Goal: Task Accomplishment & Management: Manage account settings

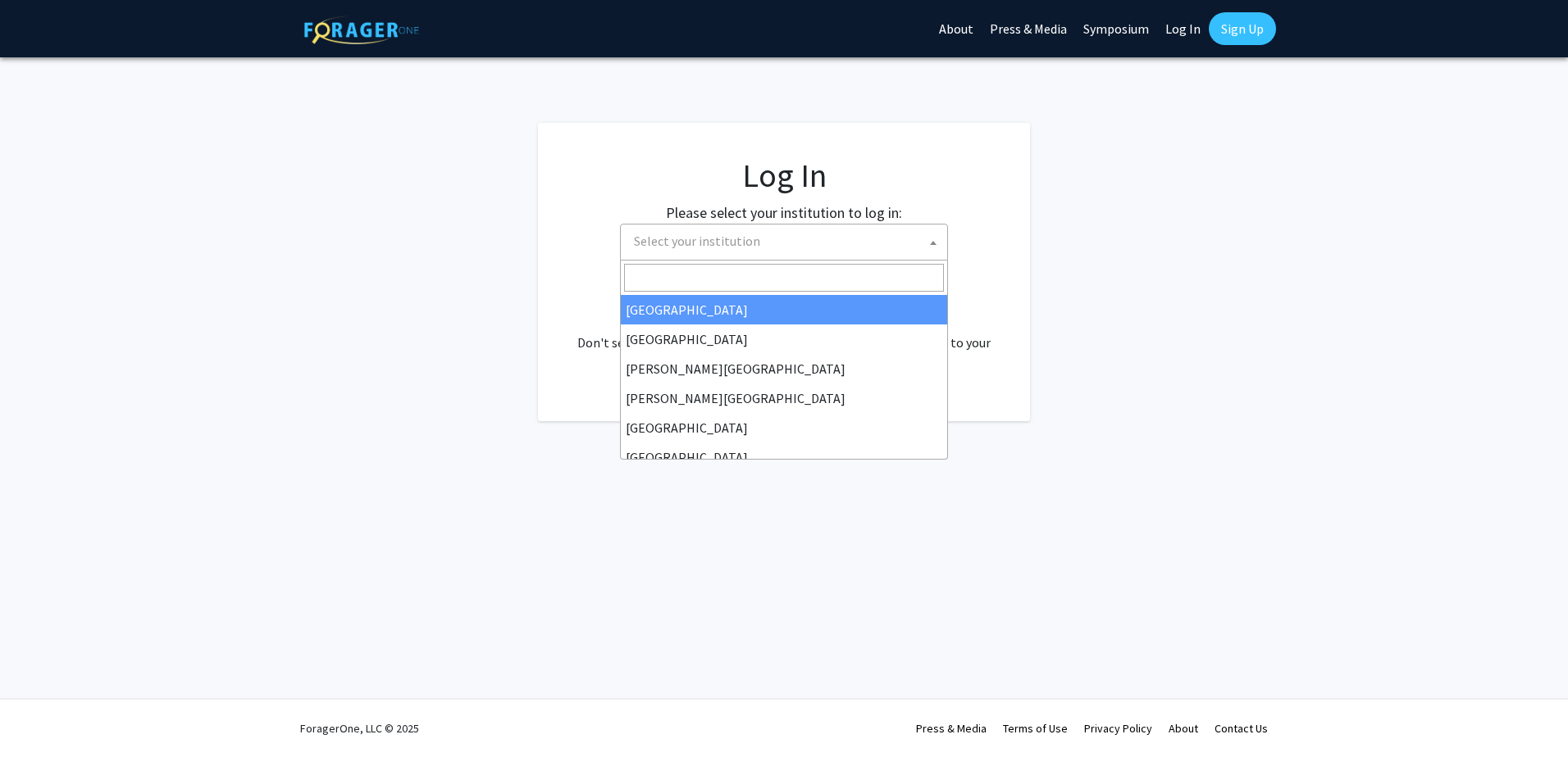
click at [779, 255] on span "Select your institution" at bounding box center [788, 241] width 320 height 34
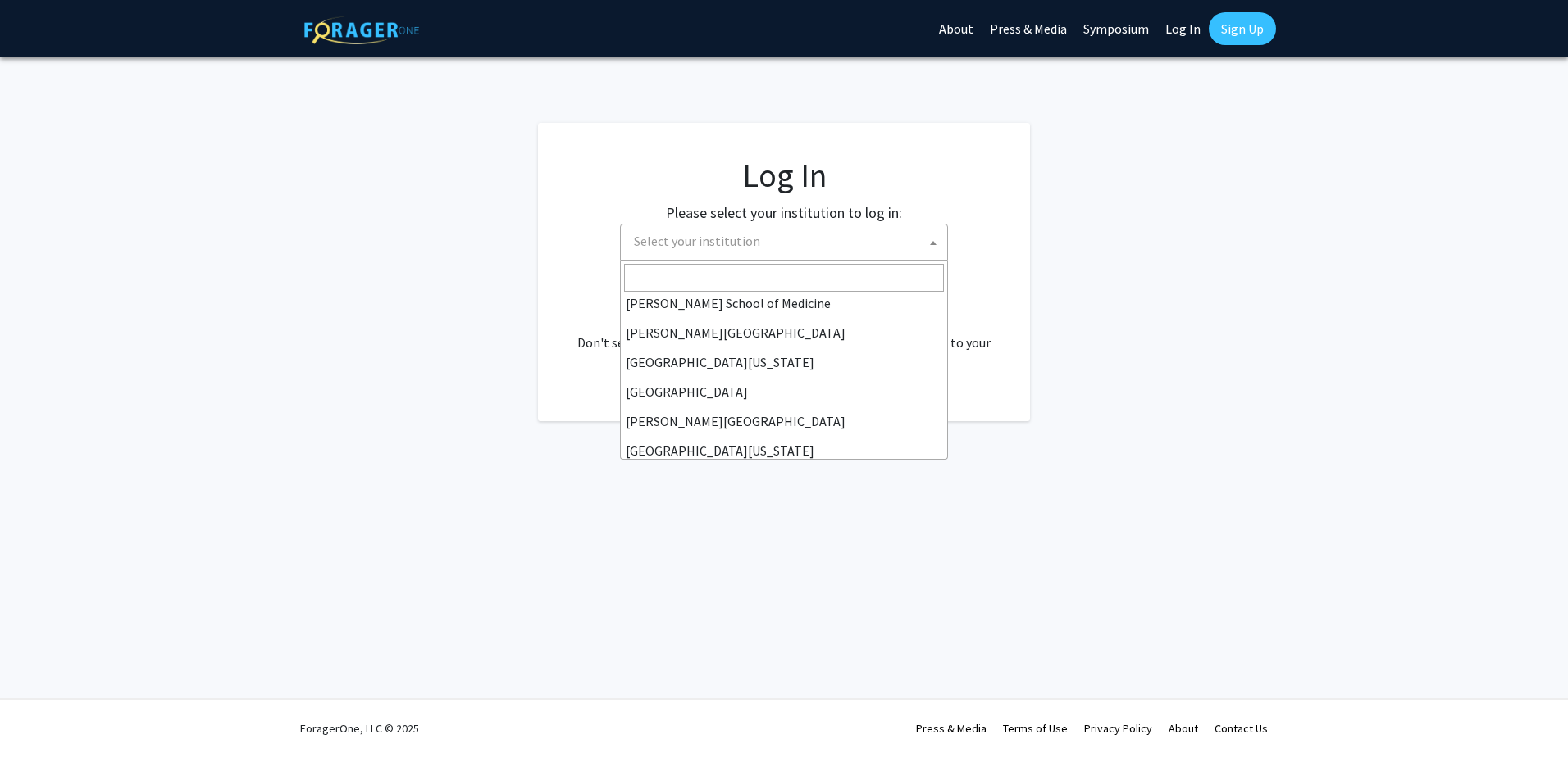
scroll to position [410, 0]
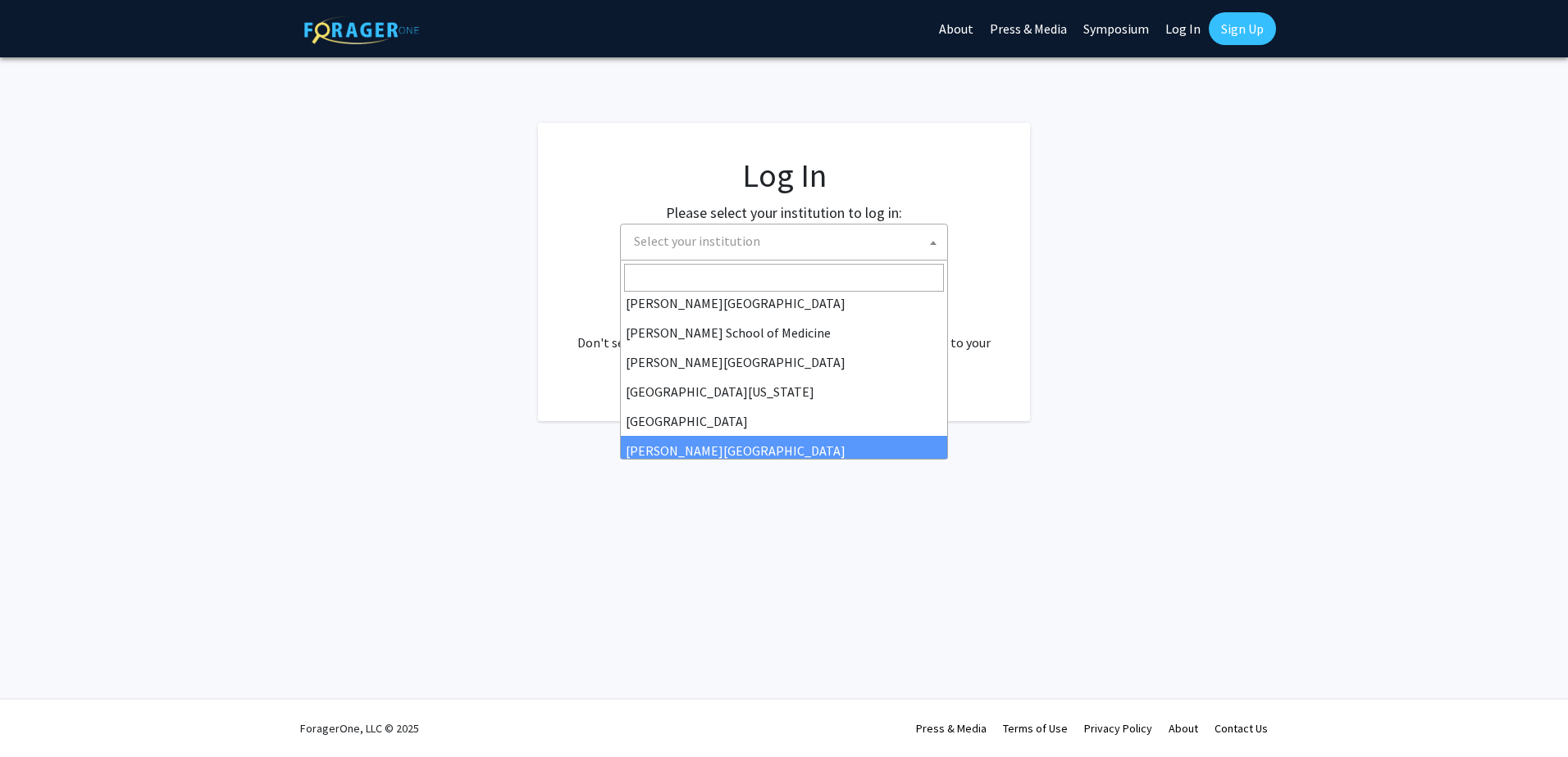
select select "24"
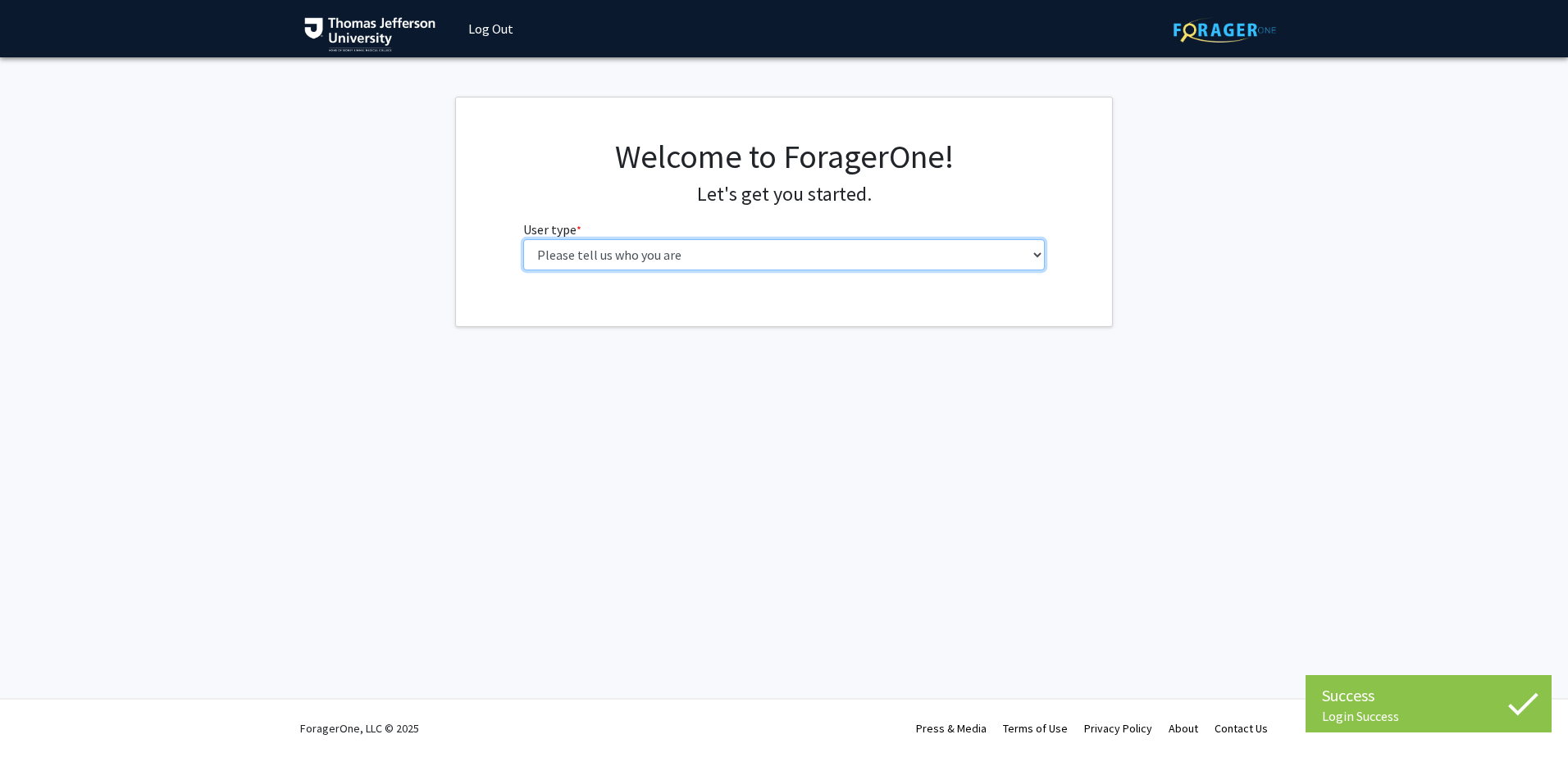
click at [660, 264] on select "Please tell us who you are Undergraduate Student Master's Student Doctoral Cand…" at bounding box center [784, 254] width 522 height 31
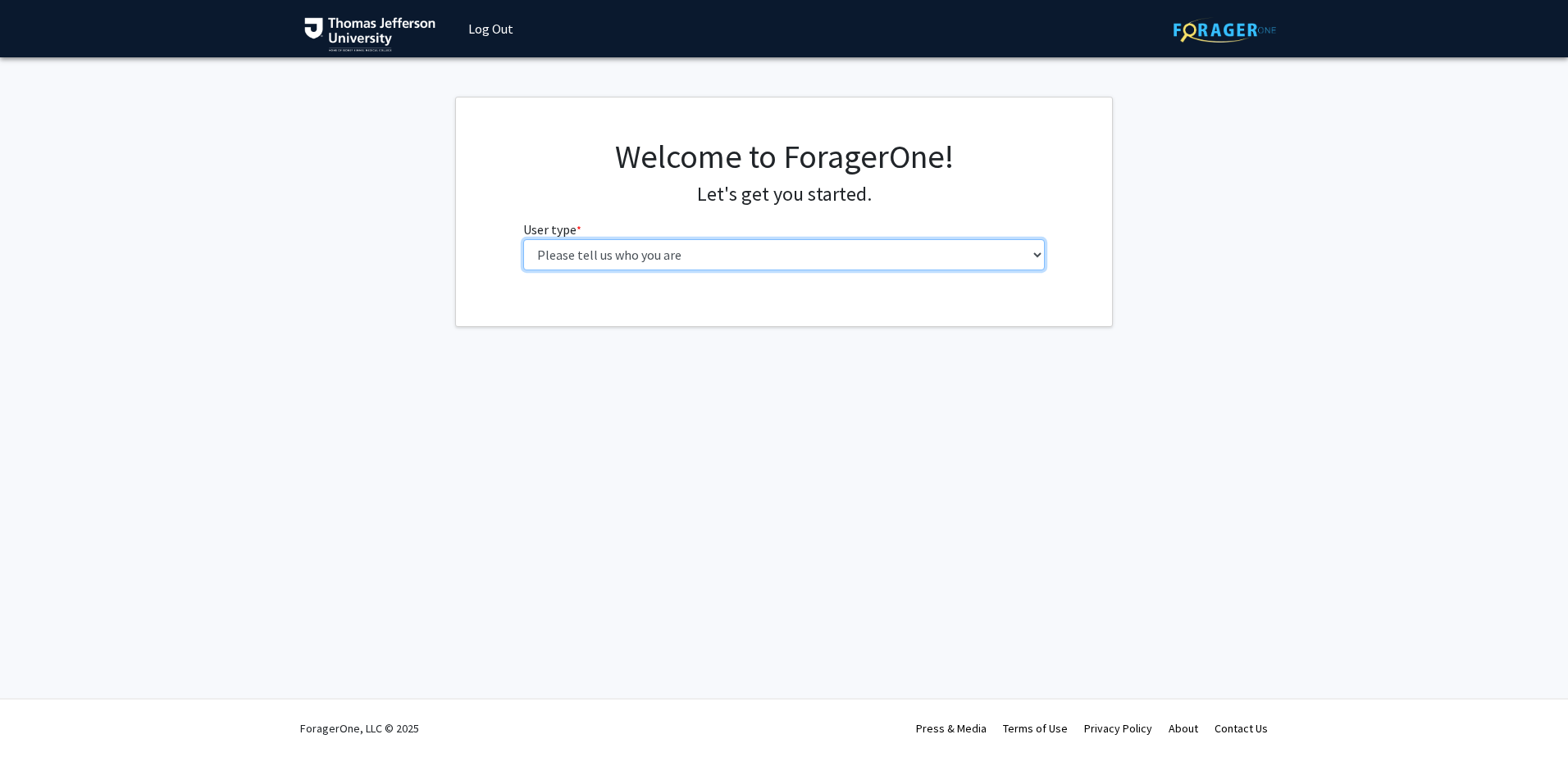
select select "5: faculty"
click at [523, 239] on select "Please tell us who you are Undergraduate Student Master's Student Doctoral Cand…" at bounding box center [784, 254] width 522 height 31
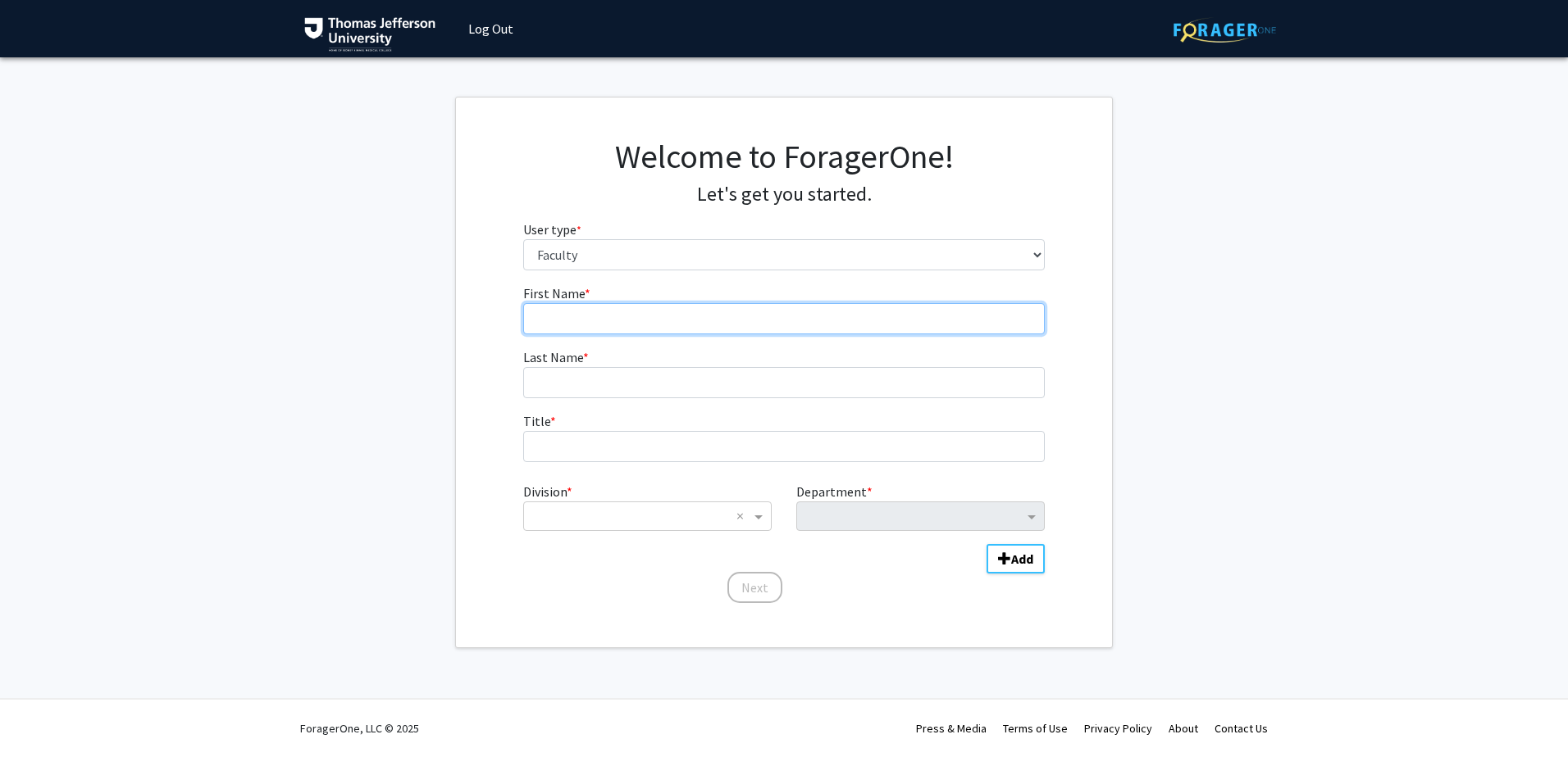
click at [579, 322] on input "First Name * required" at bounding box center [784, 318] width 522 height 31
type input "Hoda"
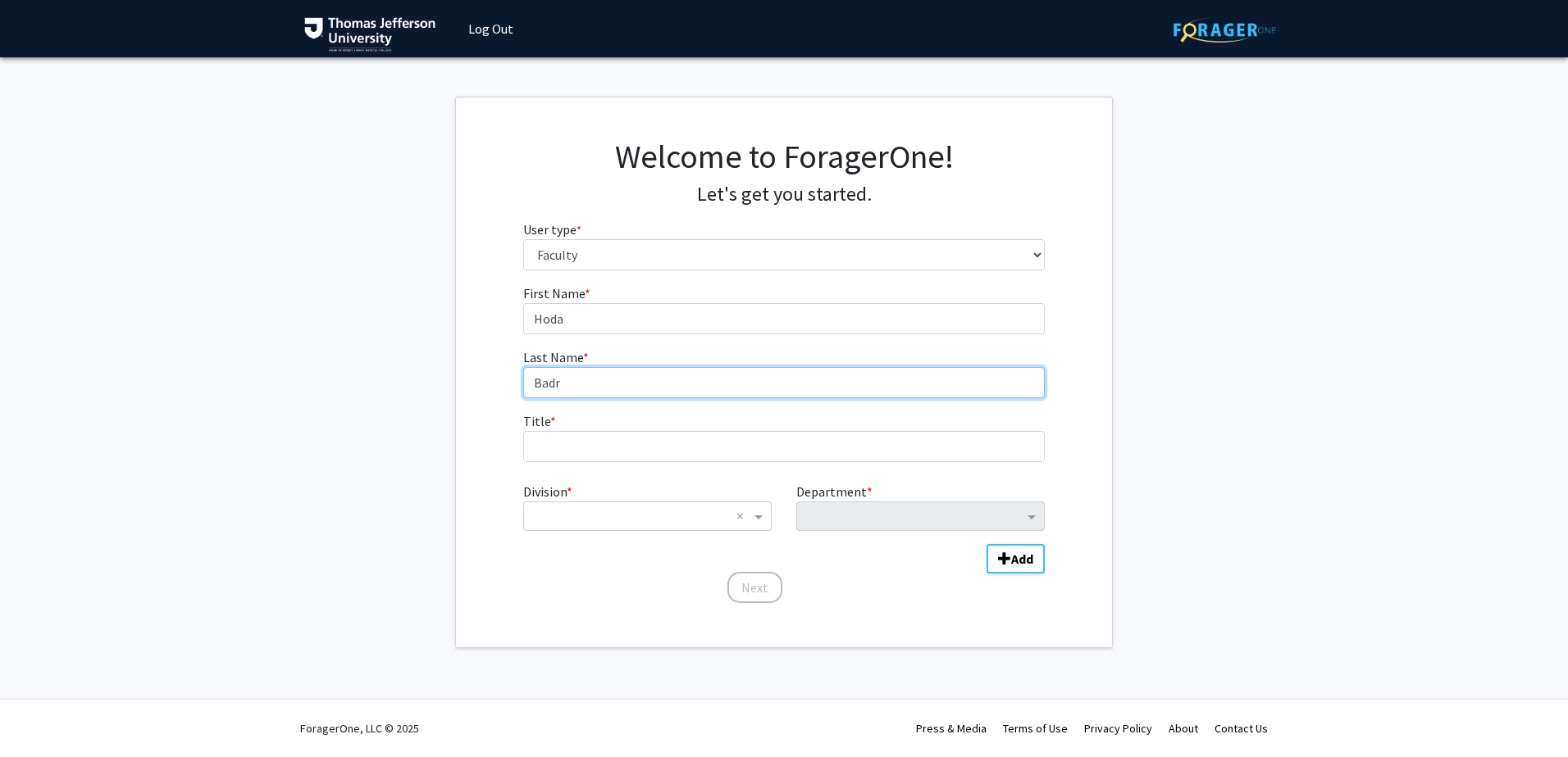
type input "Badr"
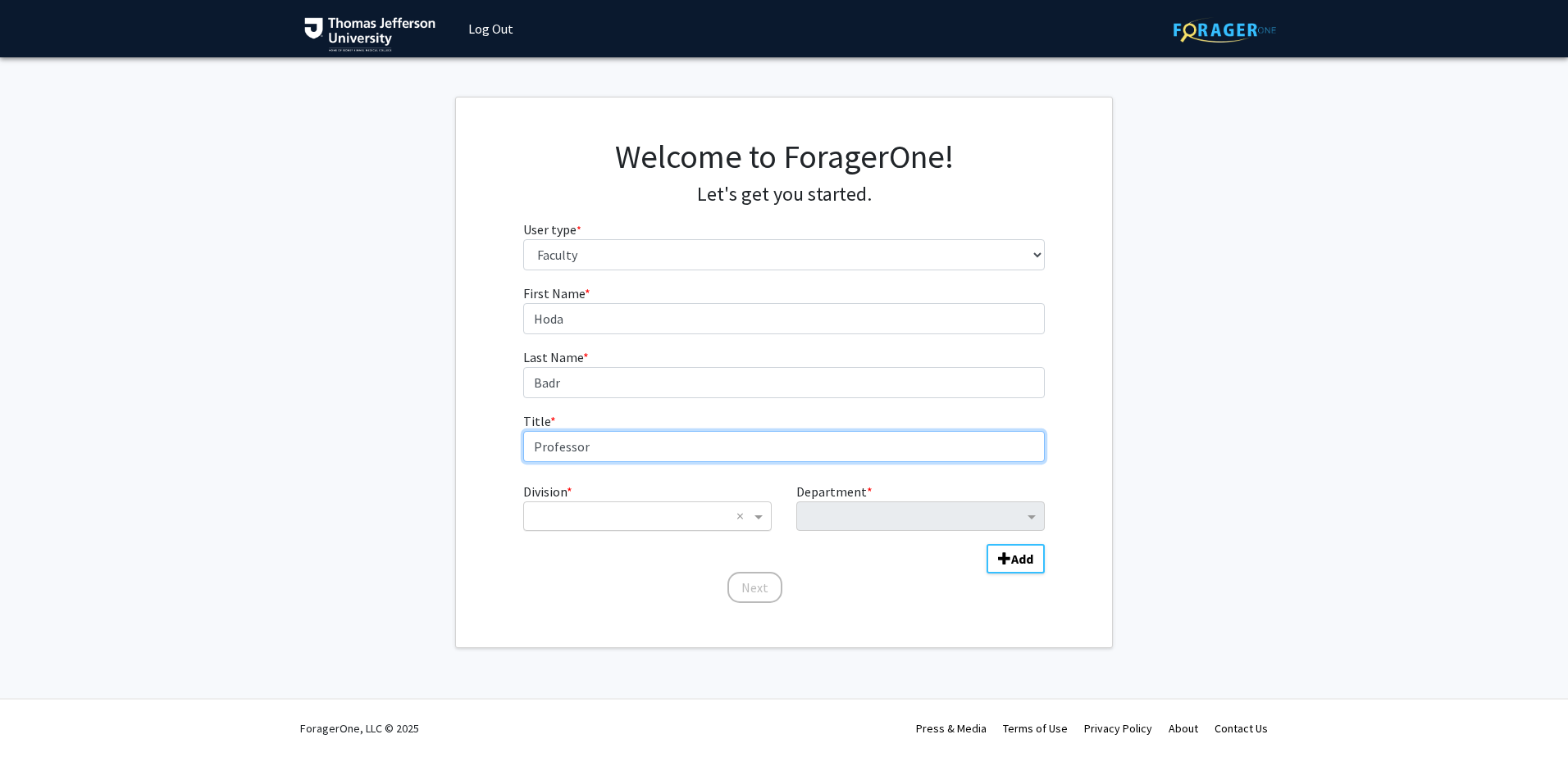
type input "Professor"
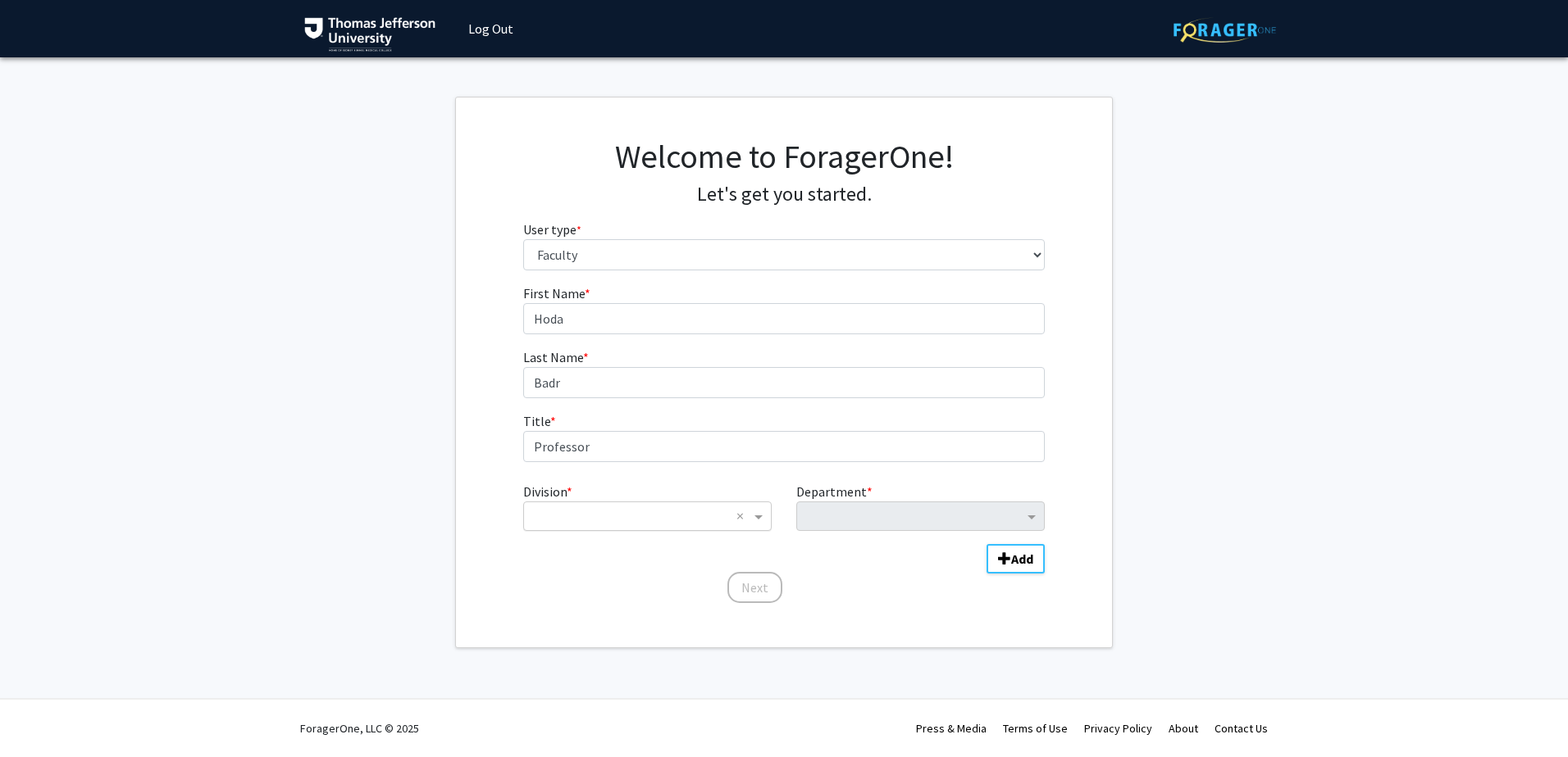
click at [658, 513] on input "Division" at bounding box center [631, 516] width 198 height 19
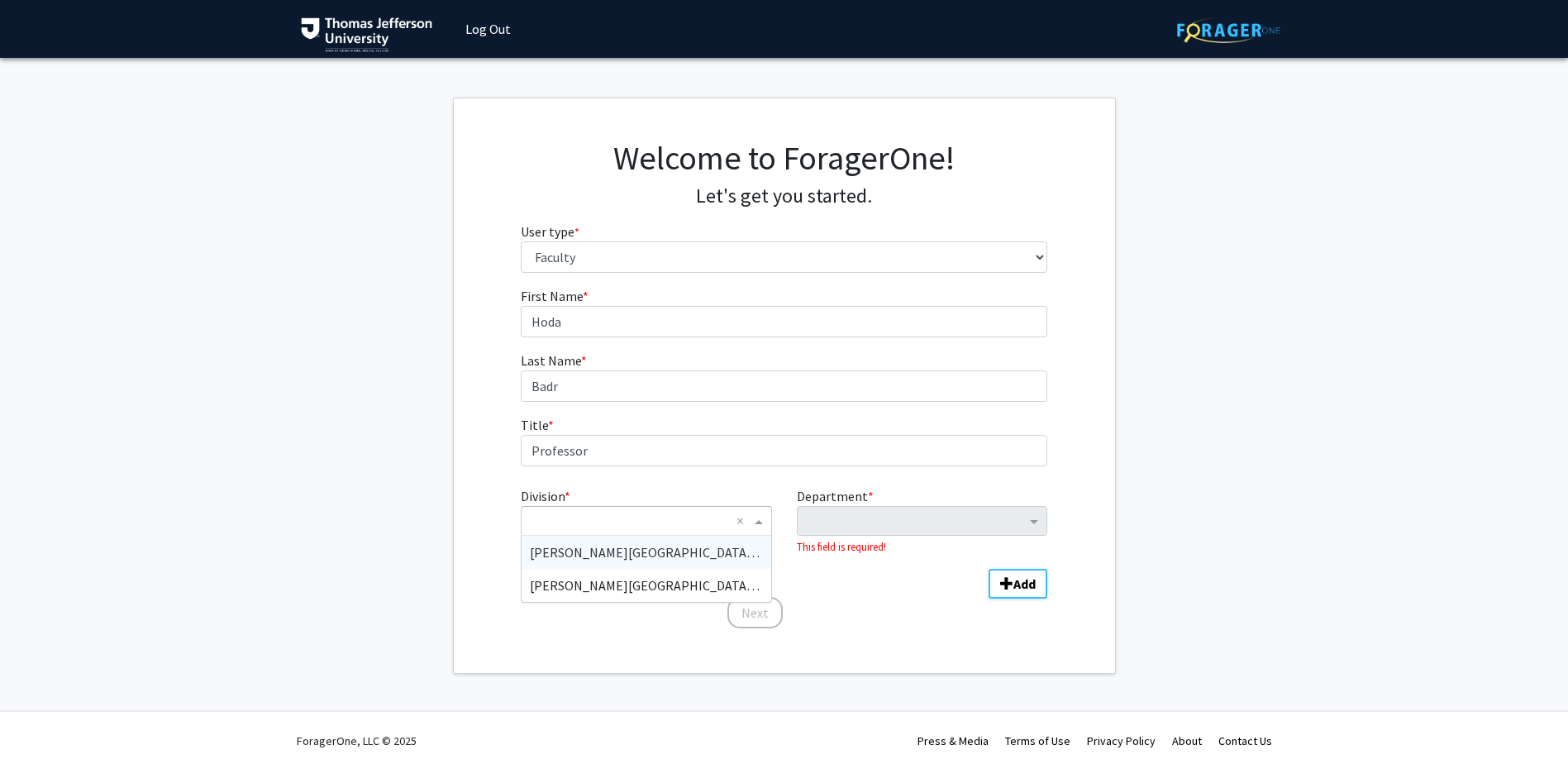
click at [636, 555] on span "Sidney Kimmel Medical College (SKMC)" at bounding box center [663, 553] width 265 height 17
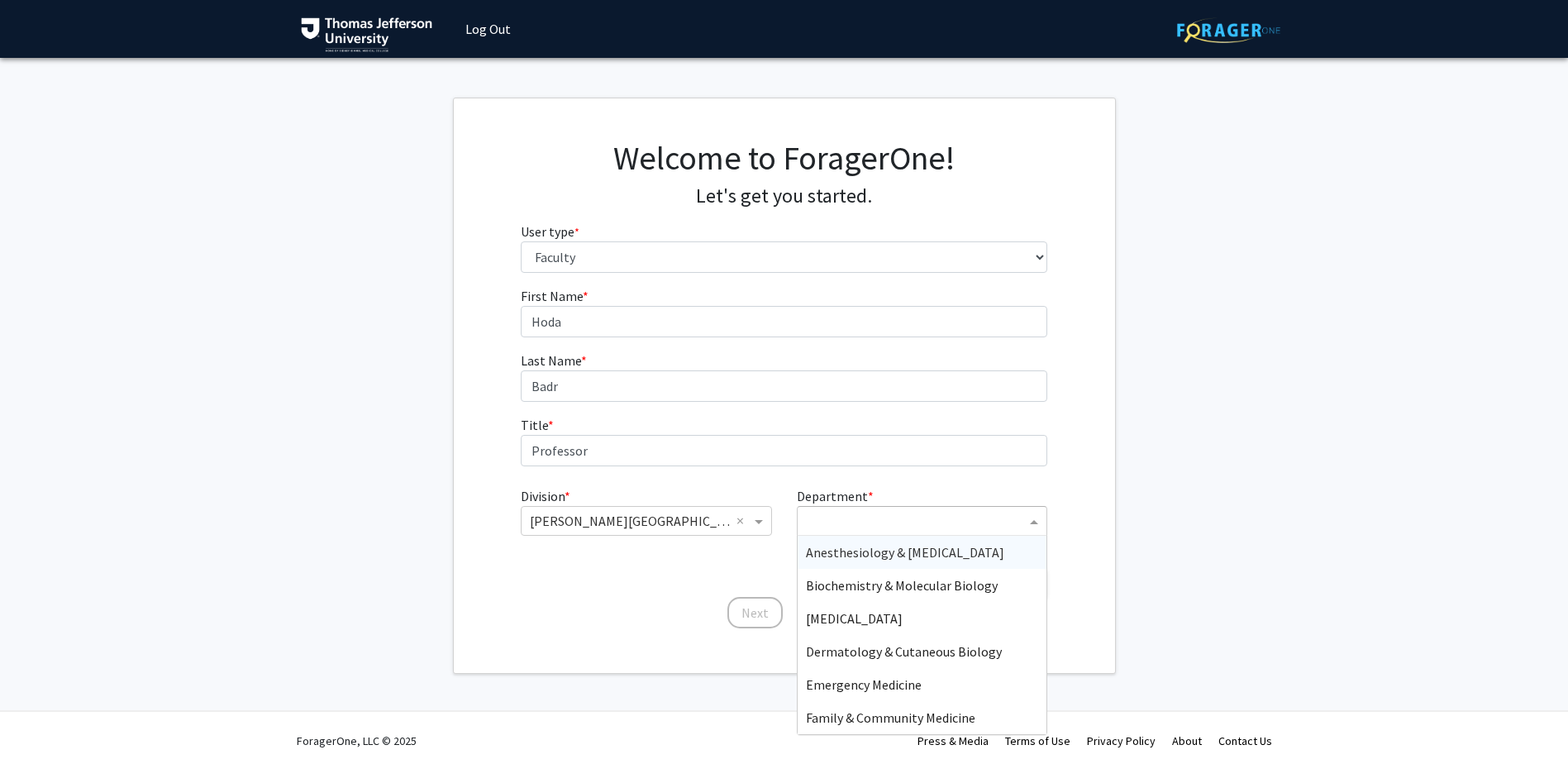
click at [890, 529] on input "Department" at bounding box center [916, 522] width 220 height 20
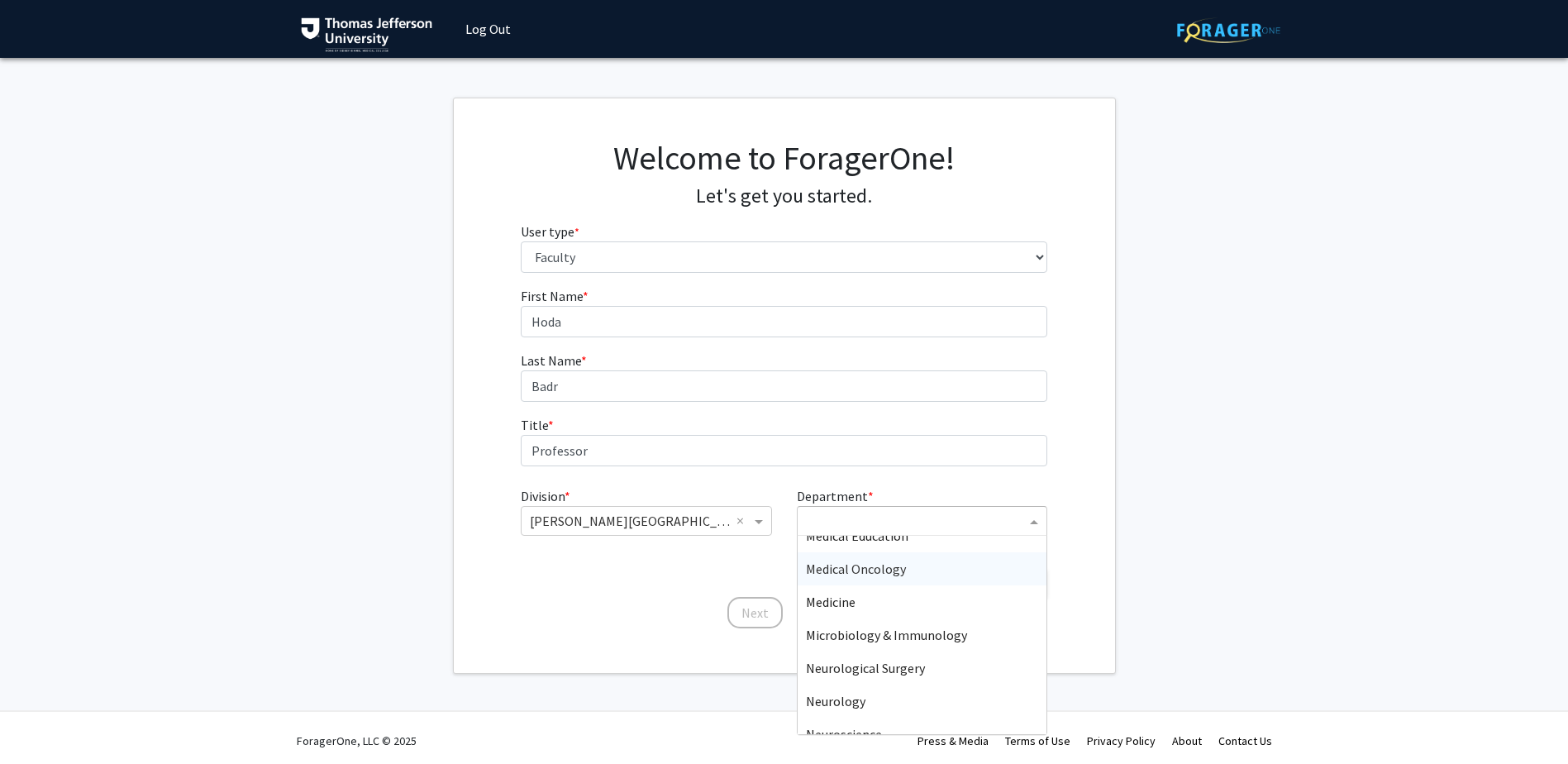
click at [872, 570] on span "Medical Oncology" at bounding box center [856, 569] width 100 height 17
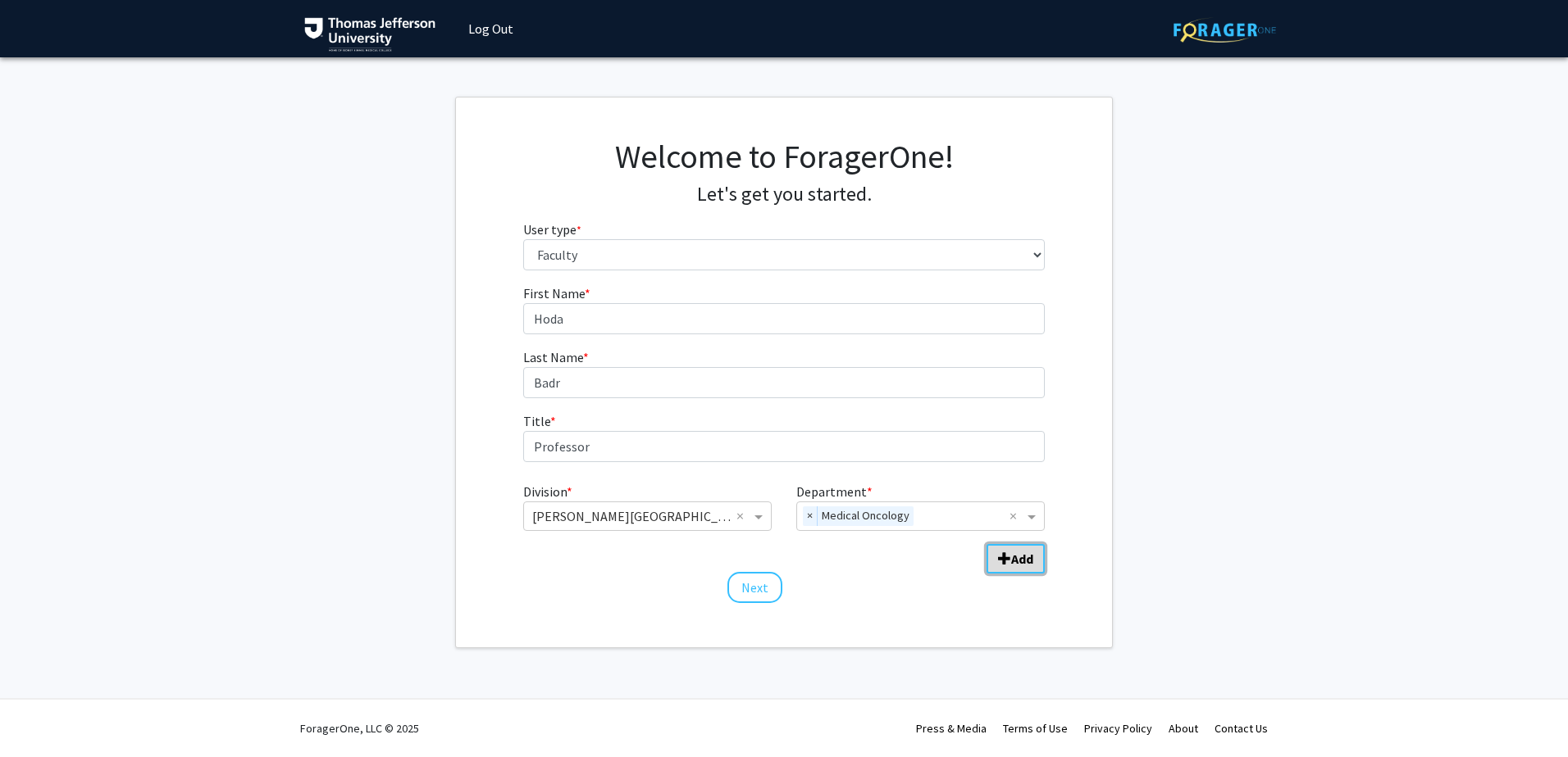
click at [1016, 569] on button "Add" at bounding box center [1016, 558] width 58 height 29
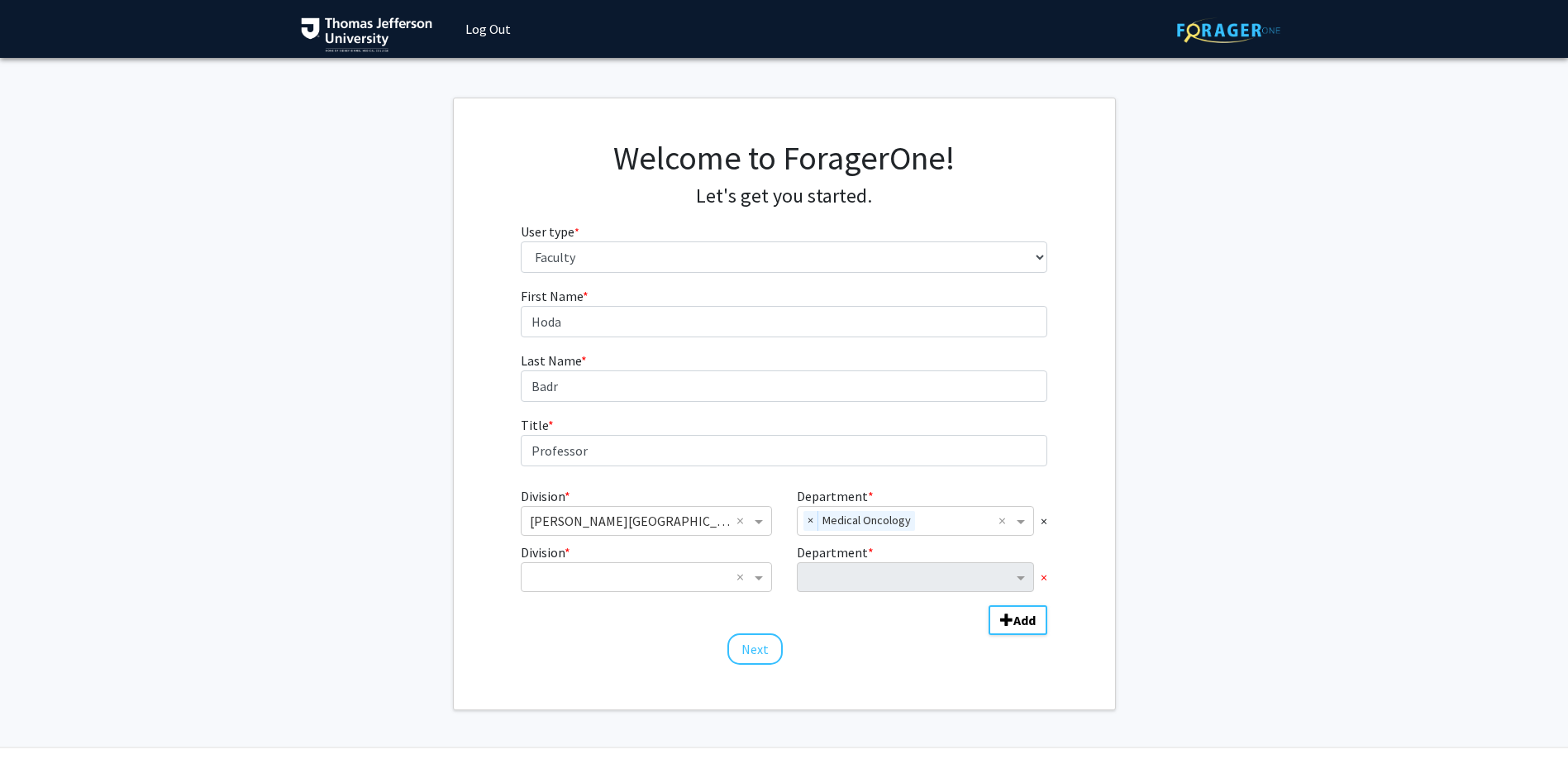
click at [1043, 580] on span "×" at bounding box center [1043, 577] width 6 height 20
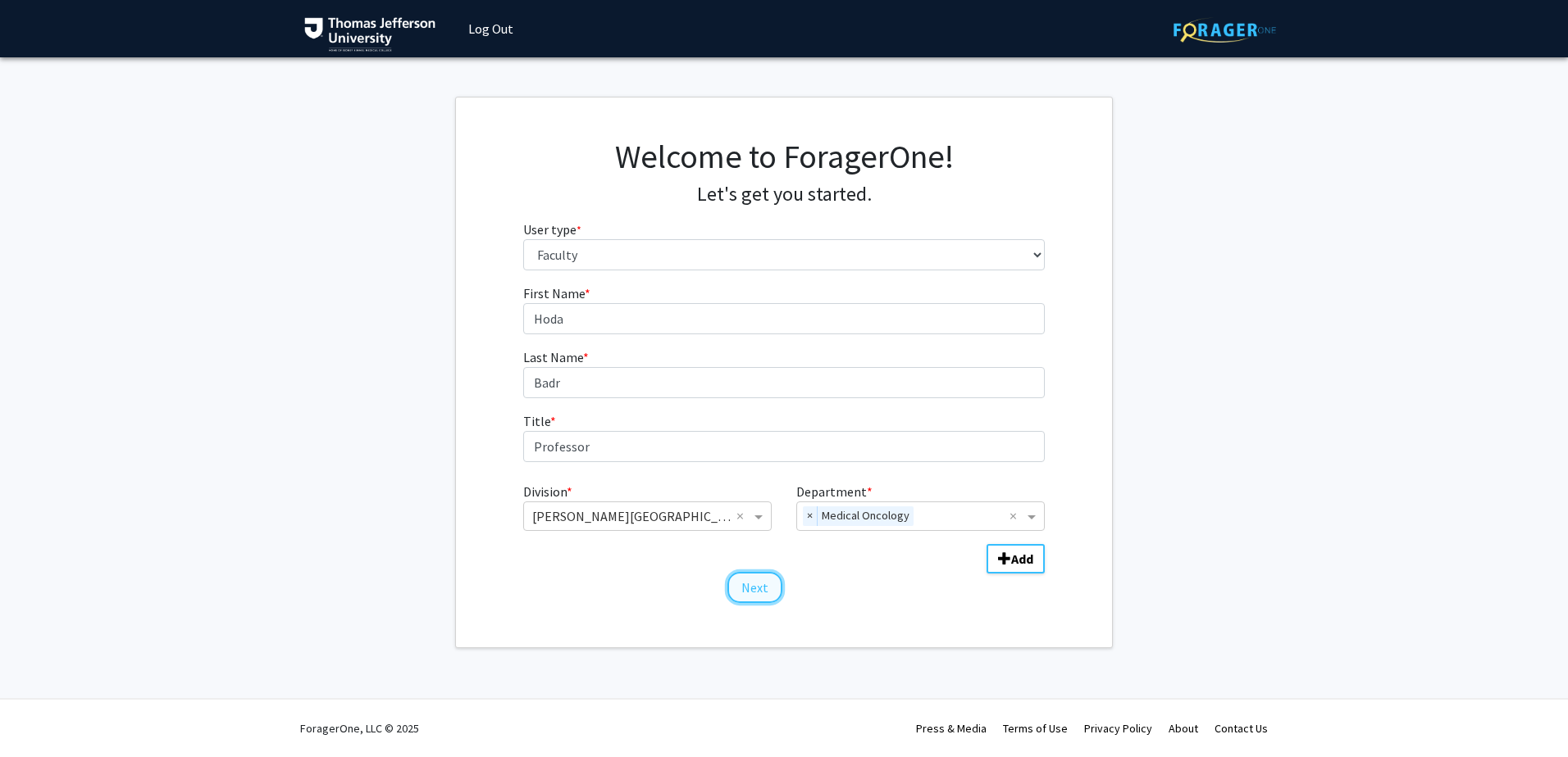
click at [754, 587] on button "Next" at bounding box center [755, 587] width 55 height 31
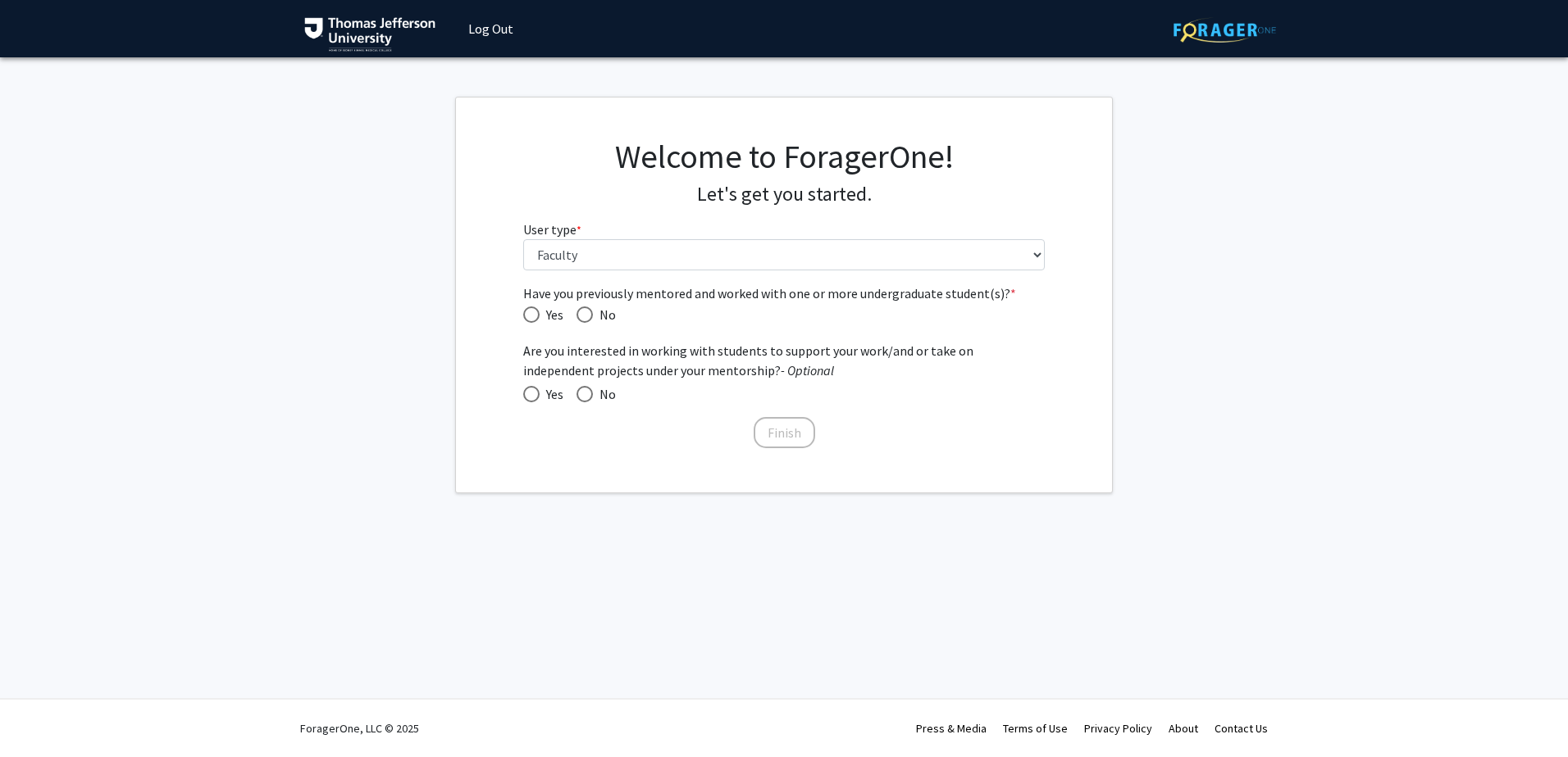
click at [656, 270] on div "Welcome to ForagerOne! Let's get you started. User type * required Please tell …" at bounding box center [784, 210] width 547 height 147
click at [537, 318] on span "Have you previously mentored and worked with one or more undergraduate student(…" at bounding box center [531, 314] width 17 height 17
click at [537, 318] on input "Yes" at bounding box center [531, 314] width 17 height 17
radio input "true"
click at [530, 390] on span at bounding box center [531, 394] width 17 height 17
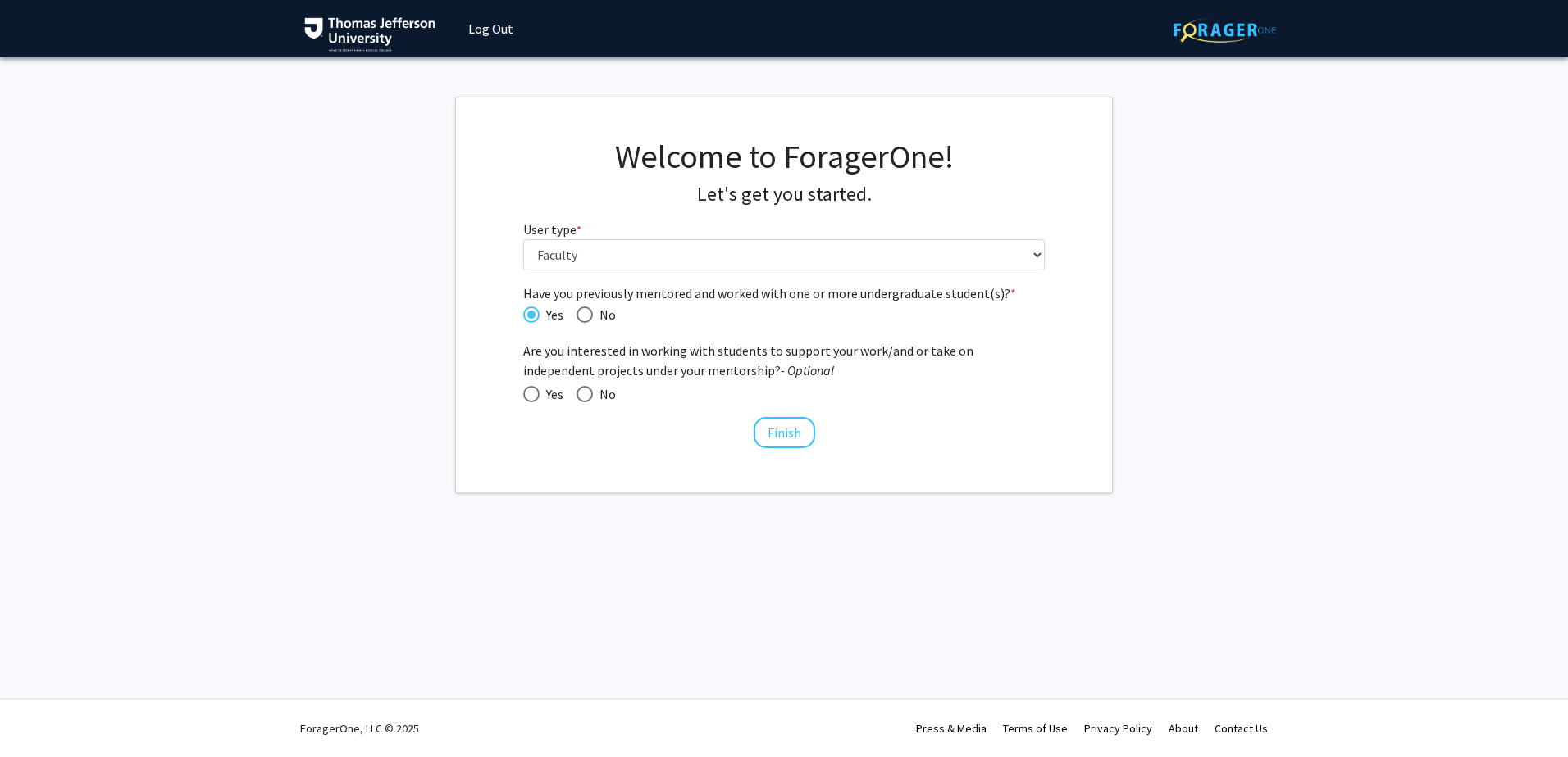
click at [530, 390] on input "Yes" at bounding box center [531, 394] width 17 height 17
radio input "true"
click at [765, 432] on button "Finish" at bounding box center [785, 432] width 62 height 31
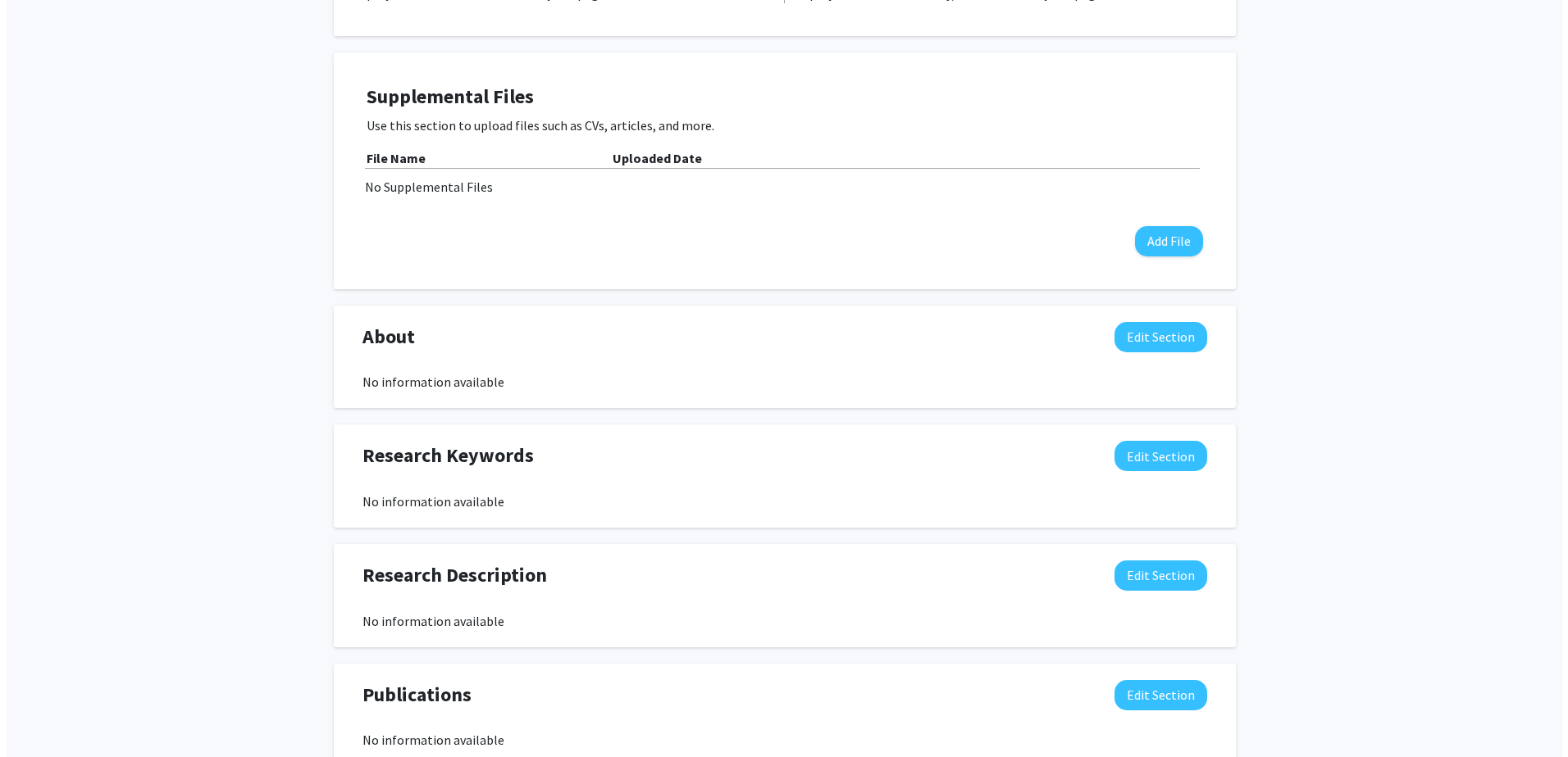
scroll to position [290, 0]
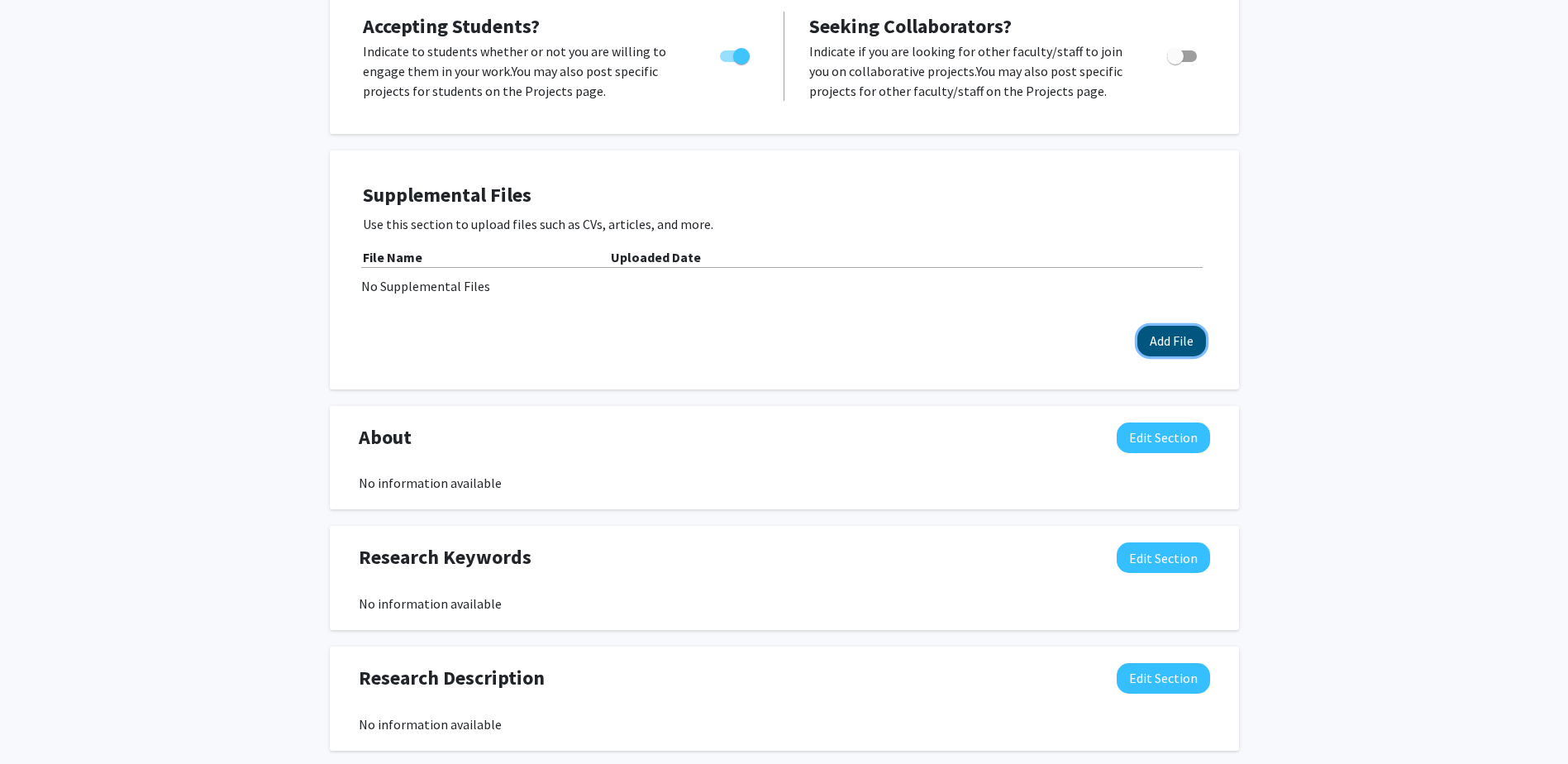
click at [1156, 341] on button "Add File" at bounding box center [1172, 341] width 69 height 30
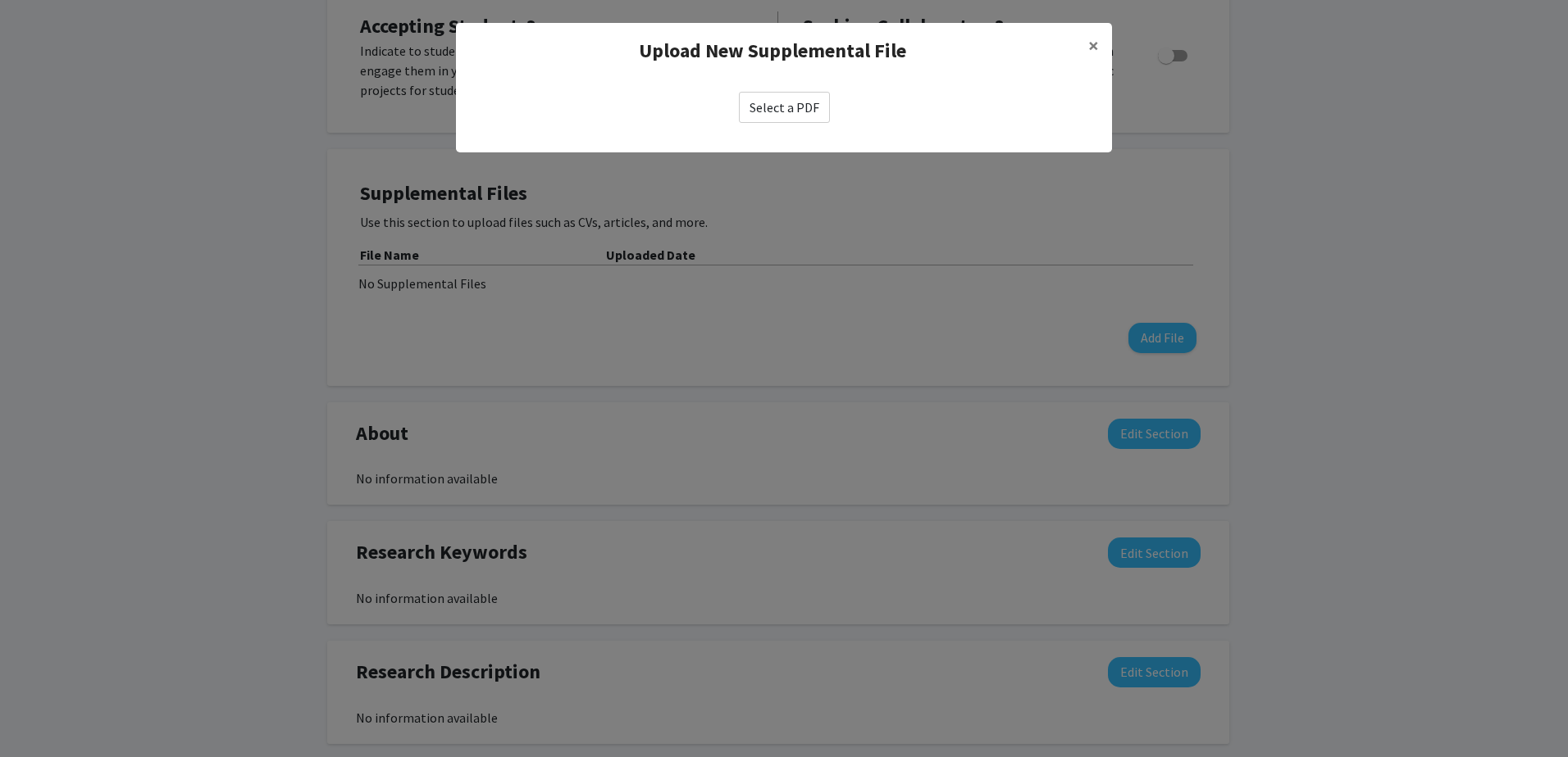
click at [777, 113] on label "Select a PDF" at bounding box center [784, 107] width 91 height 31
click at [0, 0] on input "Select a PDF" at bounding box center [0, 0] width 0 height 0
click at [1103, 44] on button "×" at bounding box center [1093, 46] width 37 height 46
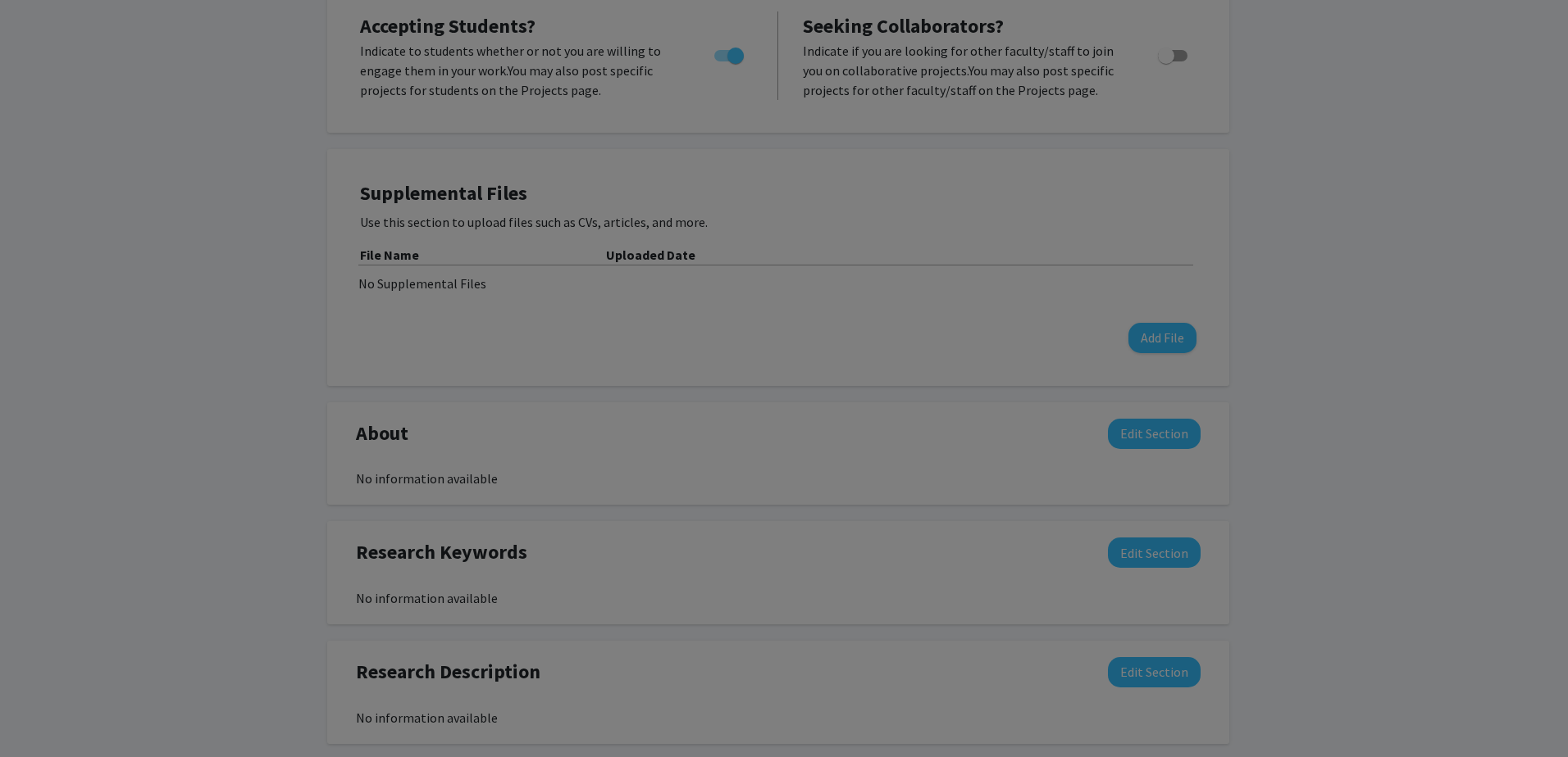
click at [1099, 45] on div "Upload New Supplemental File ×" at bounding box center [784, 19] width 656 height 56
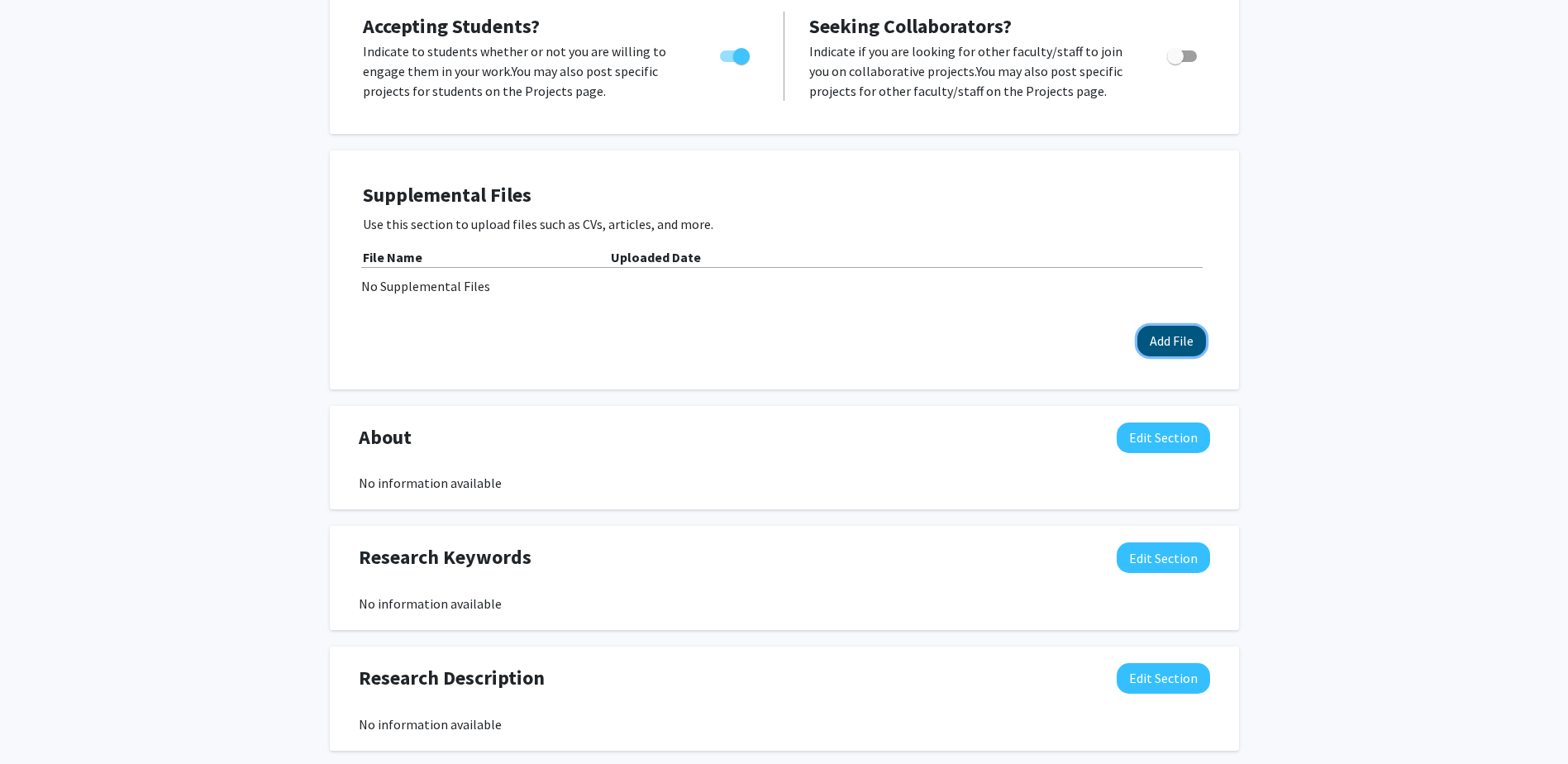
click at [1153, 339] on button "Add File" at bounding box center [1172, 341] width 69 height 30
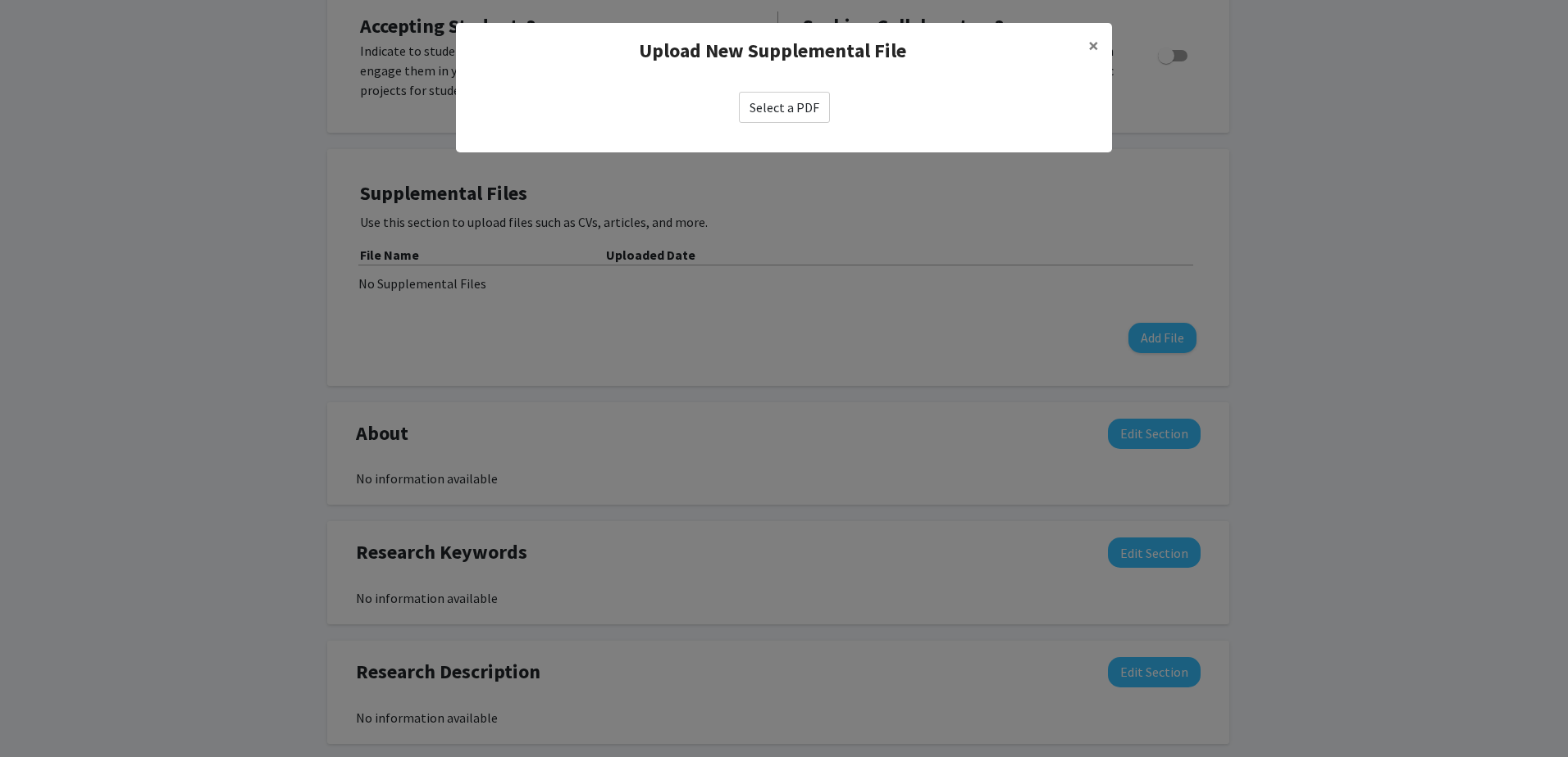
click at [796, 110] on label "Select a PDF" at bounding box center [784, 107] width 91 height 31
click at [0, 0] on input "Select a PDF" at bounding box center [0, 0] width 0 height 0
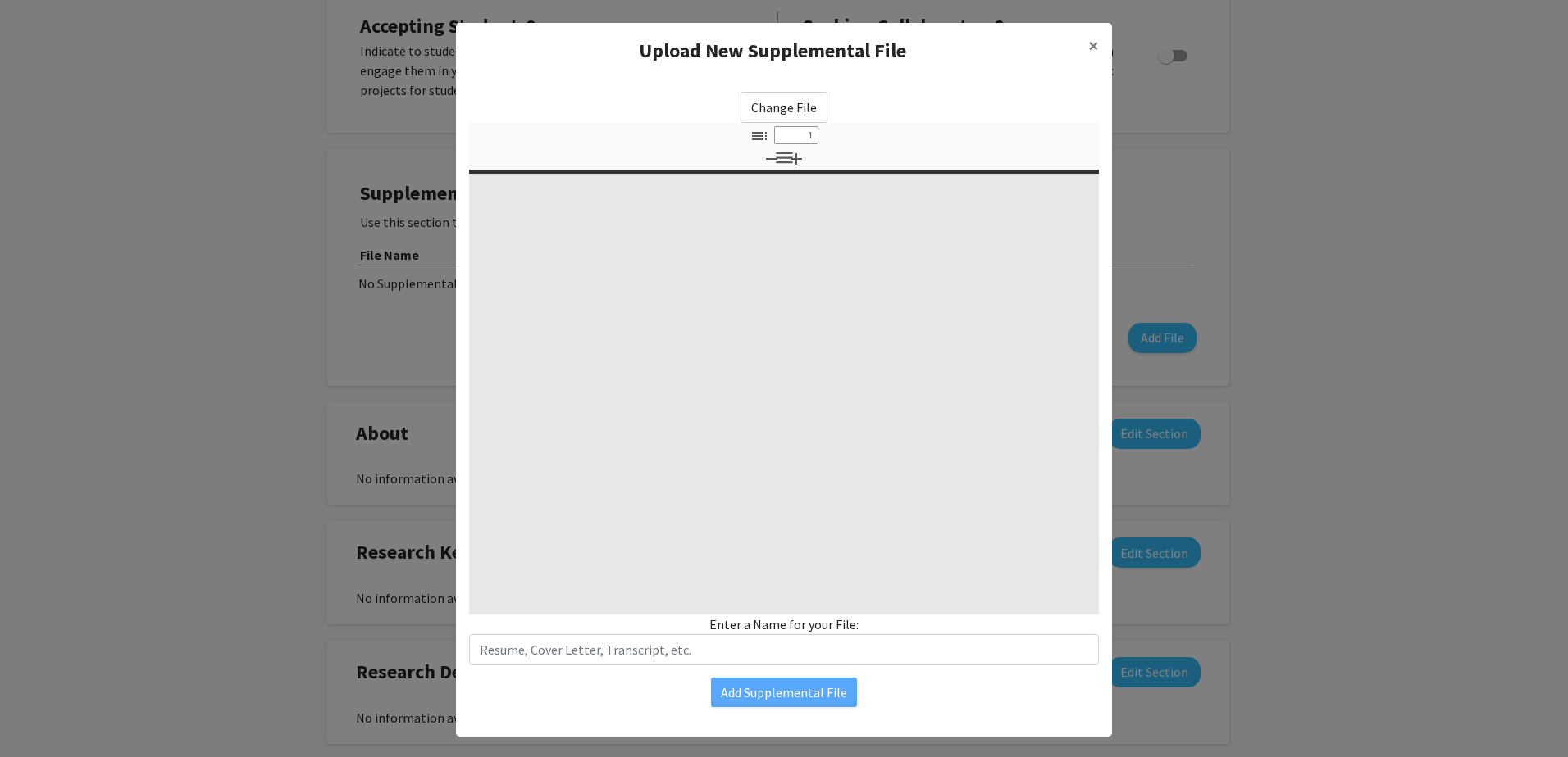
select select "custom"
type input "0"
select select "custom"
type input "1"
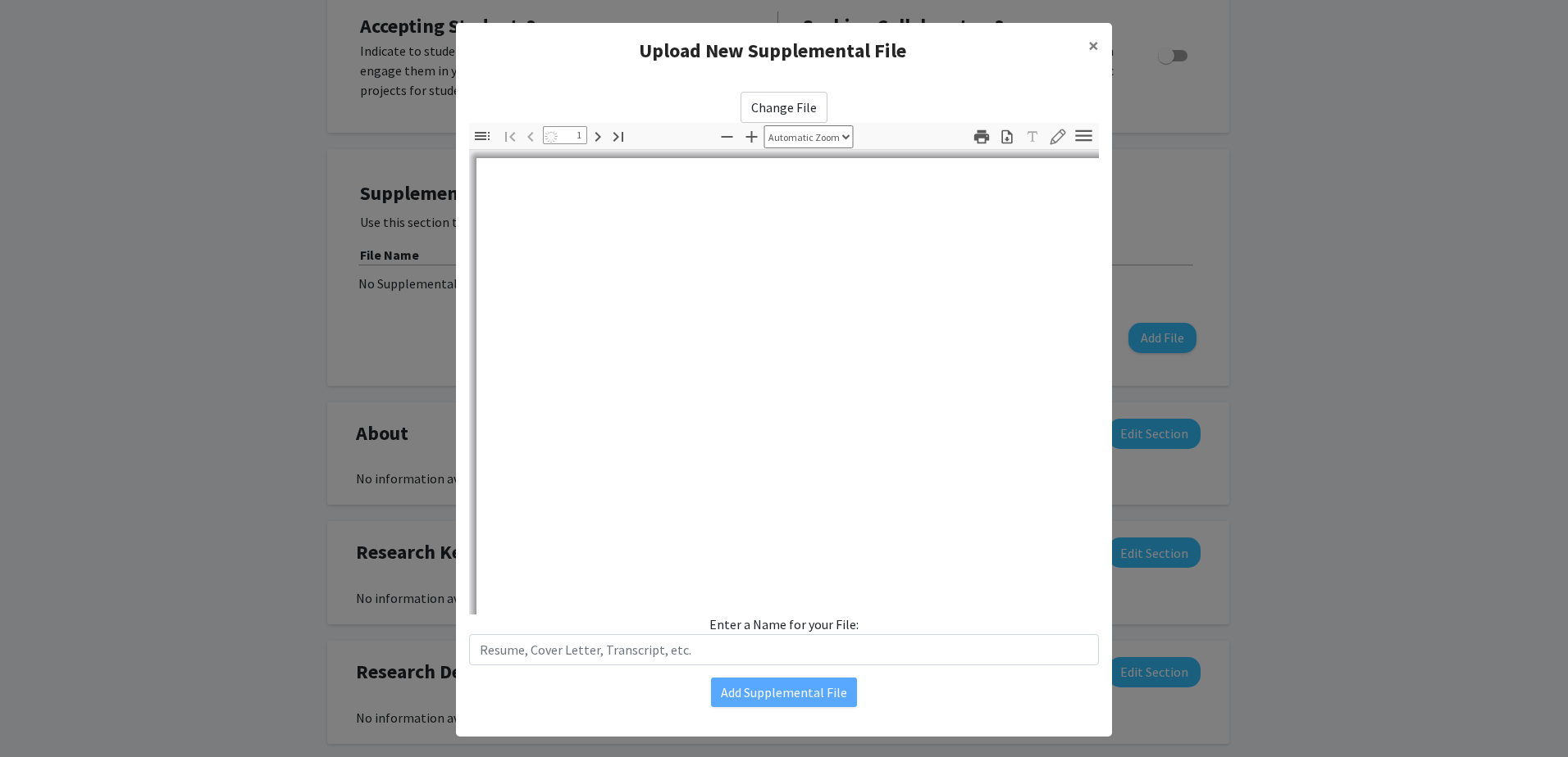
select select "auto"
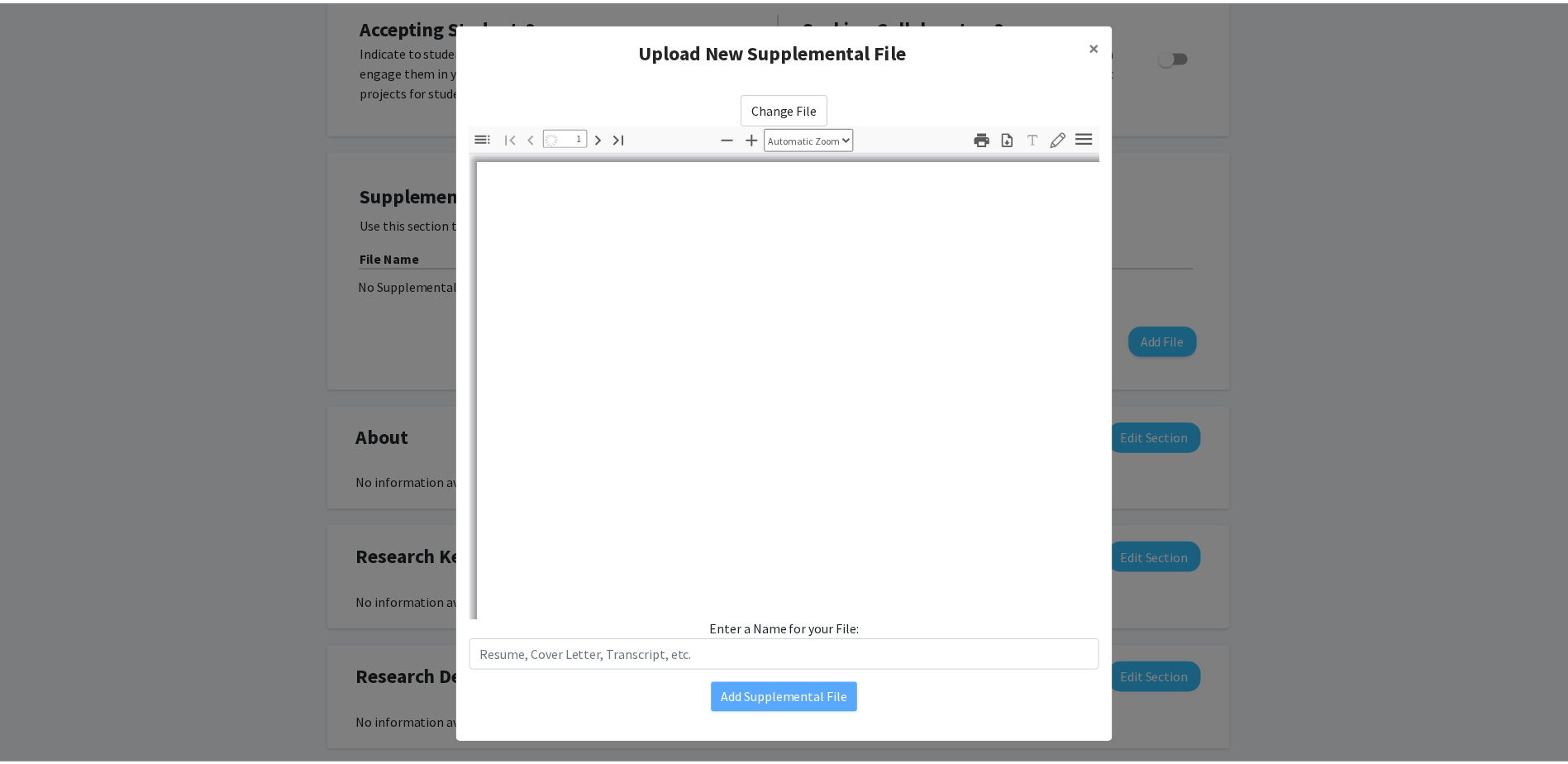
scroll to position [1, 0]
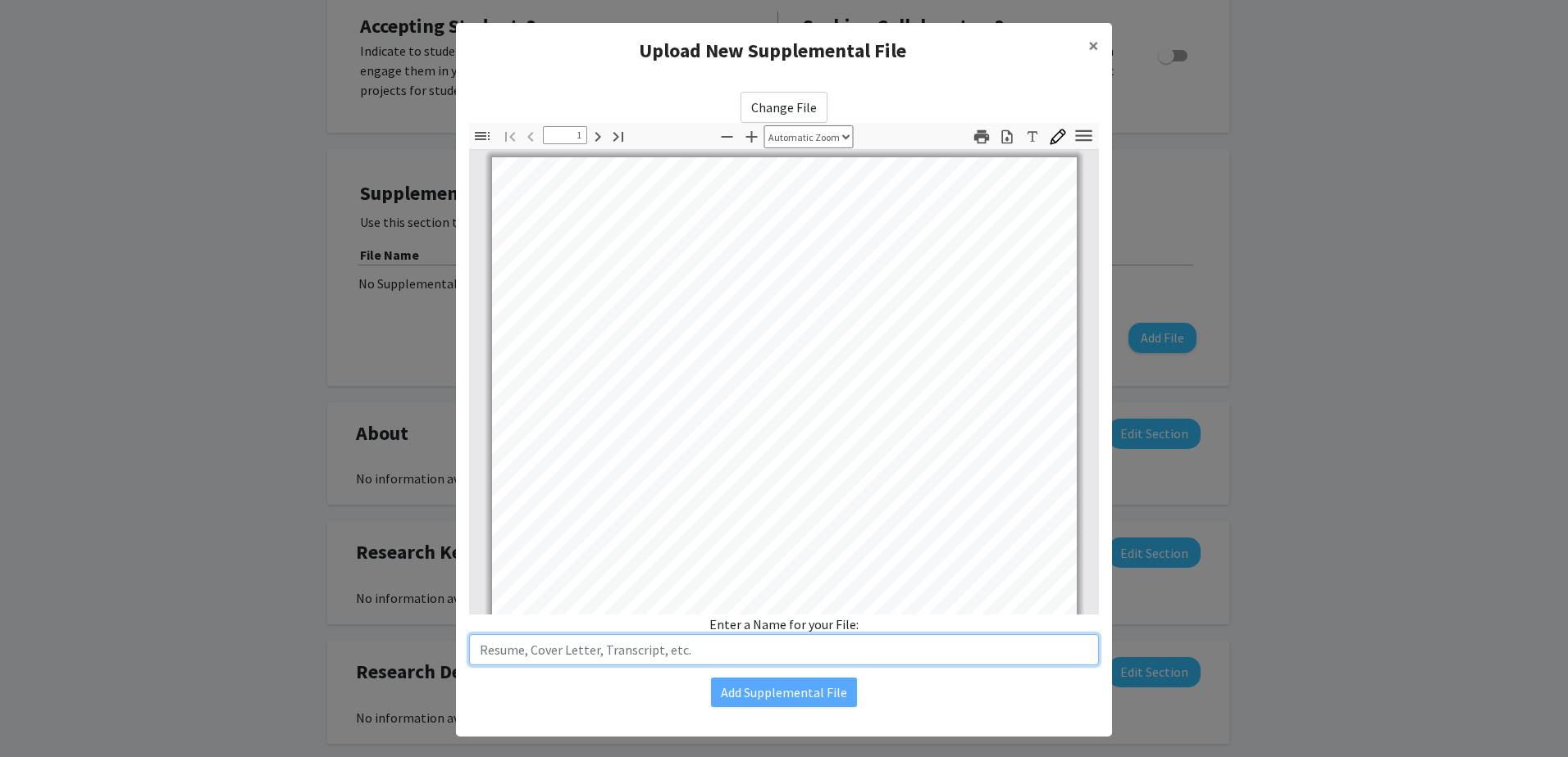
click at [774, 654] on input "text" at bounding box center [784, 649] width 630 height 31
type input "CV"
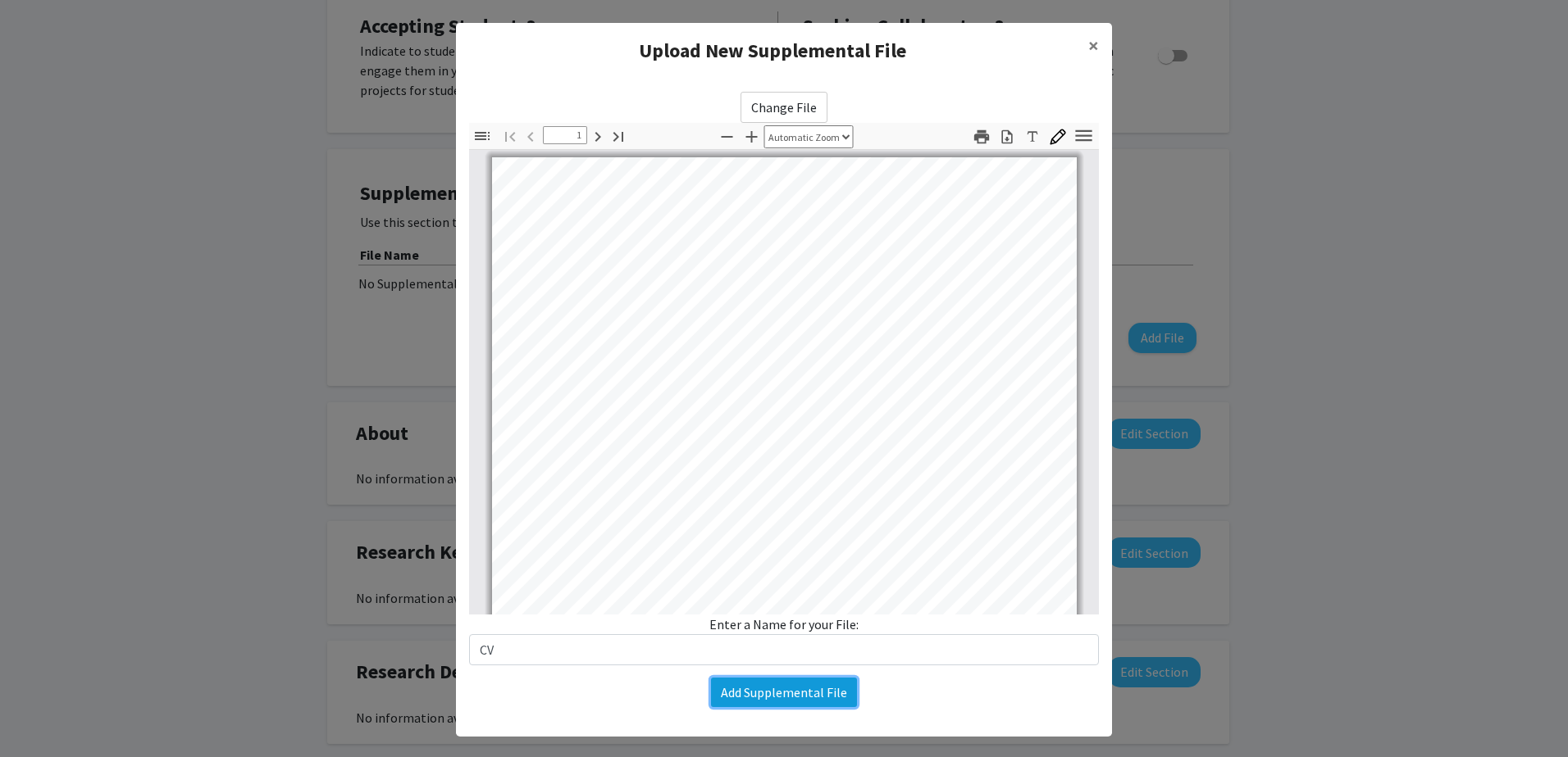
click at [745, 699] on button "Add Supplemental File" at bounding box center [783, 692] width 146 height 29
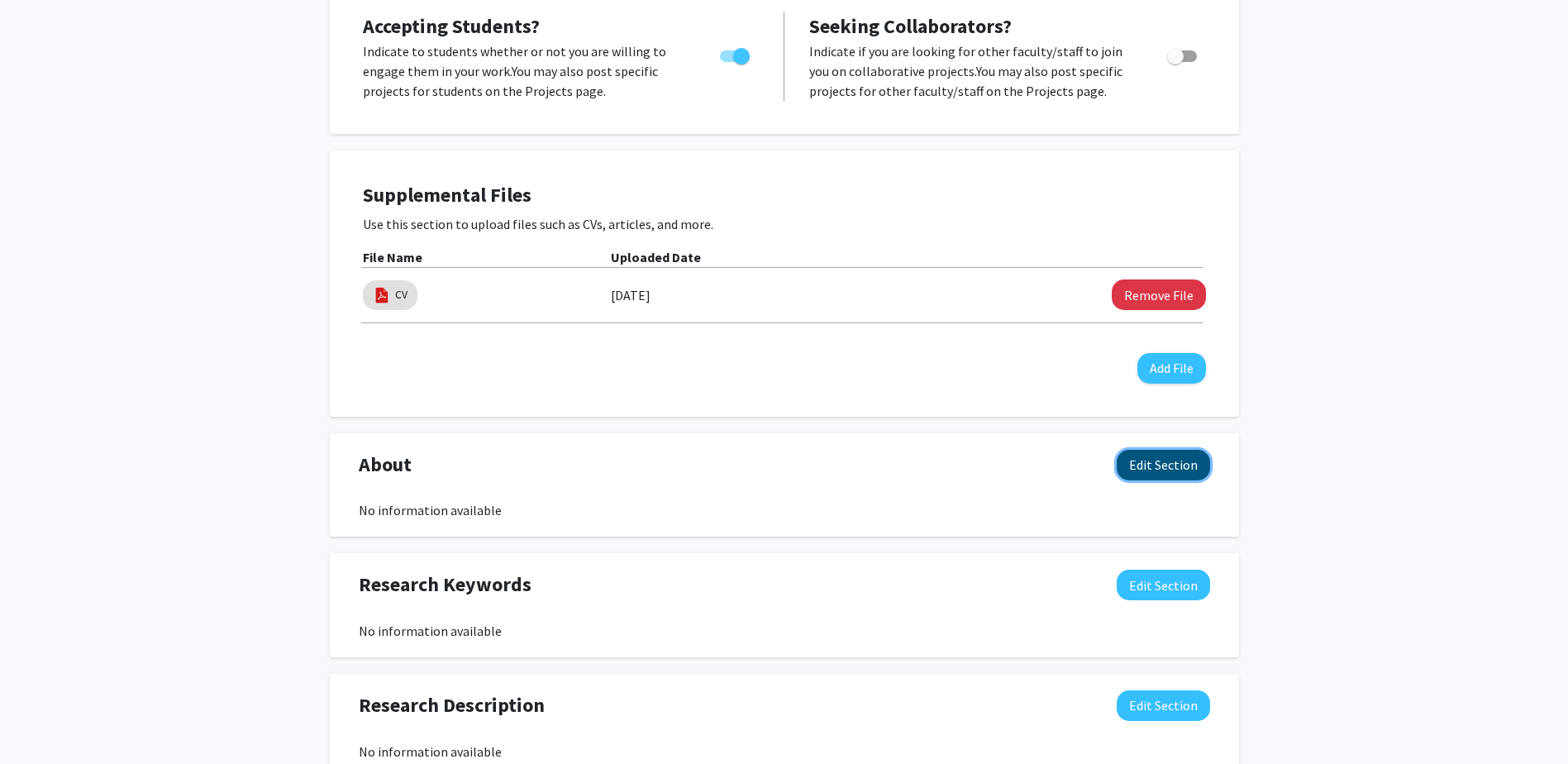
click at [1138, 473] on button "Edit Section" at bounding box center [1163, 465] width 94 height 30
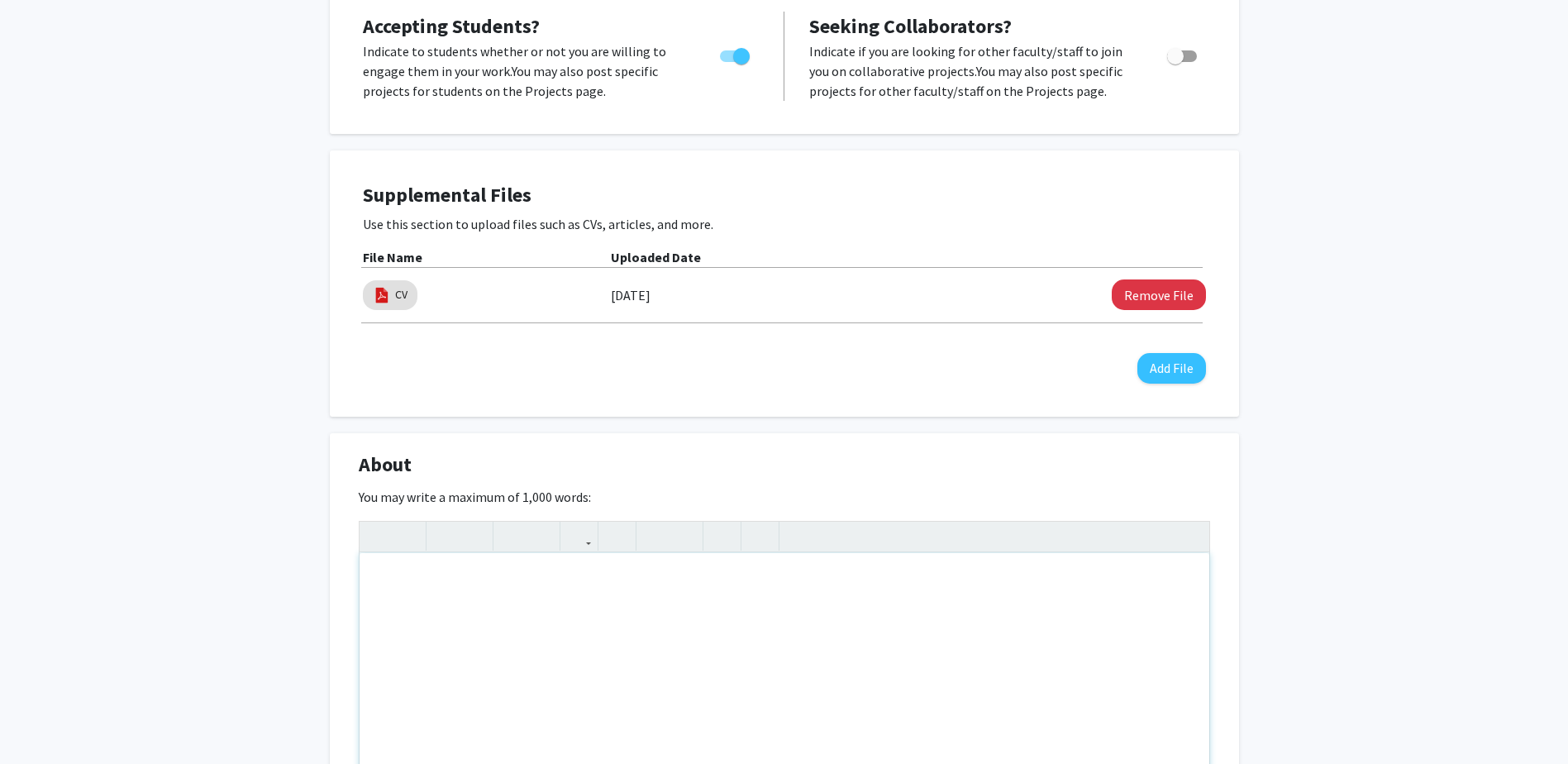
click at [445, 592] on div "Note to users with screen readers: Please deactivate our accessibility plugin f…" at bounding box center [785, 678] width 850 height 248
paste div "Note to users with screen readers: Please deactivate our accessibility plugin f…"
type textarea "<p>Dr. Hoda Badr is a Professor of Medicine and nationally recognized leader in…"
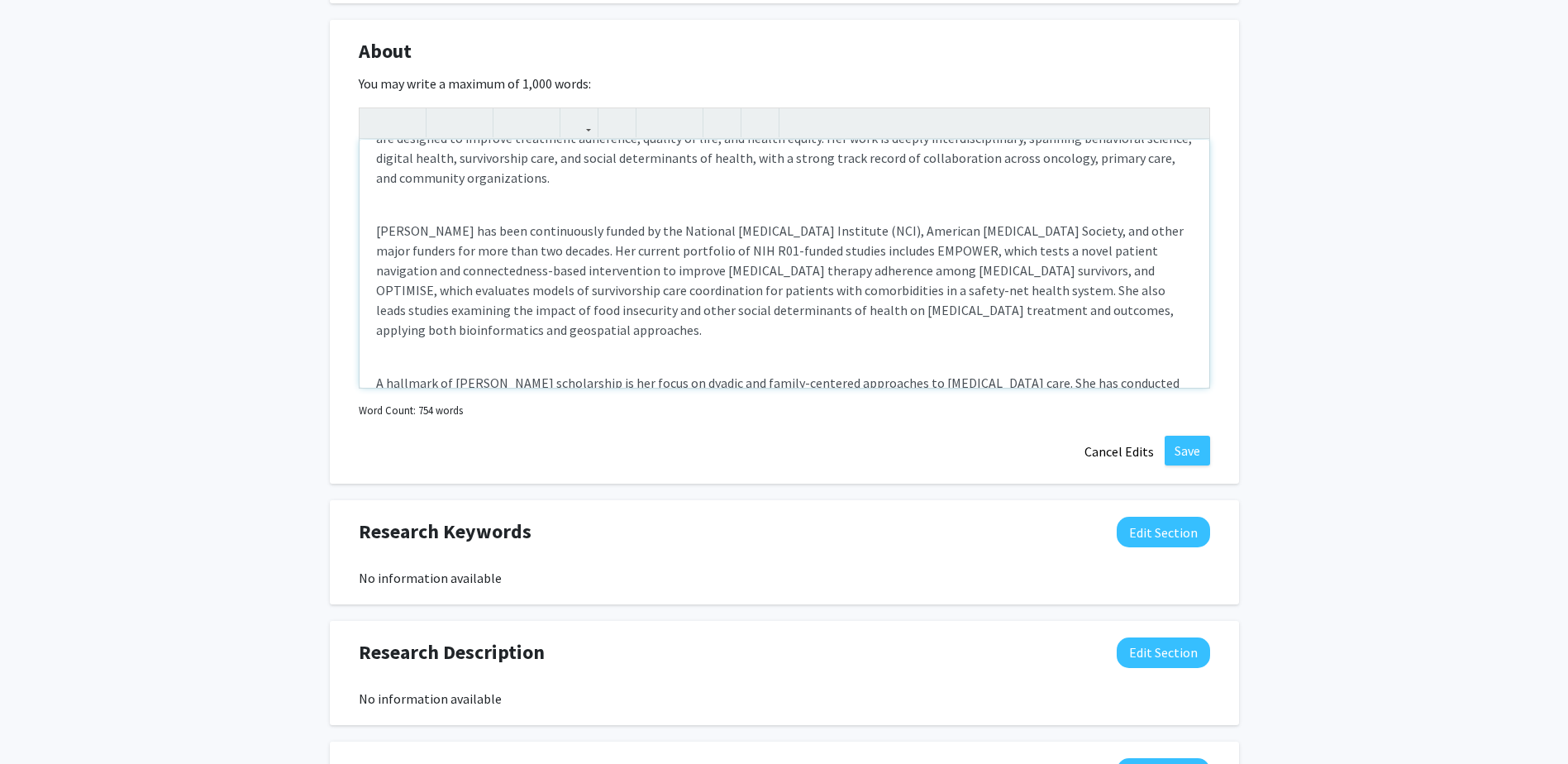
scroll to position [248, 0]
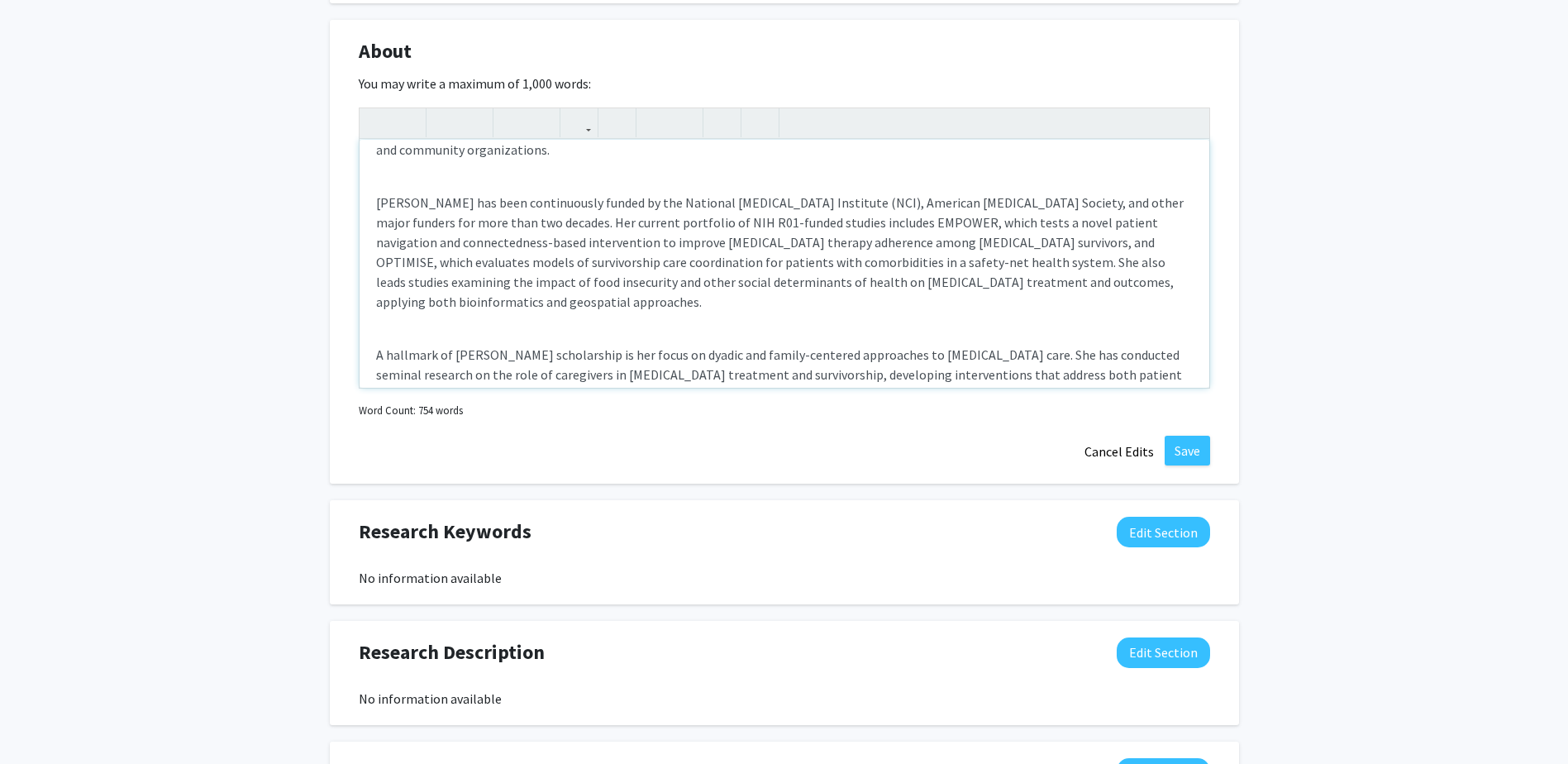
click at [479, 220] on p "Dr. Badr has been continuously funded by the National Cancer Institute (NCI), A…" at bounding box center [784, 252] width 817 height 119
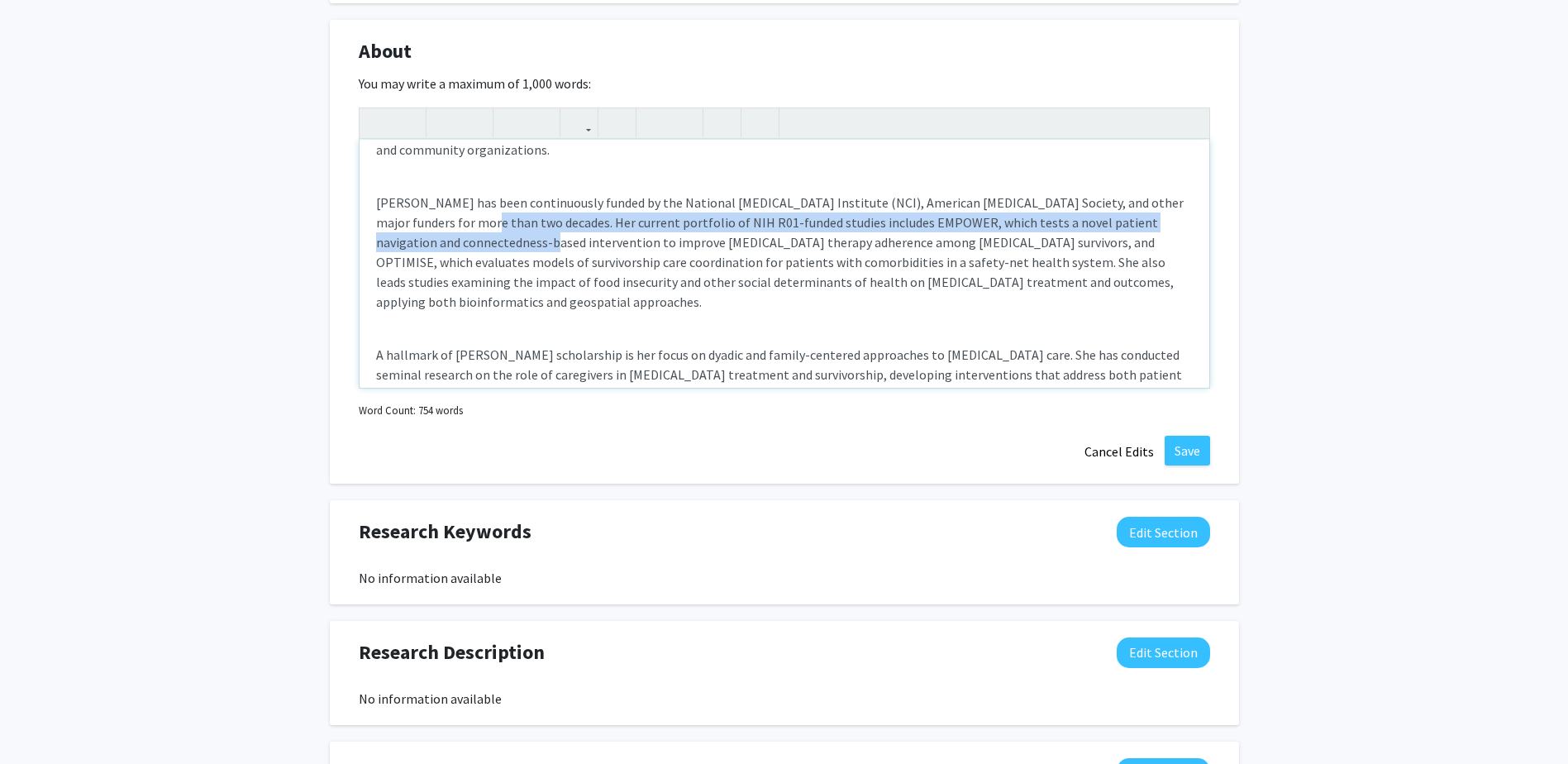
drag, startPoint x: 434, startPoint y: 223, endPoint x: 460, endPoint y: 251, distance: 38.2
click at [460, 251] on p "Dr. Badr has been continuously funded by the National Cancer Institute (NCI), A…" at bounding box center [784, 252] width 817 height 119
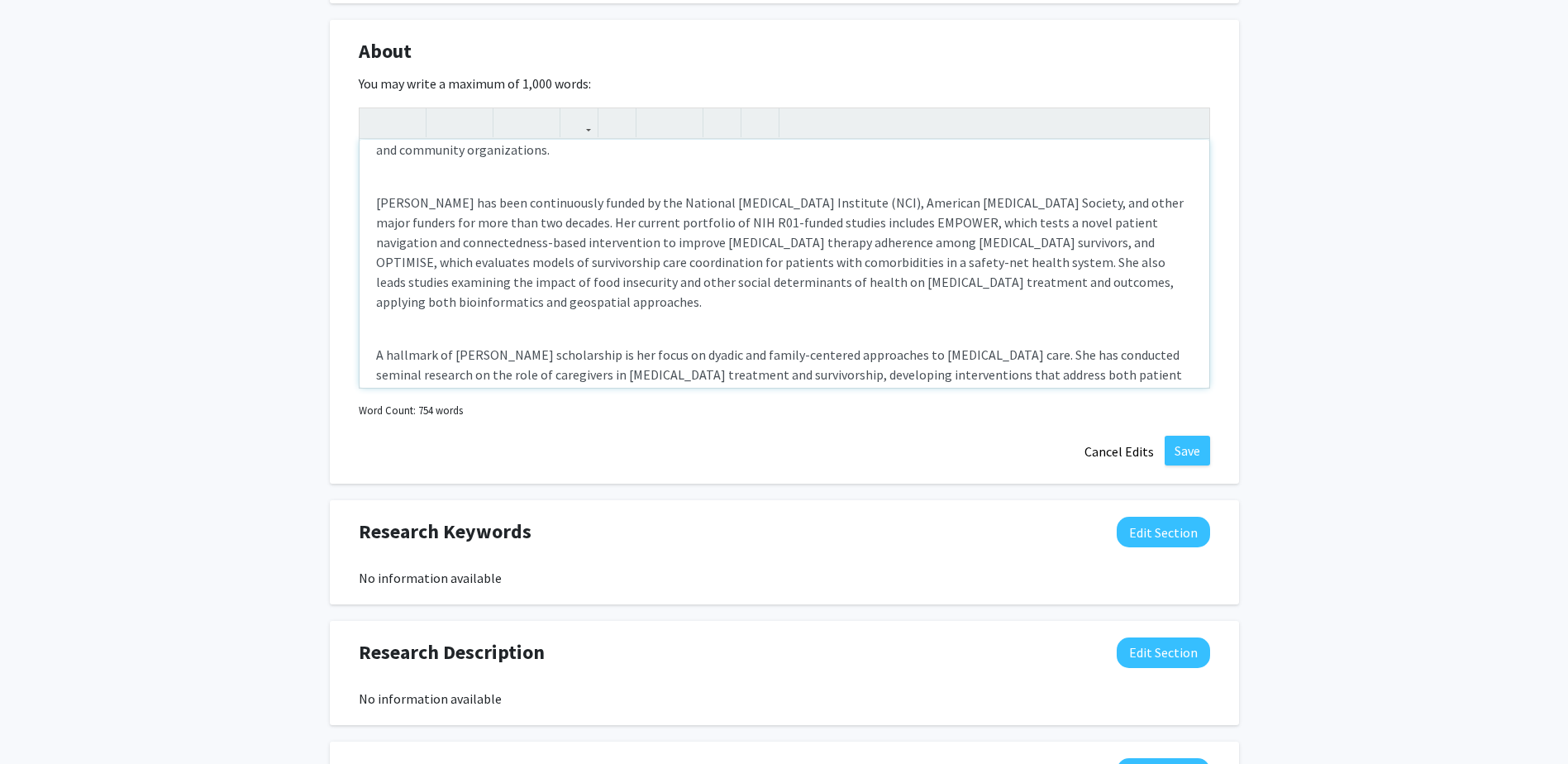
click at [533, 265] on p "Dr. Badr has been continuously funded by the National Cancer Institute (NCI), A…" at bounding box center [784, 252] width 817 height 119
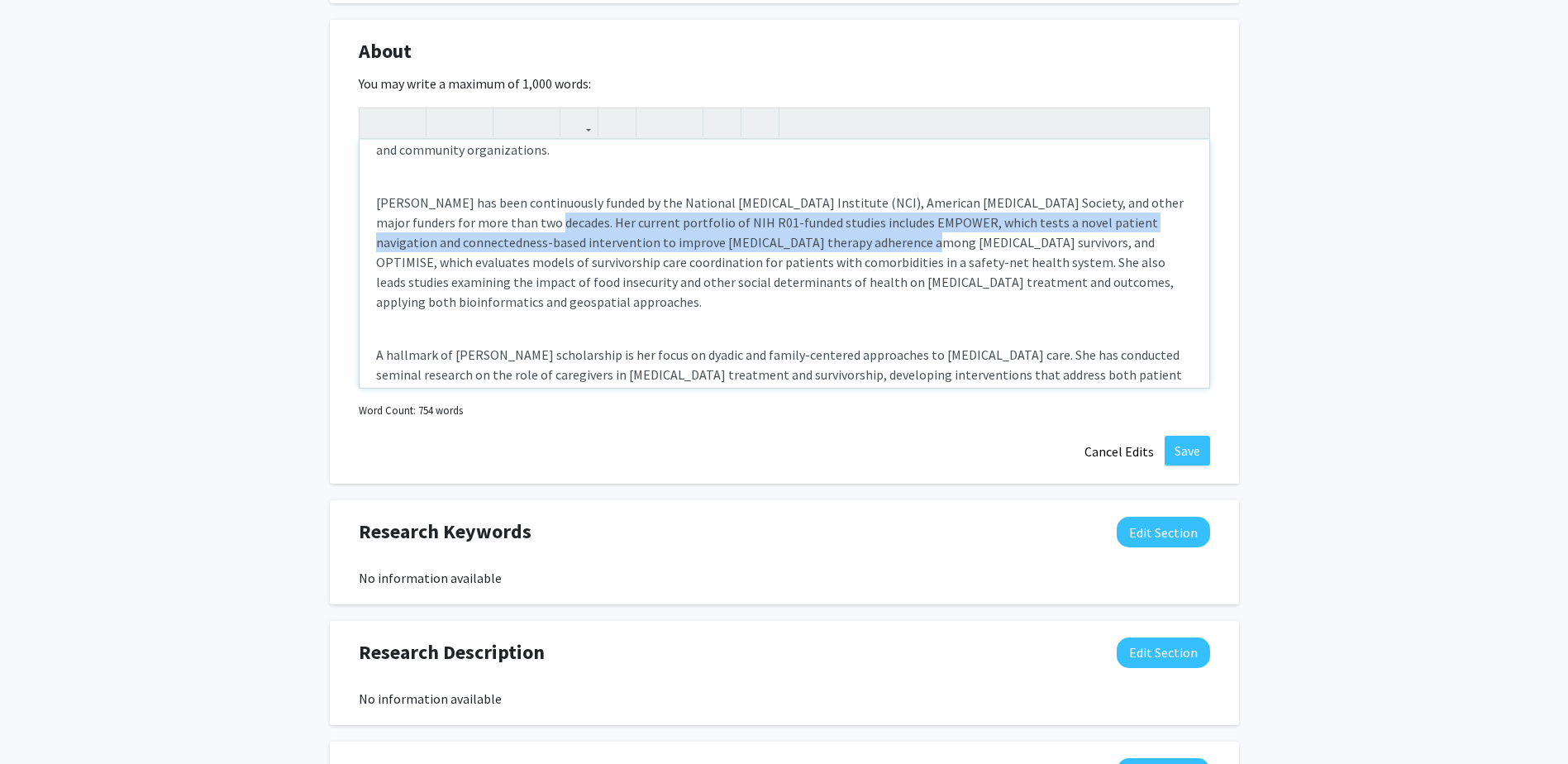
drag, startPoint x: 494, startPoint y: 226, endPoint x: 829, endPoint y: 251, distance: 335.9
click at [829, 251] on p "Dr. Badr has been continuously funded by the National Cancer Institute (NCI), A…" at bounding box center [784, 252] width 817 height 119
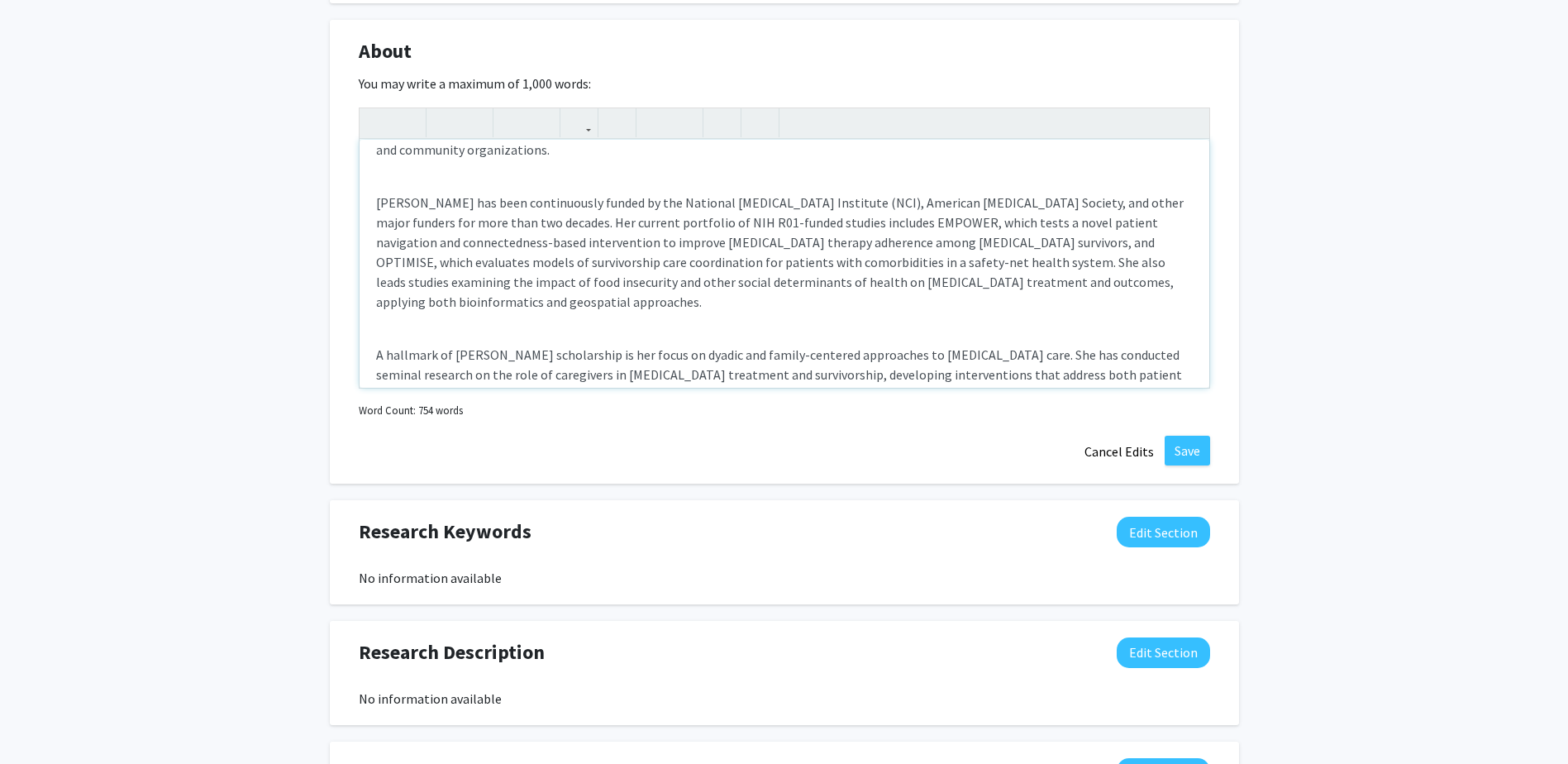
click at [636, 284] on p "Dr. Badr has been continuously funded by the National Cancer Institute (NCI), A…" at bounding box center [784, 252] width 817 height 119
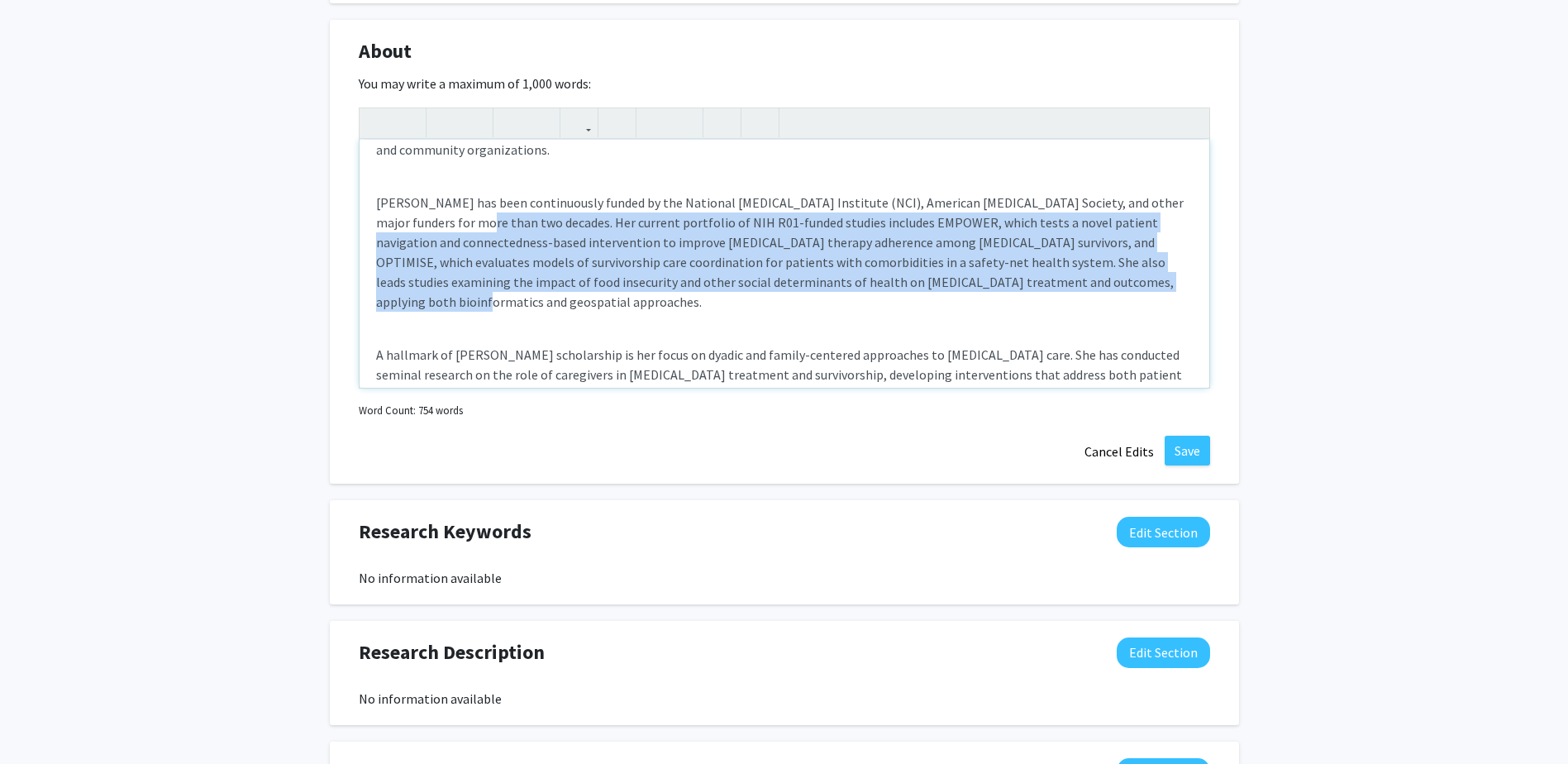
drag, startPoint x: 427, startPoint y: 226, endPoint x: 1126, endPoint y: 285, distance: 701.5
click at [1126, 285] on p "Dr. Badr has been continuously funded by the National Cancer Institute (NCI), A…" at bounding box center [784, 252] width 817 height 119
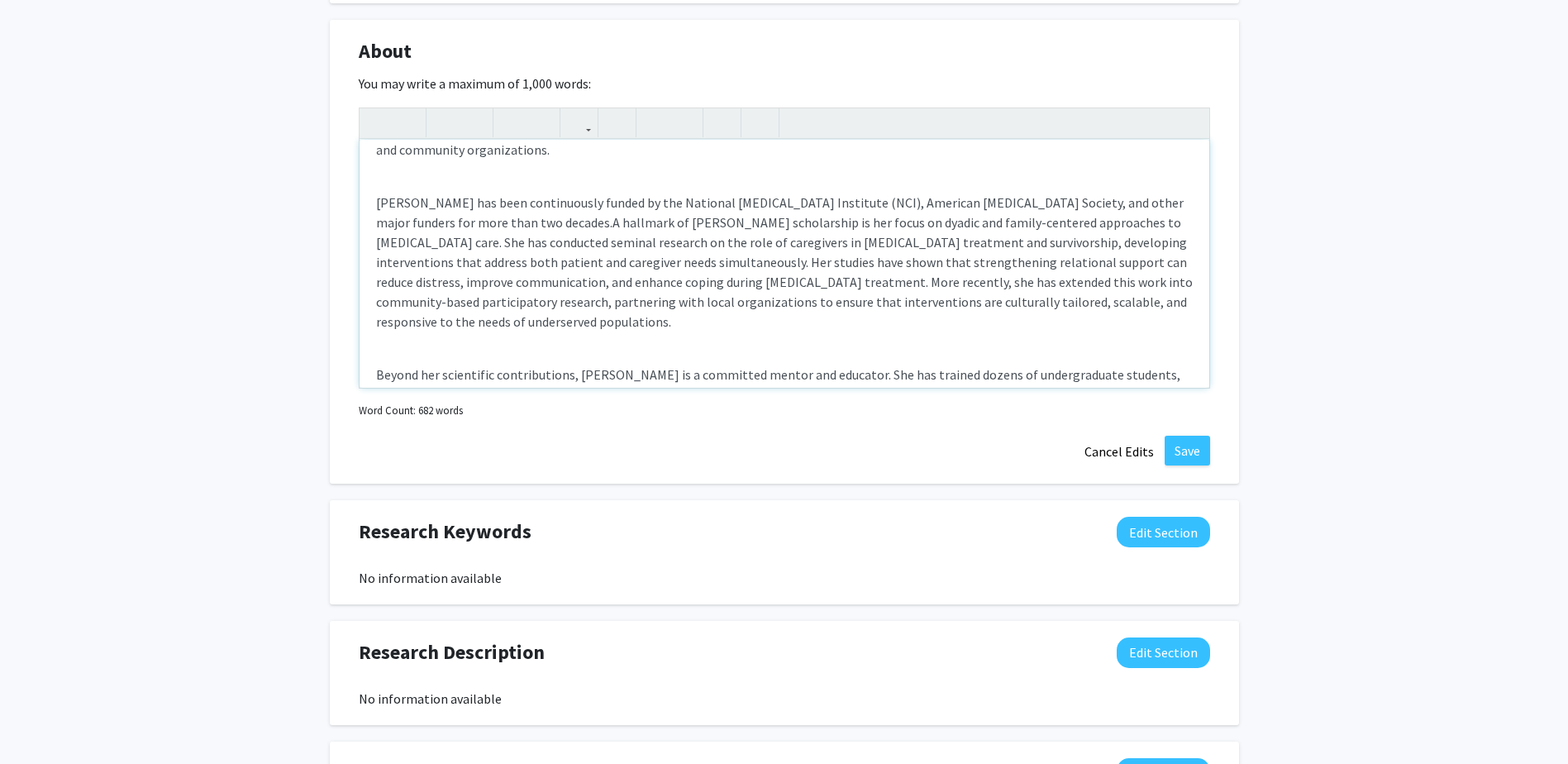
click at [959, 322] on div "Dr. Hoda Badr is a Professor of Medicine and nationally recognized leader in ca…" at bounding box center [785, 264] width 850 height 248
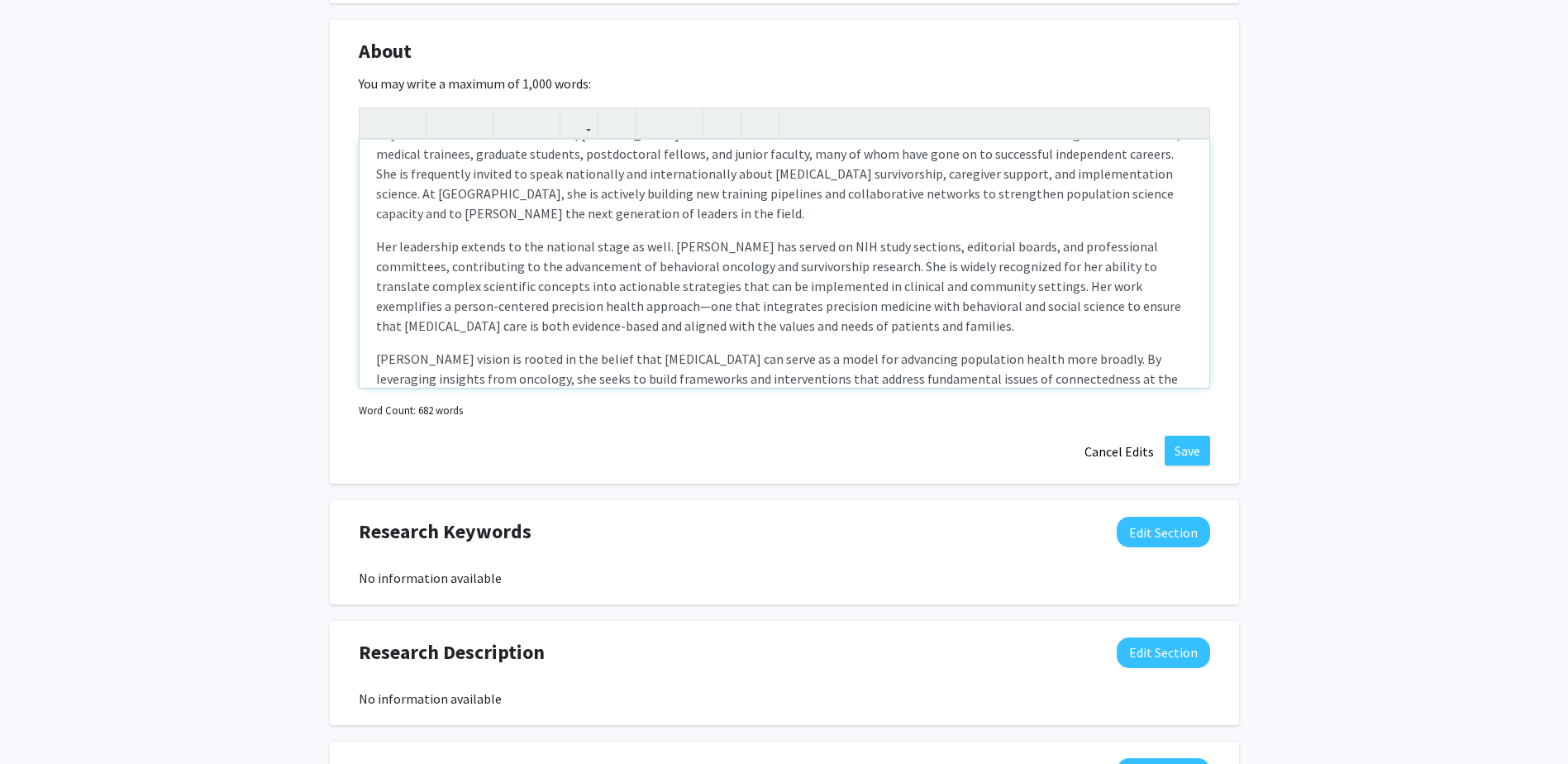
scroll to position [469, 0]
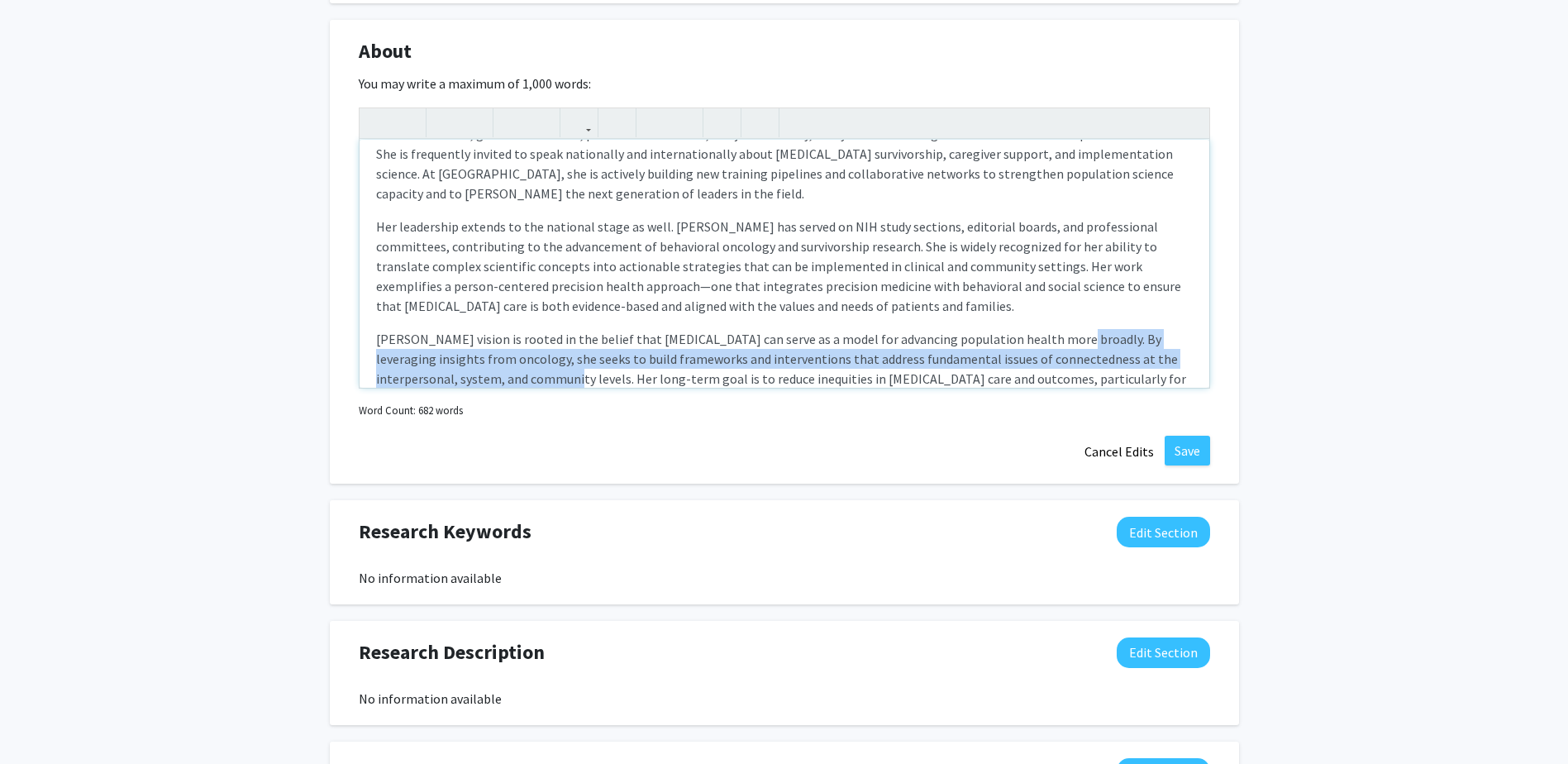
drag, startPoint x: 1029, startPoint y: 323, endPoint x: 483, endPoint y: 354, distance: 546.9
click at [483, 354] on p "Dr. Badr’s vision is rooted in the belief that cancer can serve as a model for …" at bounding box center [784, 368] width 817 height 79
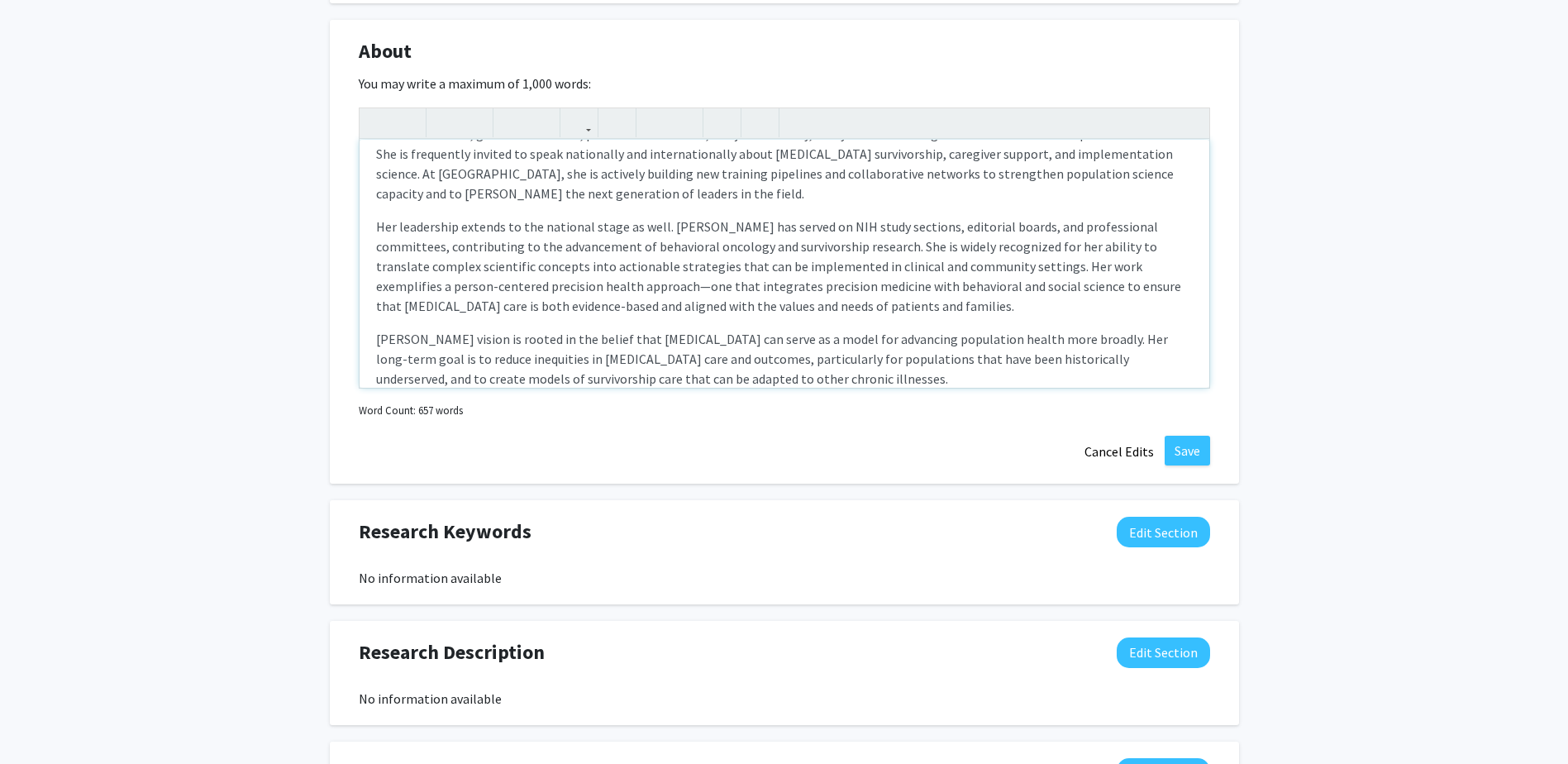
click at [536, 227] on p "Her leadership extends to the national stage as well. Dr. Badr has served on NI…" at bounding box center [784, 266] width 817 height 99
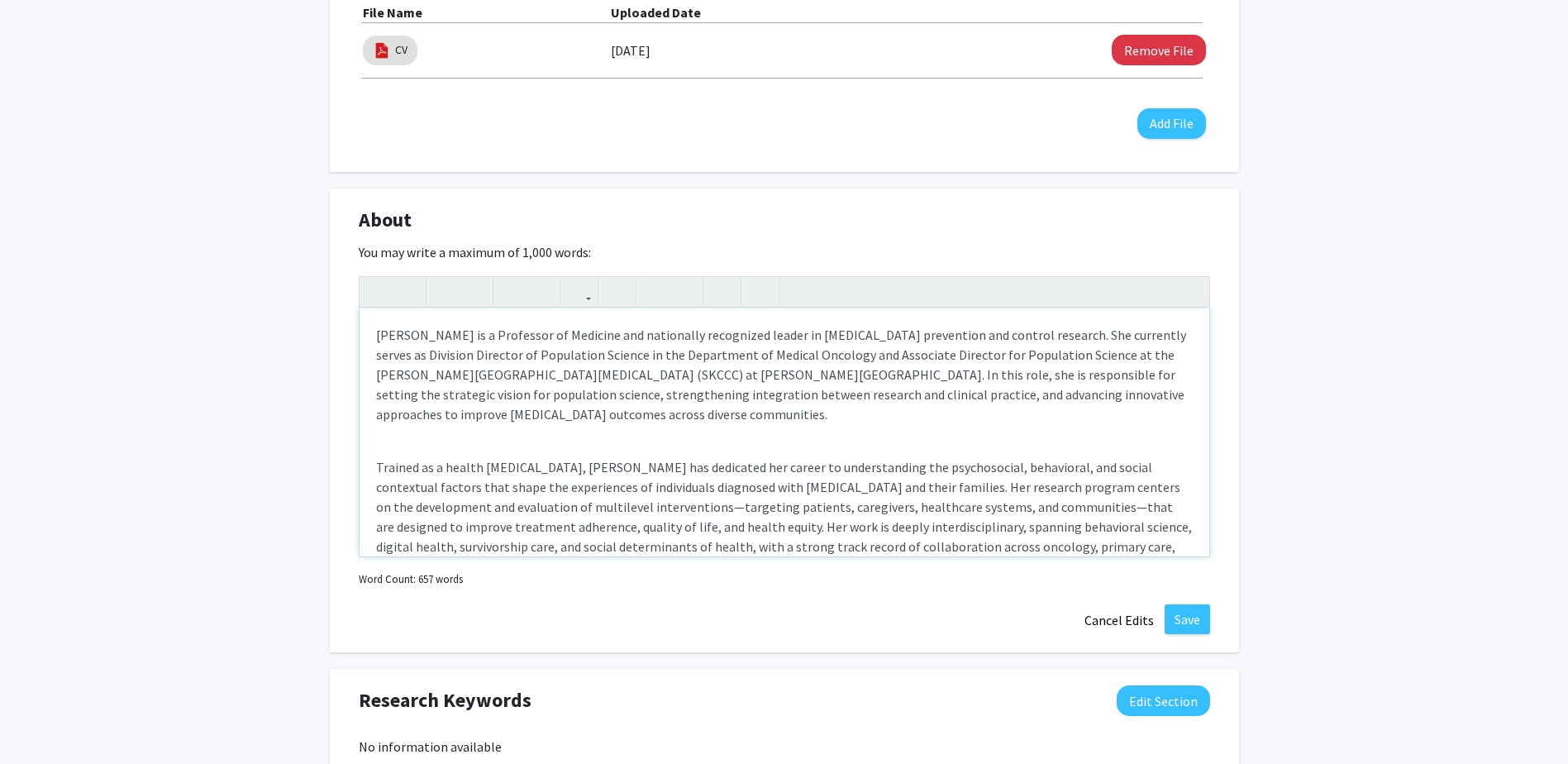
scroll to position [705, 0]
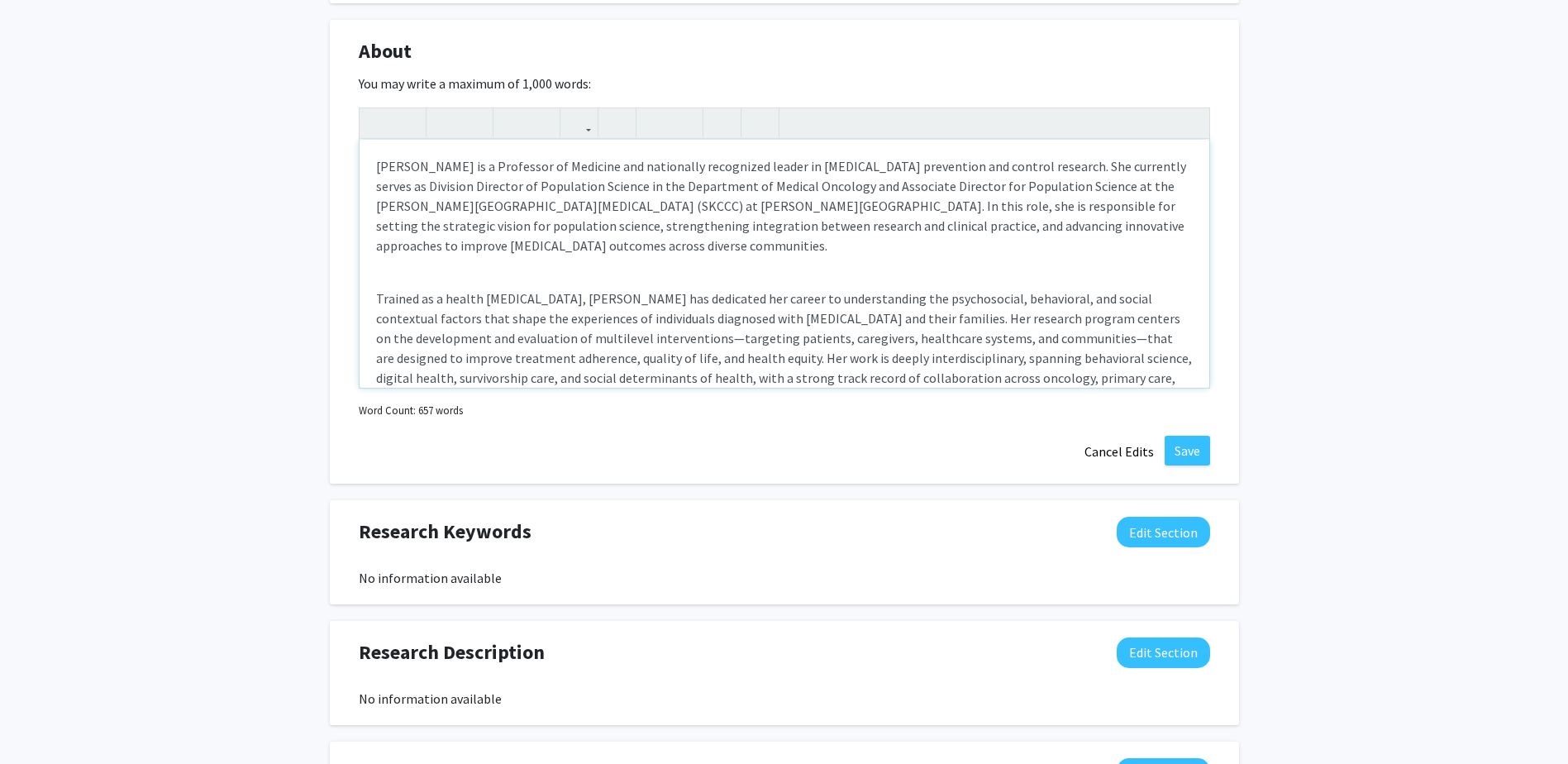
click at [429, 276] on div "Dr. Hoda Badr is a Professor of Medicine and nationally recognized leader in ca…" at bounding box center [785, 264] width 850 height 248
type textarea "<p>Dr. Hoda Badr is a Professor of Medicine and nationally recognized leader in…"
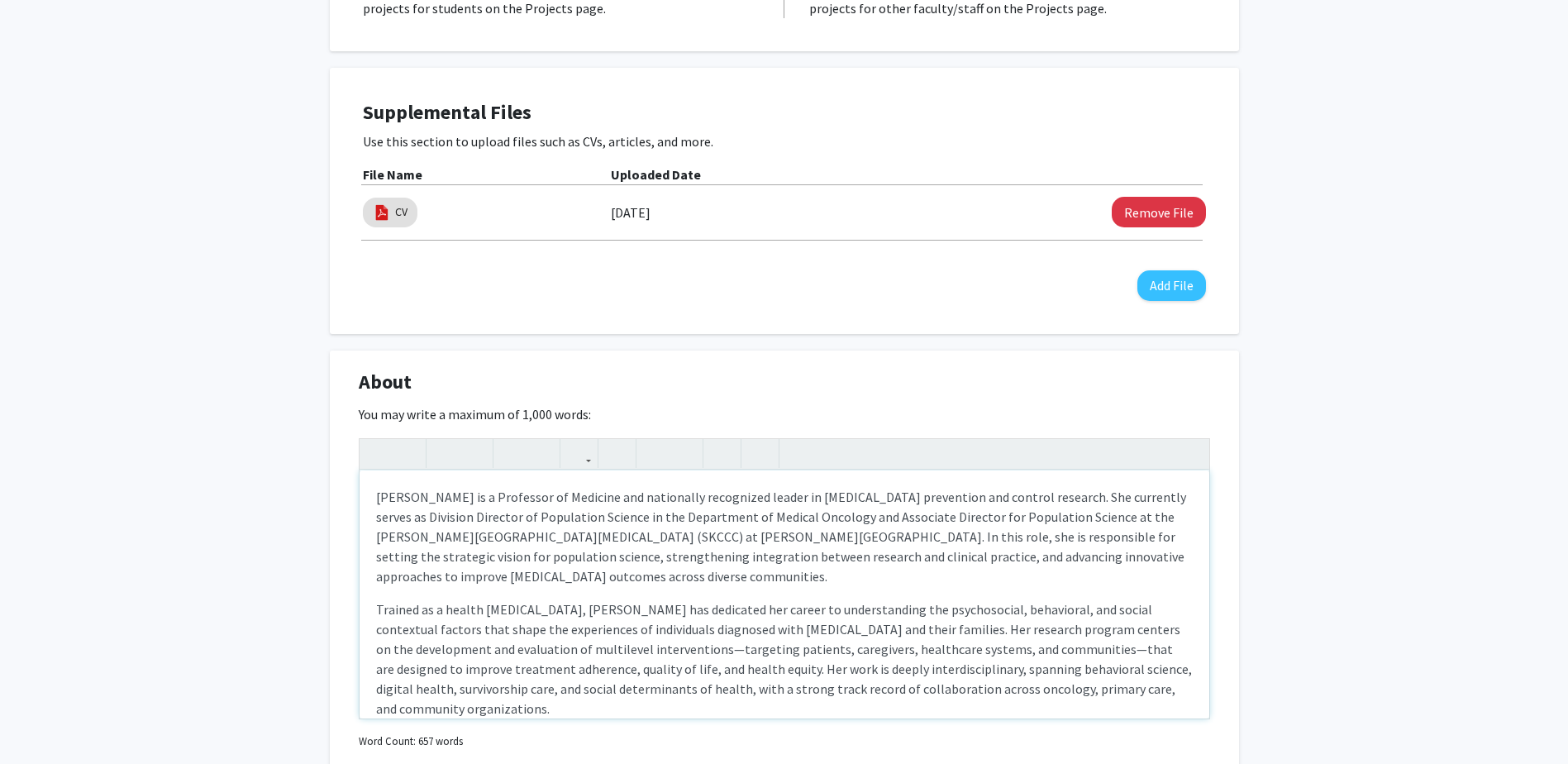
scroll to position [788, 0]
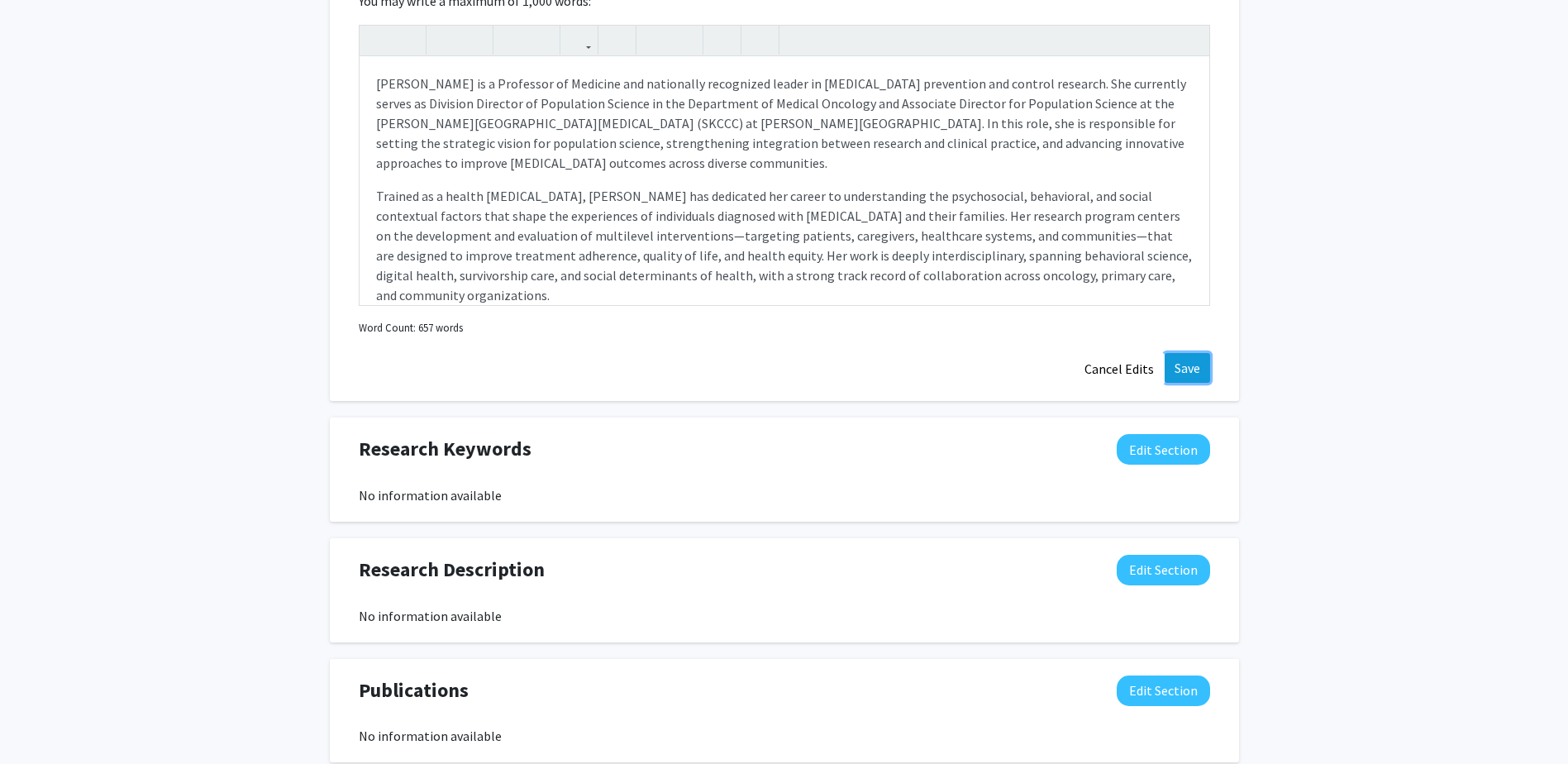
click at [1198, 373] on button "Save" at bounding box center [1187, 367] width 45 height 29
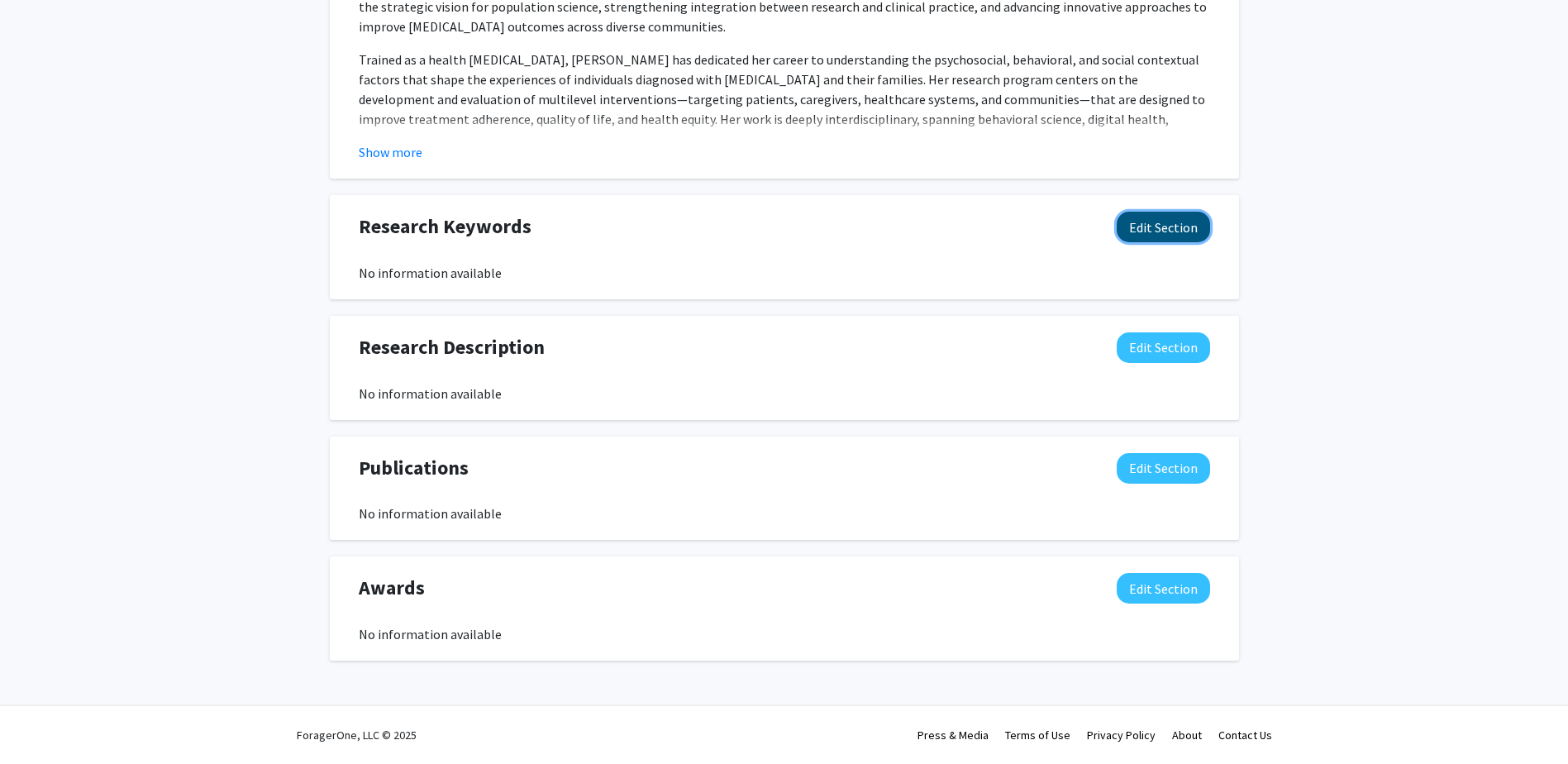
click at [1184, 234] on button "Edit Section" at bounding box center [1163, 227] width 94 height 30
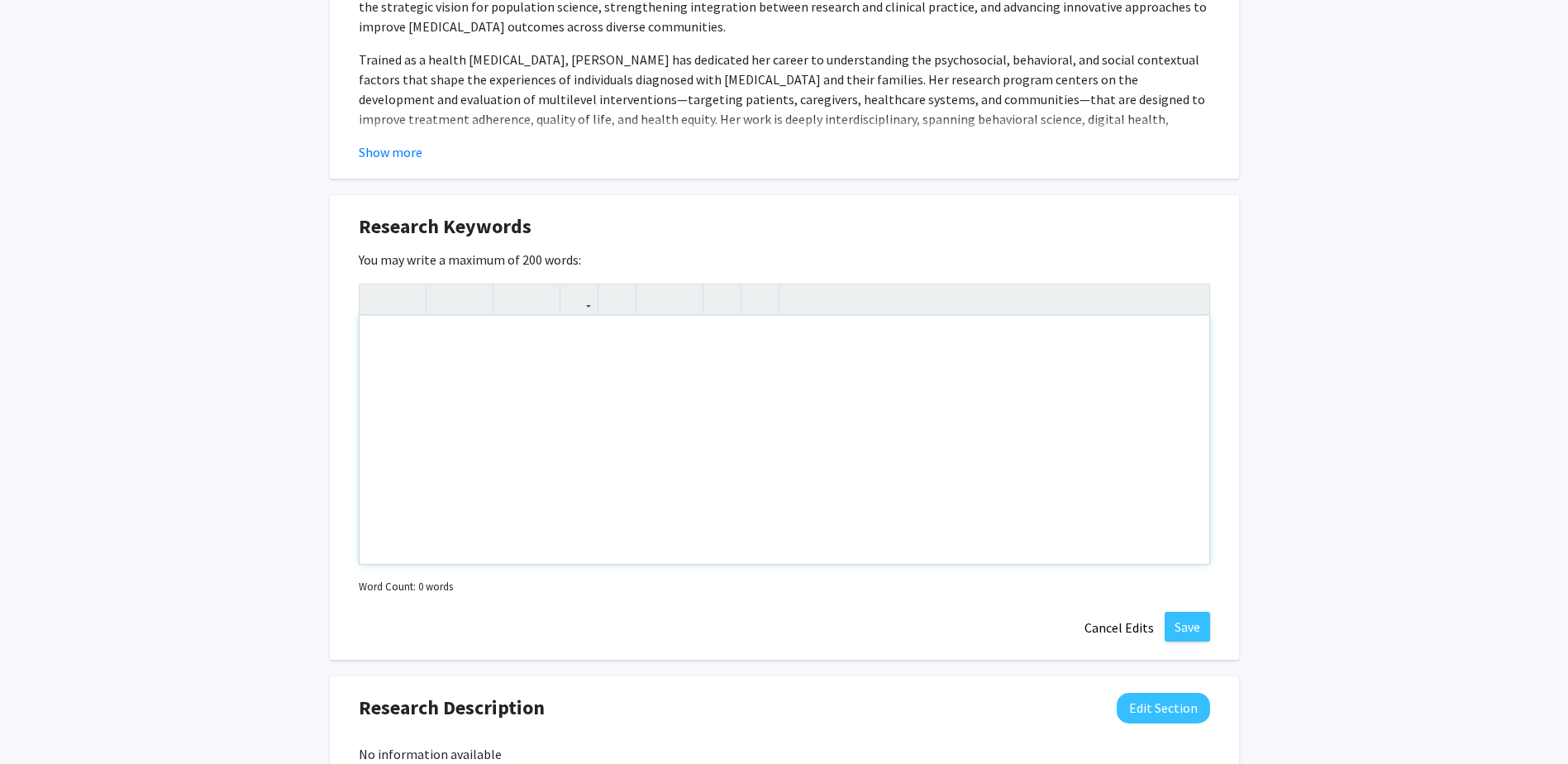
click at [656, 358] on div "Note to users with screen readers: Please deactivate our accessibility plugin f…" at bounding box center [785, 440] width 850 height 248
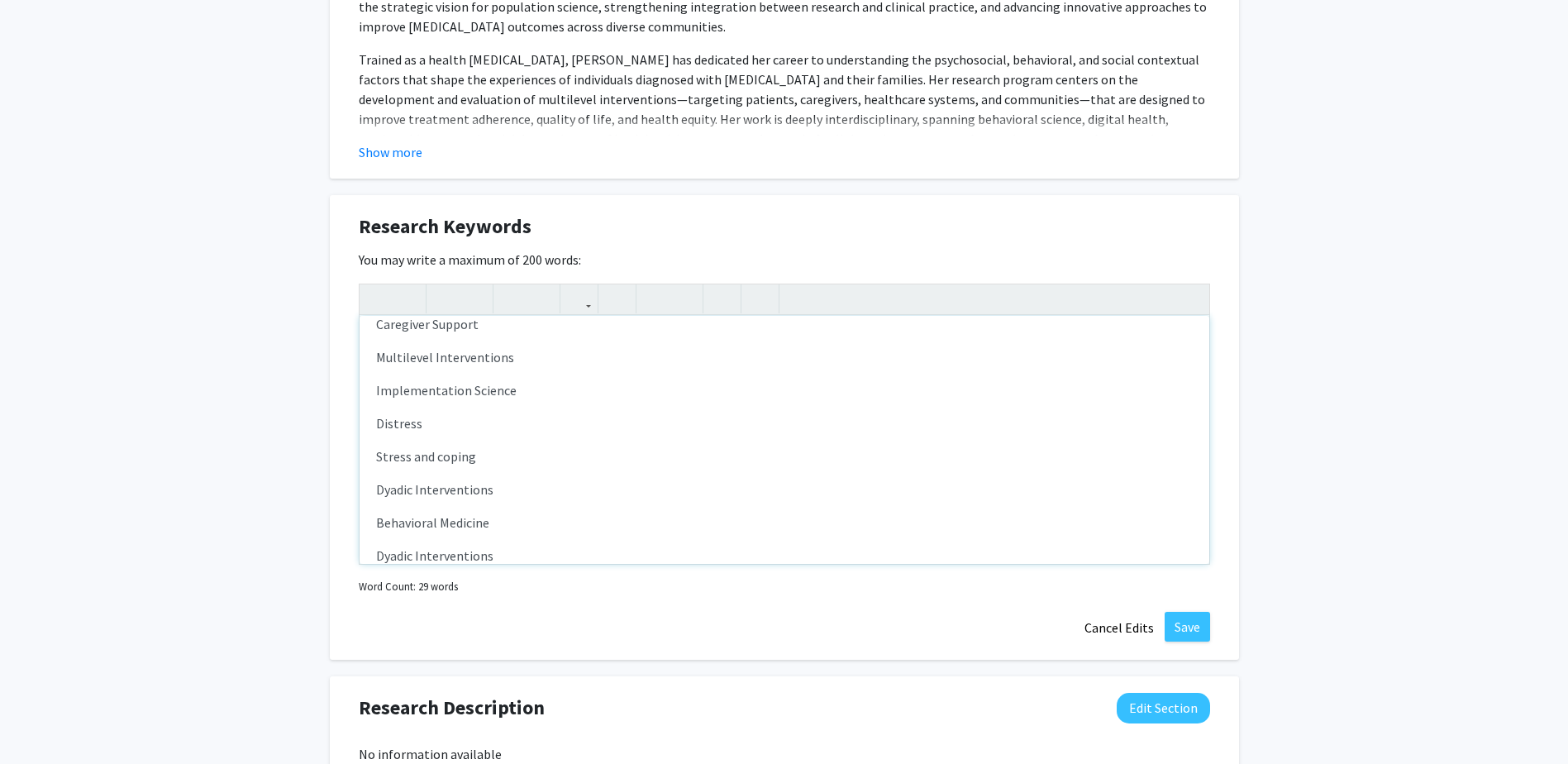
scroll to position [250, 0]
type textarea "<p>Cancer control</p><p>Cancer Survivorship</p><p>Comorbidity Management</p><p>…"
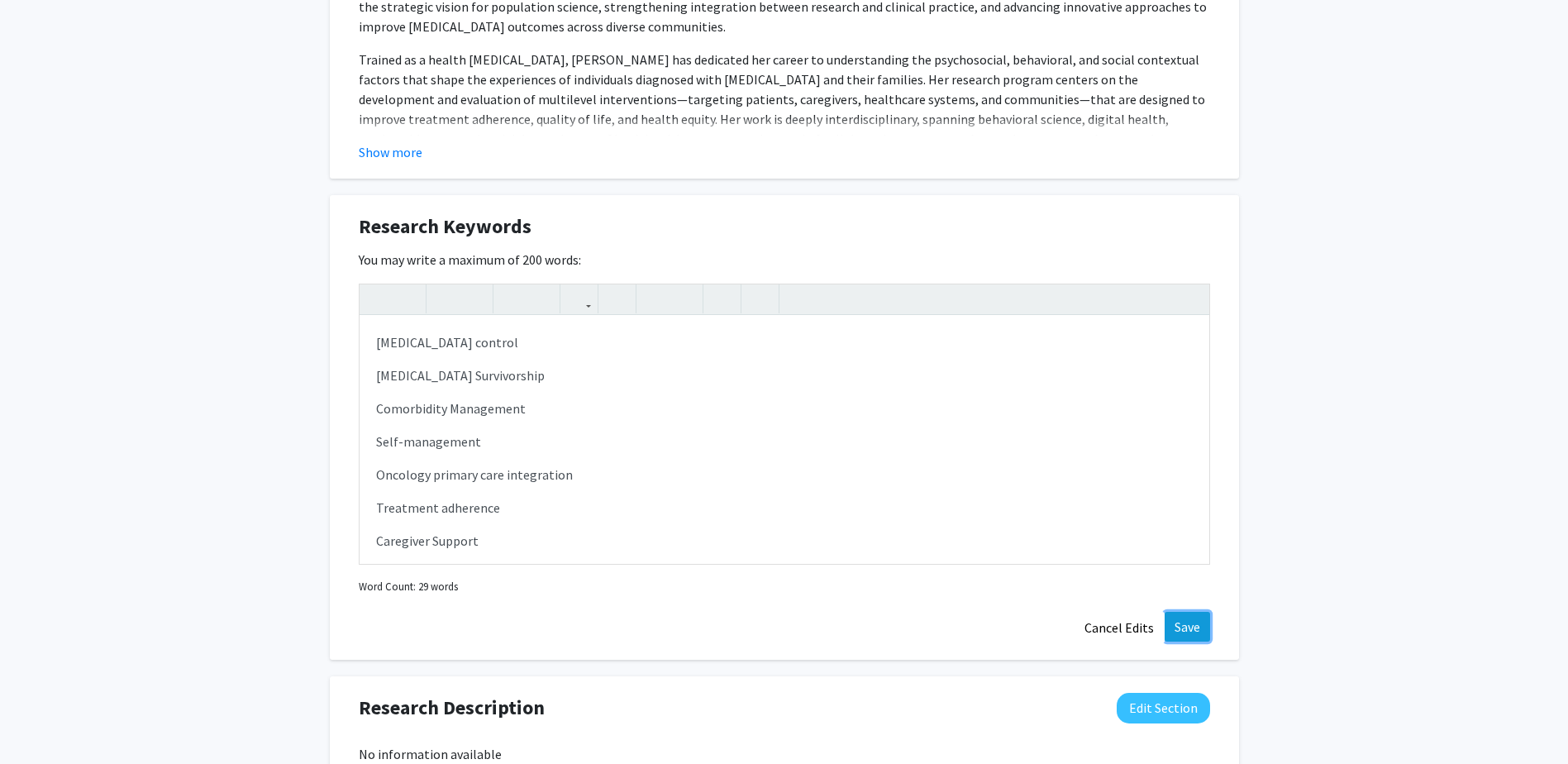
click at [1186, 621] on button "Save" at bounding box center [1187, 627] width 45 height 29
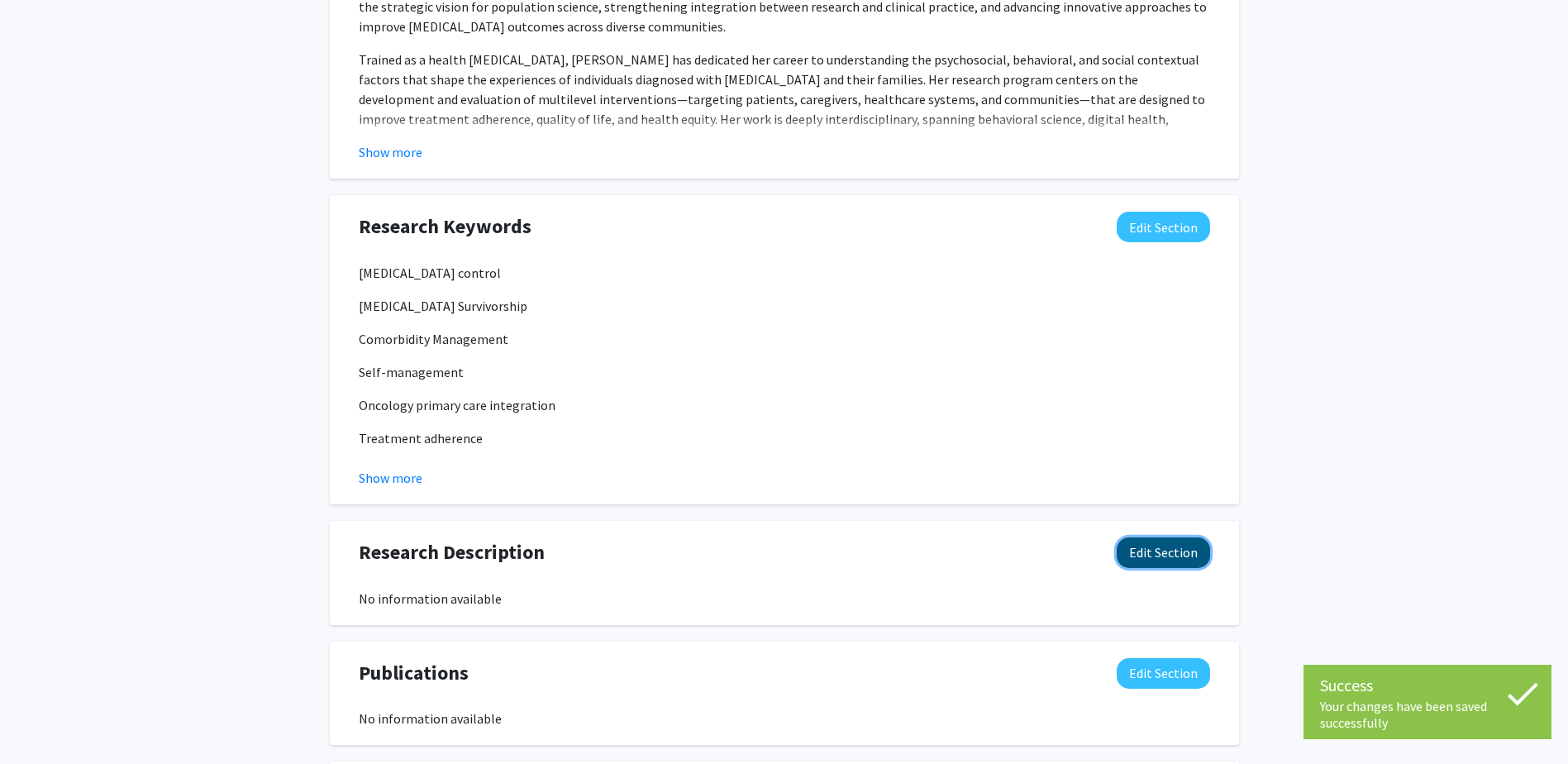
click at [1156, 557] on button "Edit Section" at bounding box center [1163, 553] width 94 height 30
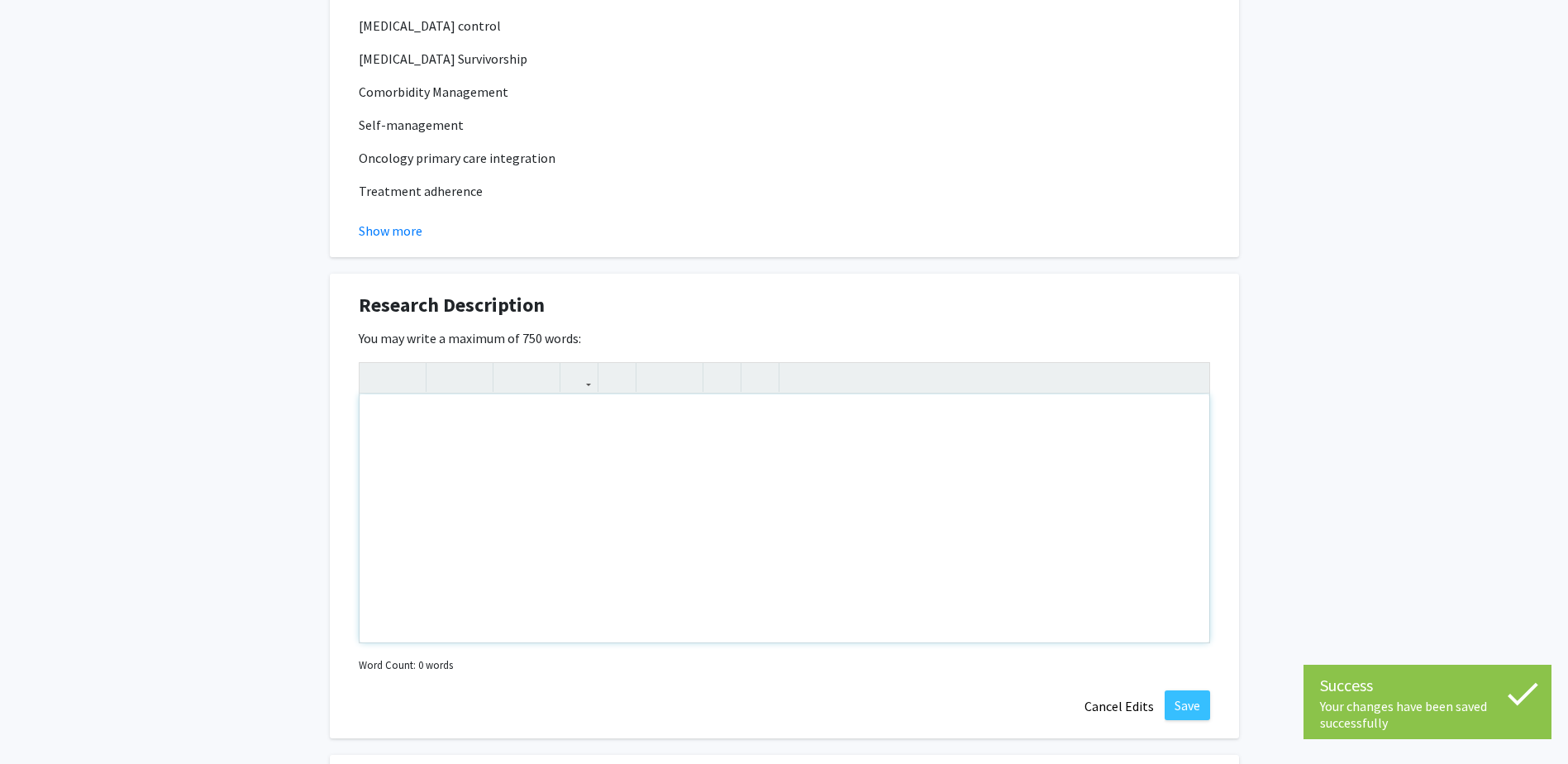
scroll to position [1104, 0]
click at [568, 468] on div "Note to users with screen readers: Please deactivate our accessibility plugin f…" at bounding box center [785, 518] width 850 height 248
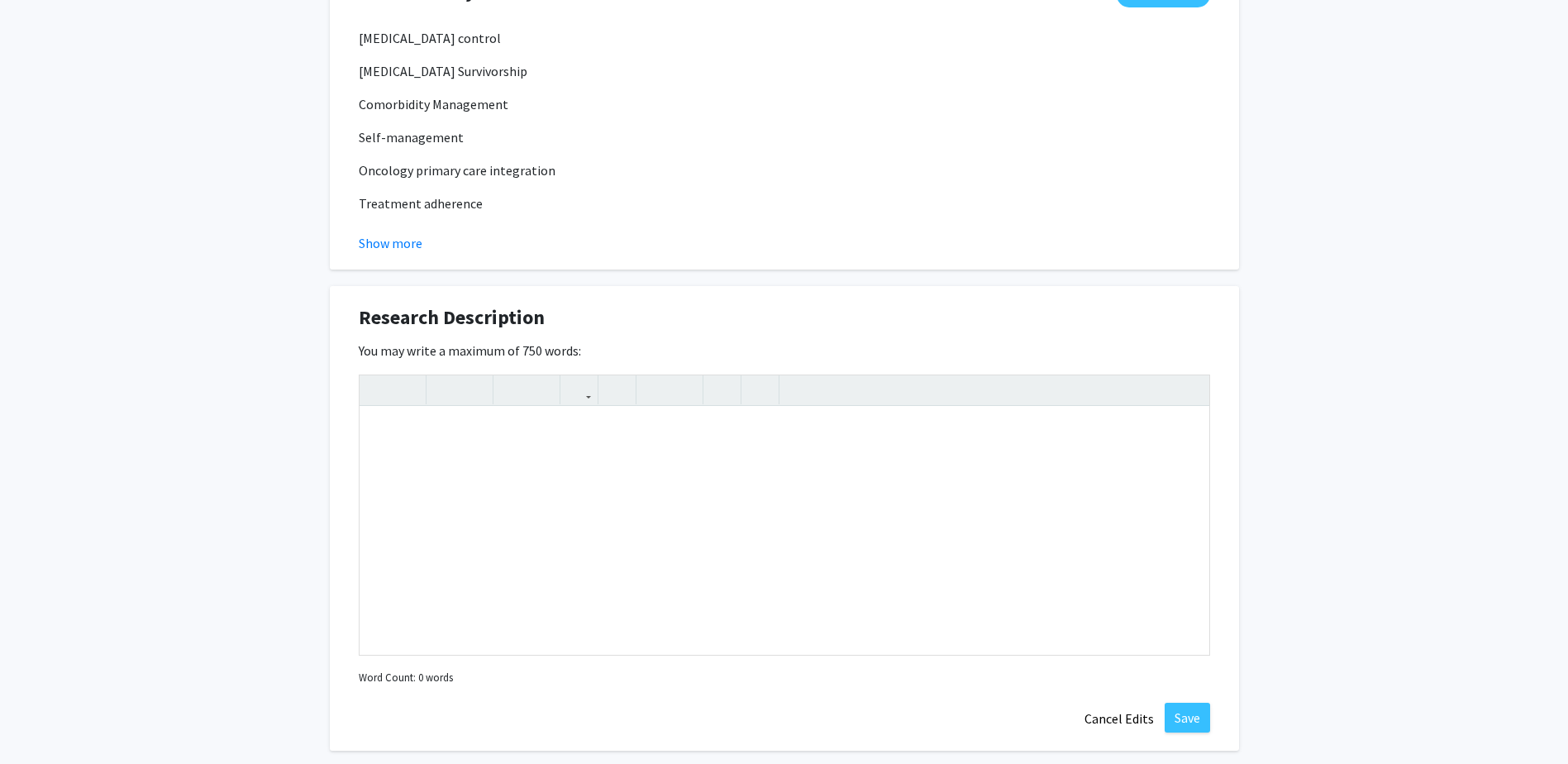
scroll to position [1269, 0]
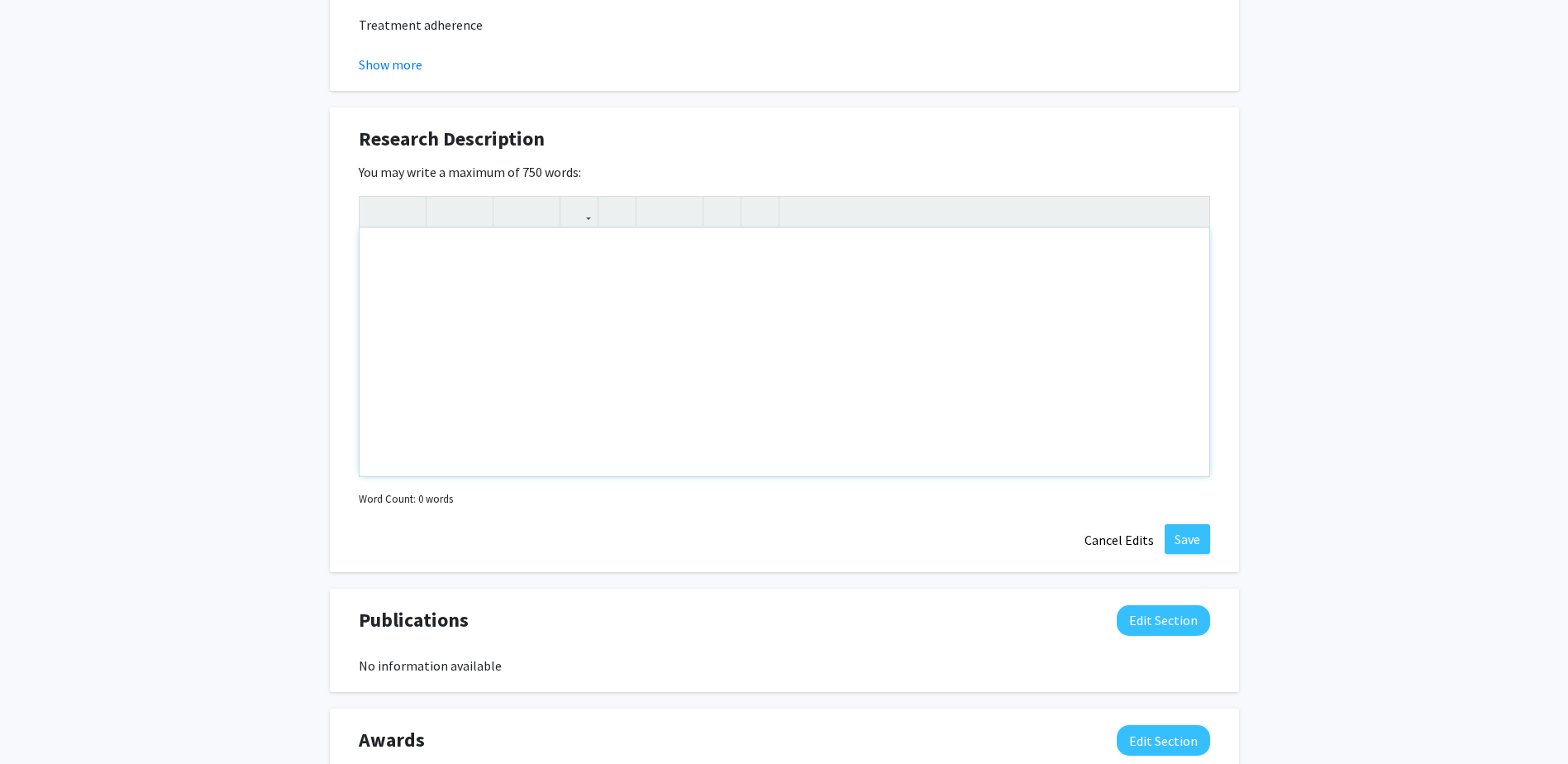
click at [508, 298] on div "Note to users with screen readers: Please deactivate our accessibility plugin f…" at bounding box center [785, 352] width 850 height 248
paste div "Note to users with screen readers: Please deactivate our accessibility plugin f…"
type textarea "<p>Dr. Hoda Badr’s research program advances the science of cancer prevention a…"
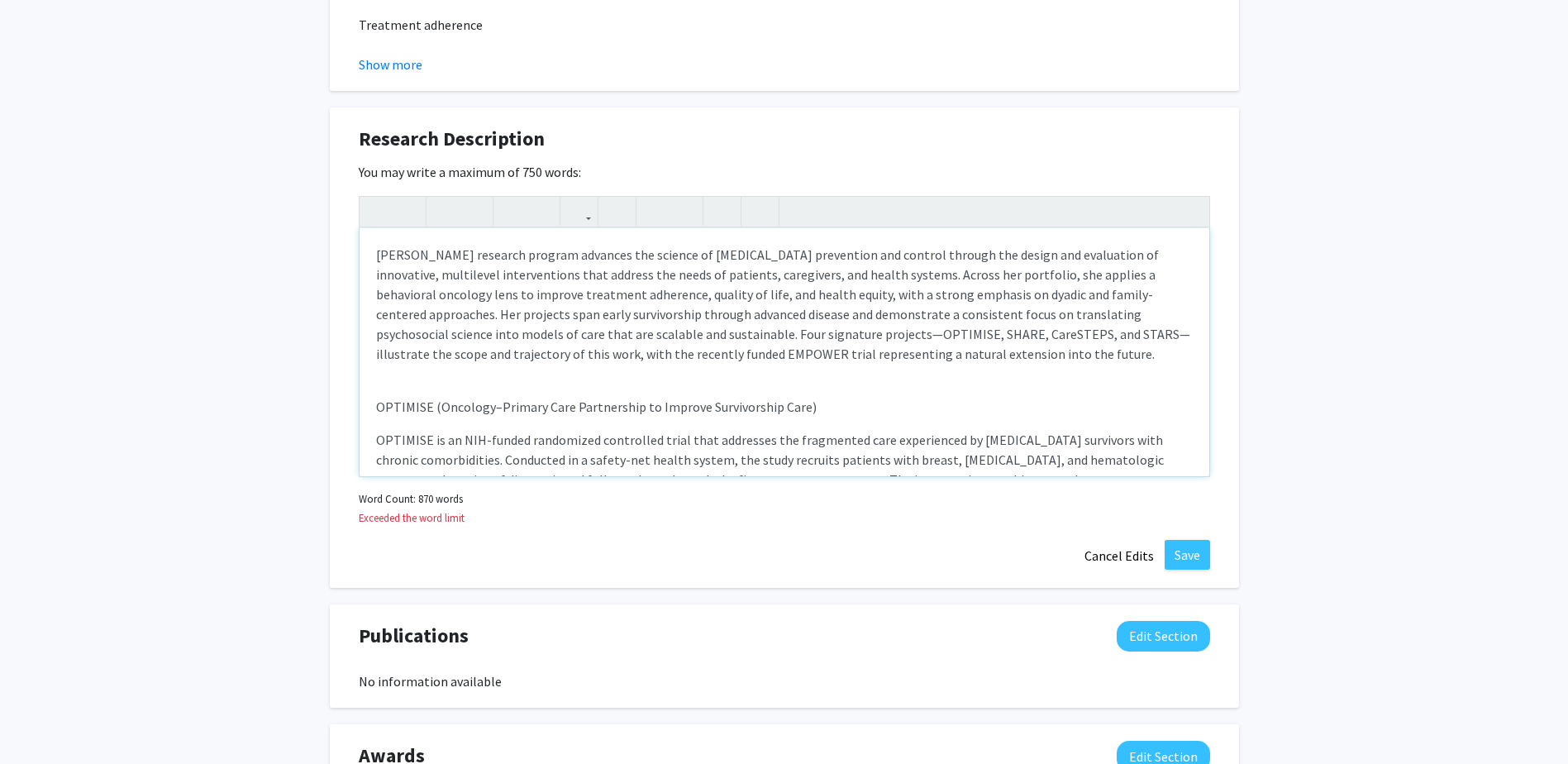
click at [396, 258] on p "Dr. Hoda Badr’s research program advances the science of cancer prevention and …" at bounding box center [784, 305] width 817 height 119
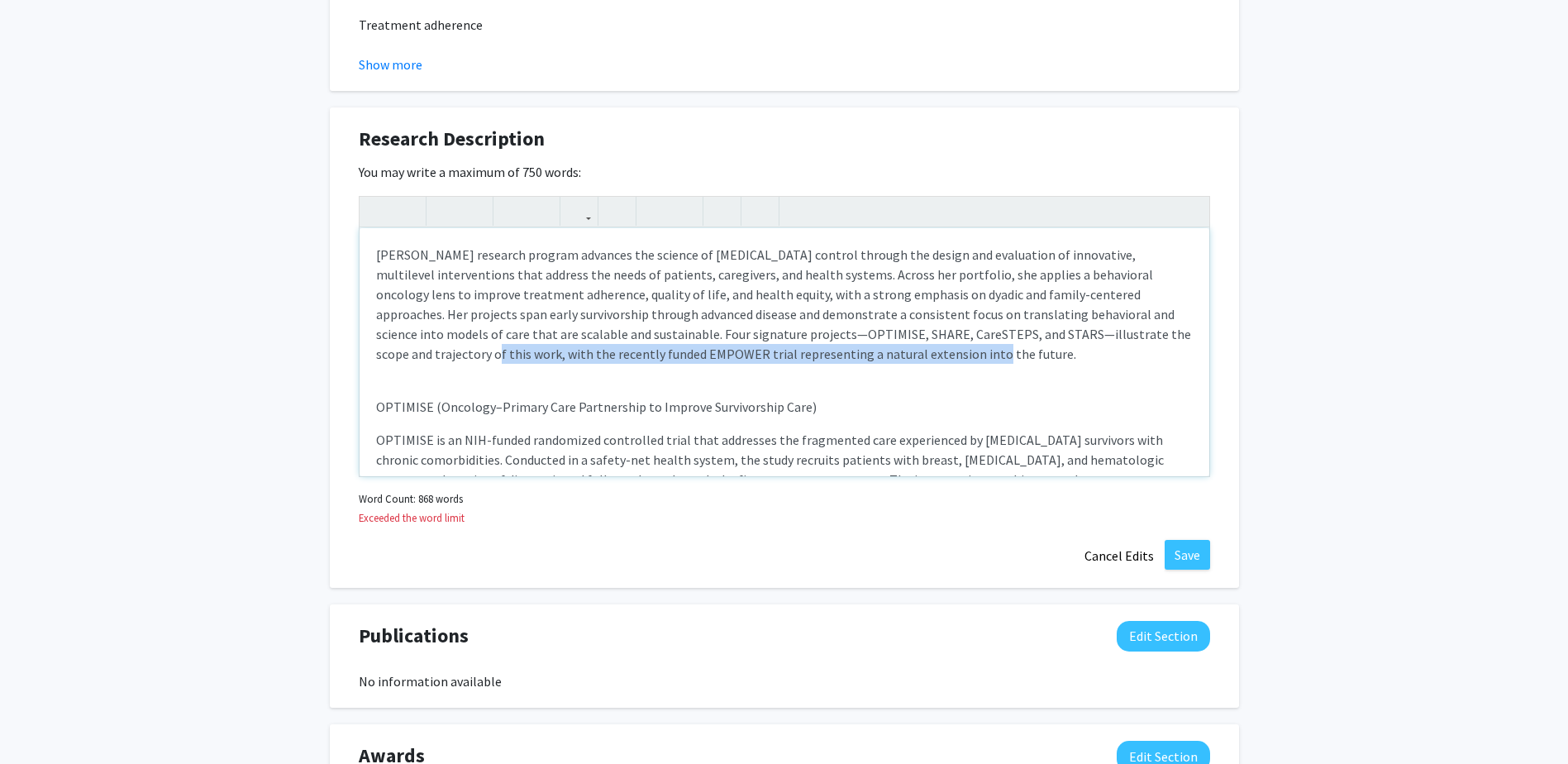
drag, startPoint x: 1145, startPoint y: 334, endPoint x: 830, endPoint y: 355, distance: 315.7
click at [830, 355] on p "Dr. Badr’s research program advances the science of cancer control through the …" at bounding box center [784, 305] width 817 height 119
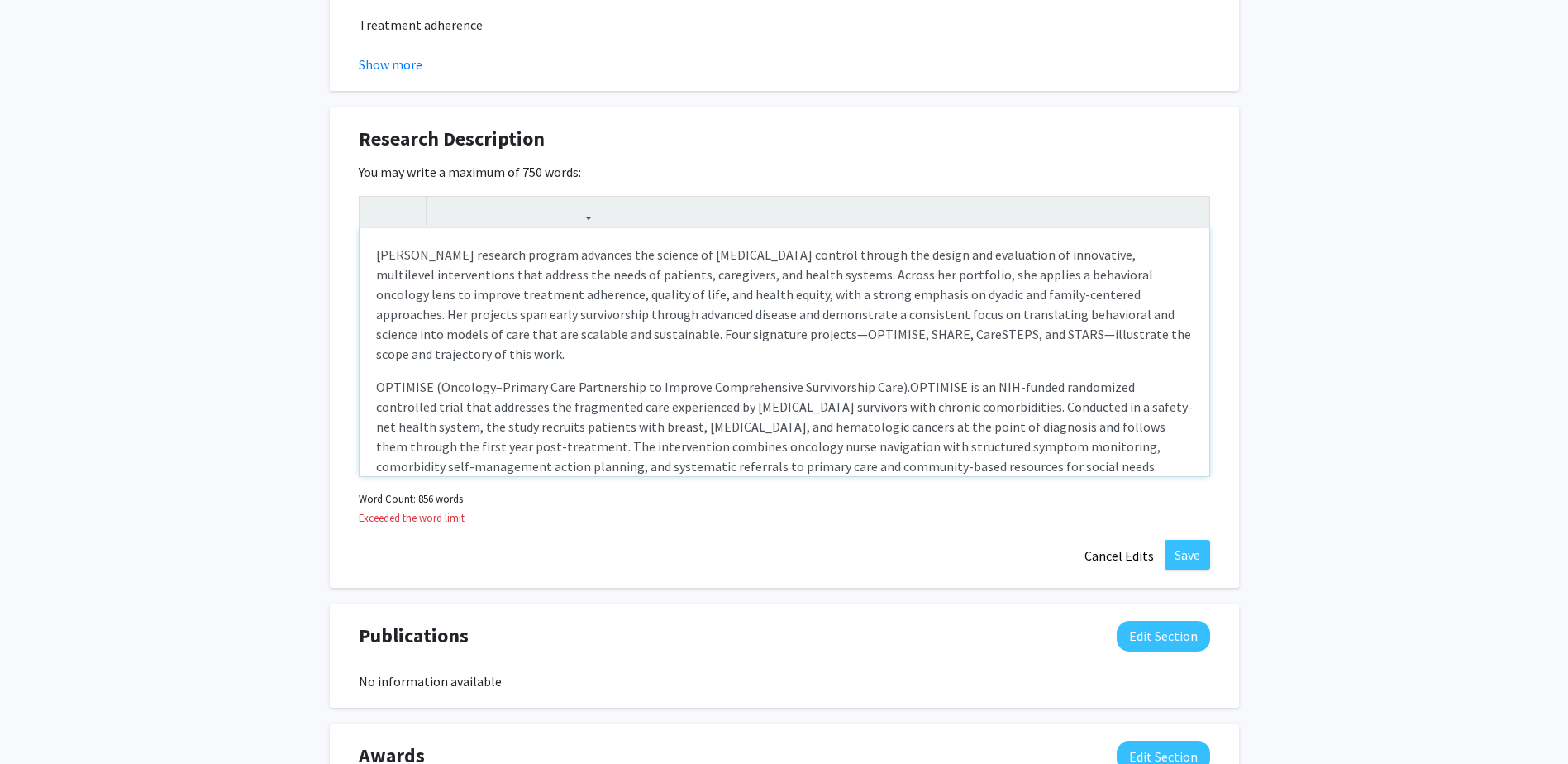
scroll to position [83, 0]
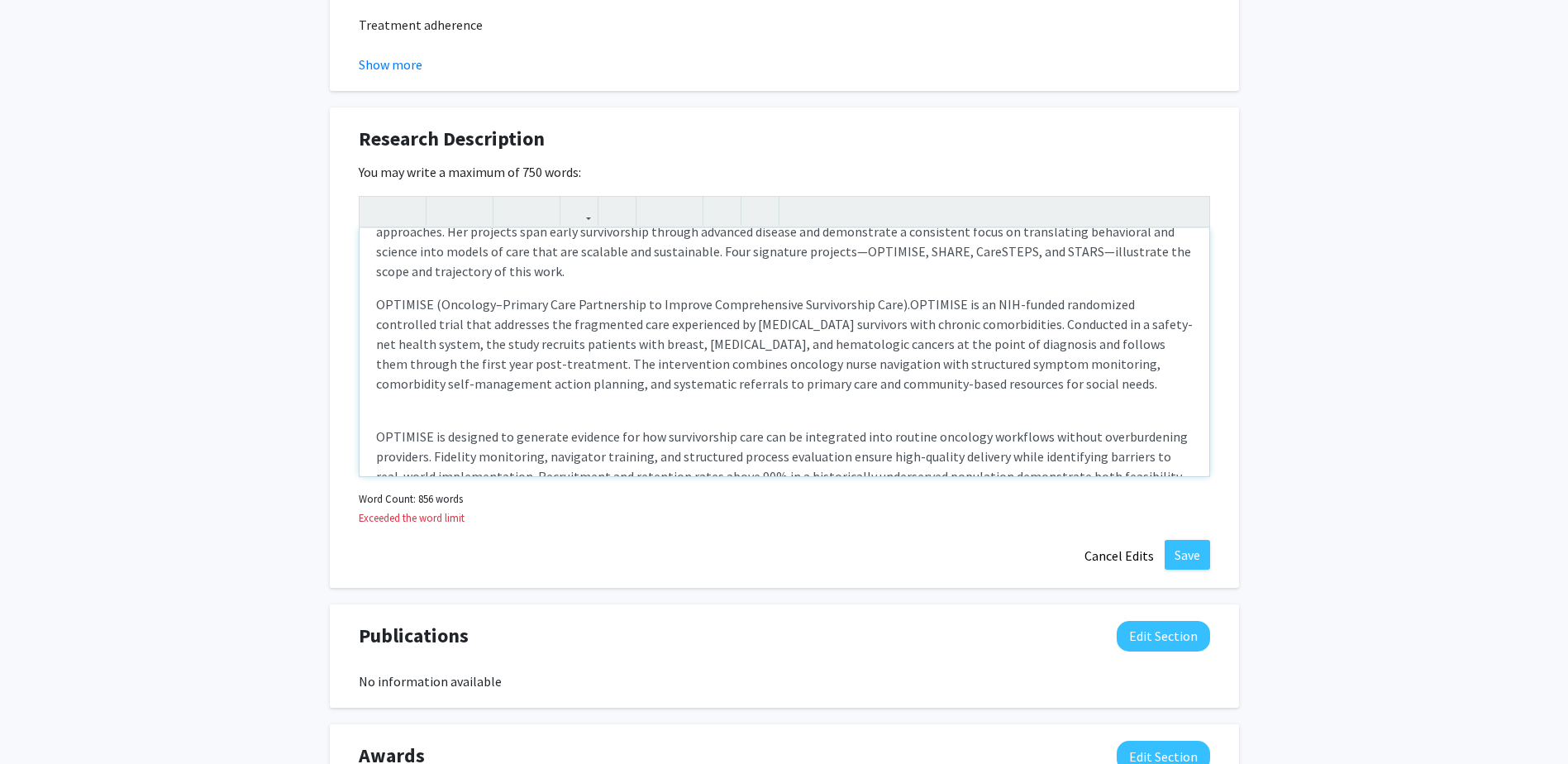
click at [995, 396] on div "Dr. Badr’s research program advances the science of cancer control through the …" at bounding box center [785, 352] width 850 height 248
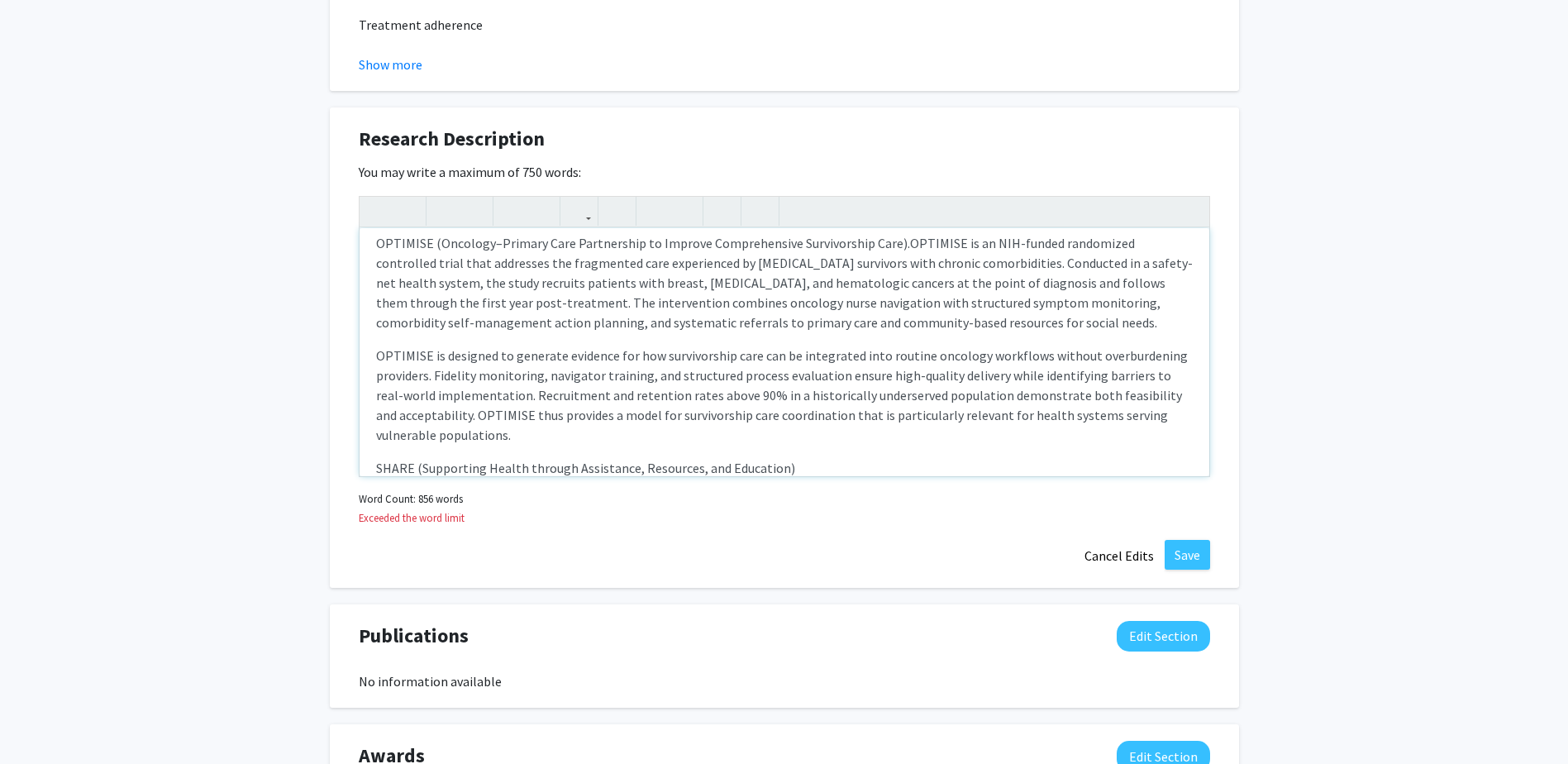
scroll to position [157, 0]
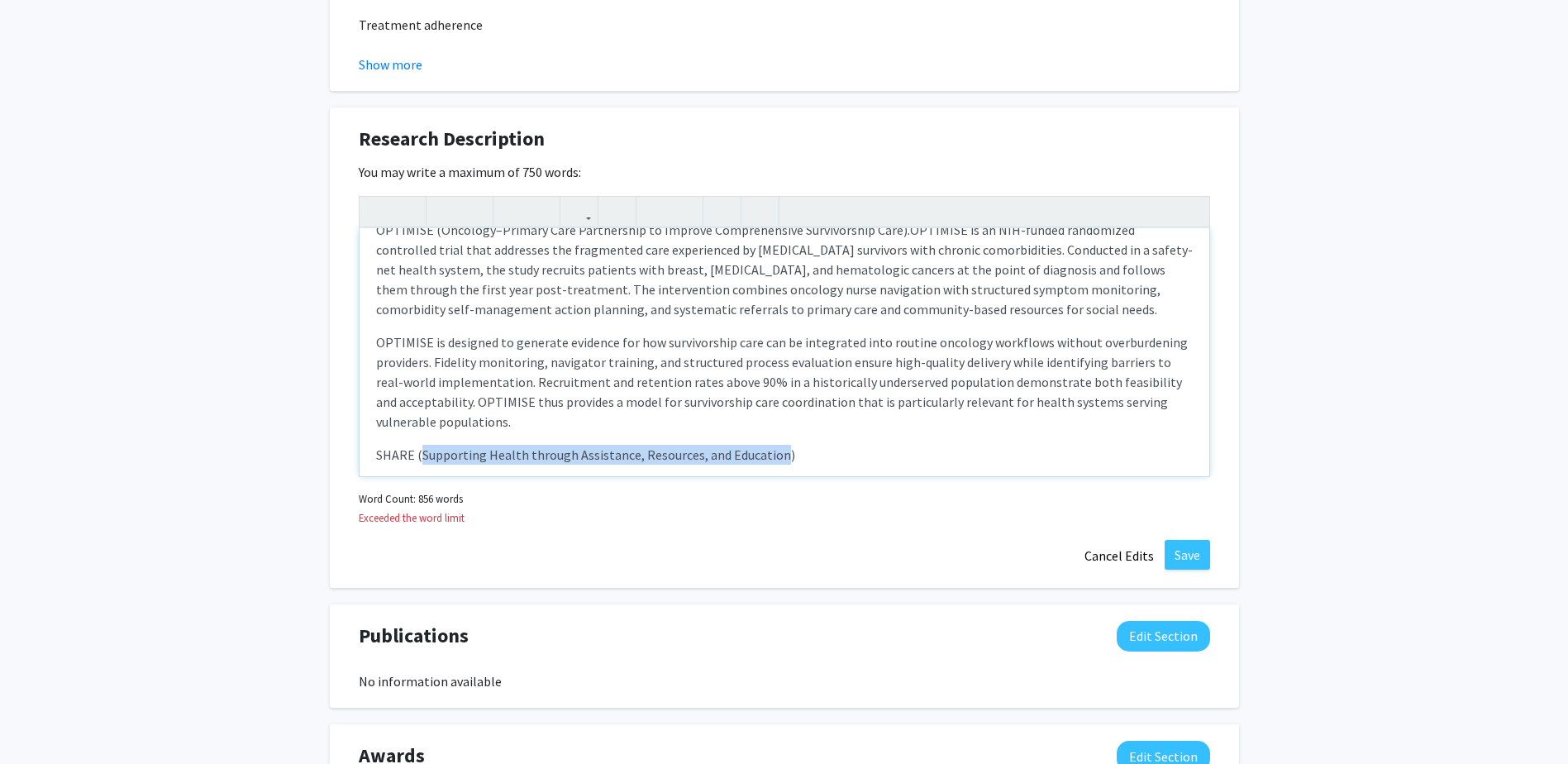
drag, startPoint x: 420, startPoint y: 436, endPoint x: 773, endPoint y: 438, distance: 353.0
click at [773, 445] on p "SHARE (Supporting Health through Assistance, Resources, and Education)" at bounding box center [784, 455] width 817 height 20
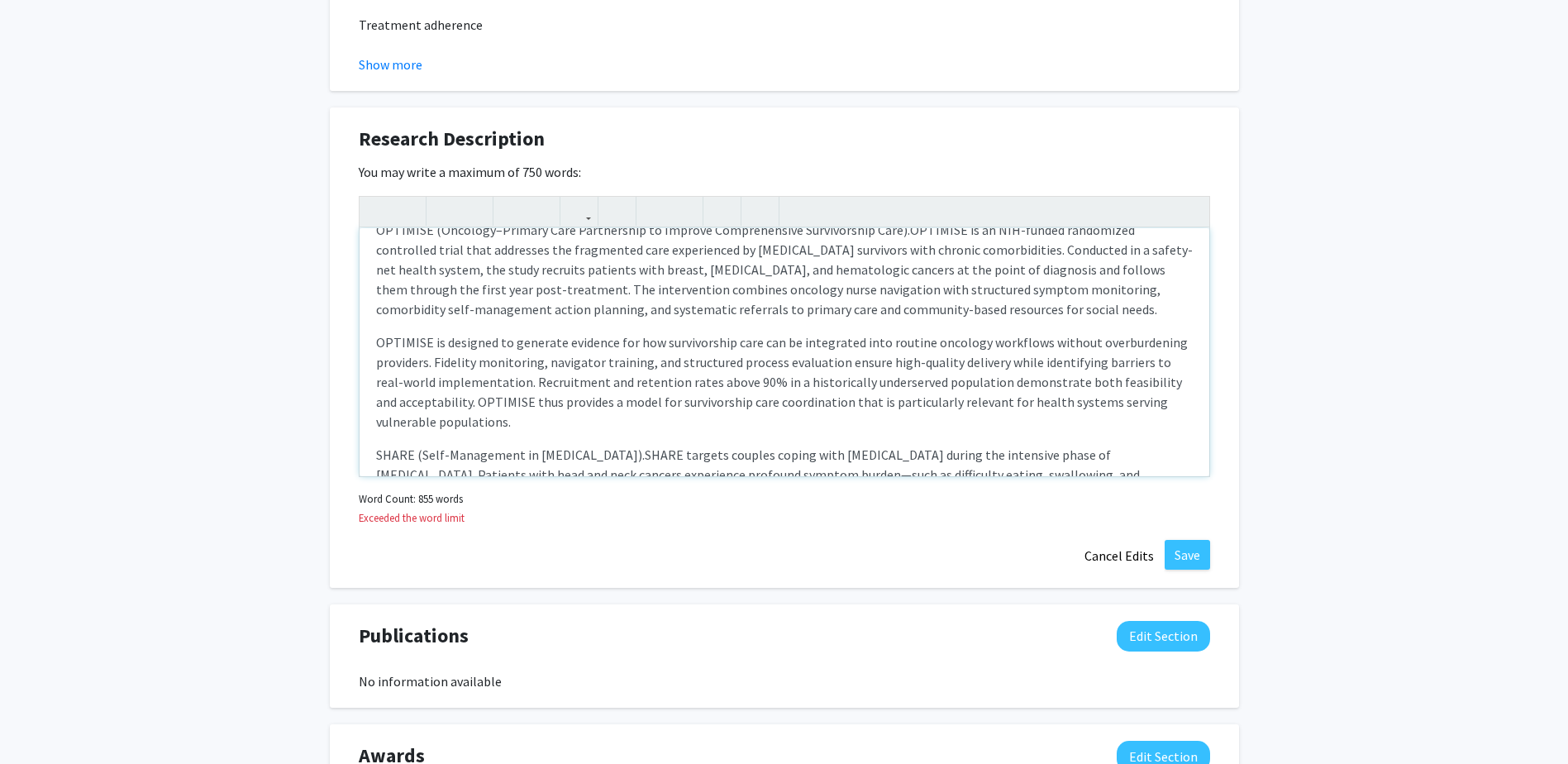
drag, startPoint x: 423, startPoint y: 437, endPoint x: 655, endPoint y: 431, distance: 232.1
click at [655, 445] on p "SHARE (Self-Management in Head and Neck Cancer). SHARE targets couples coping w…" at bounding box center [784, 484] width 817 height 79
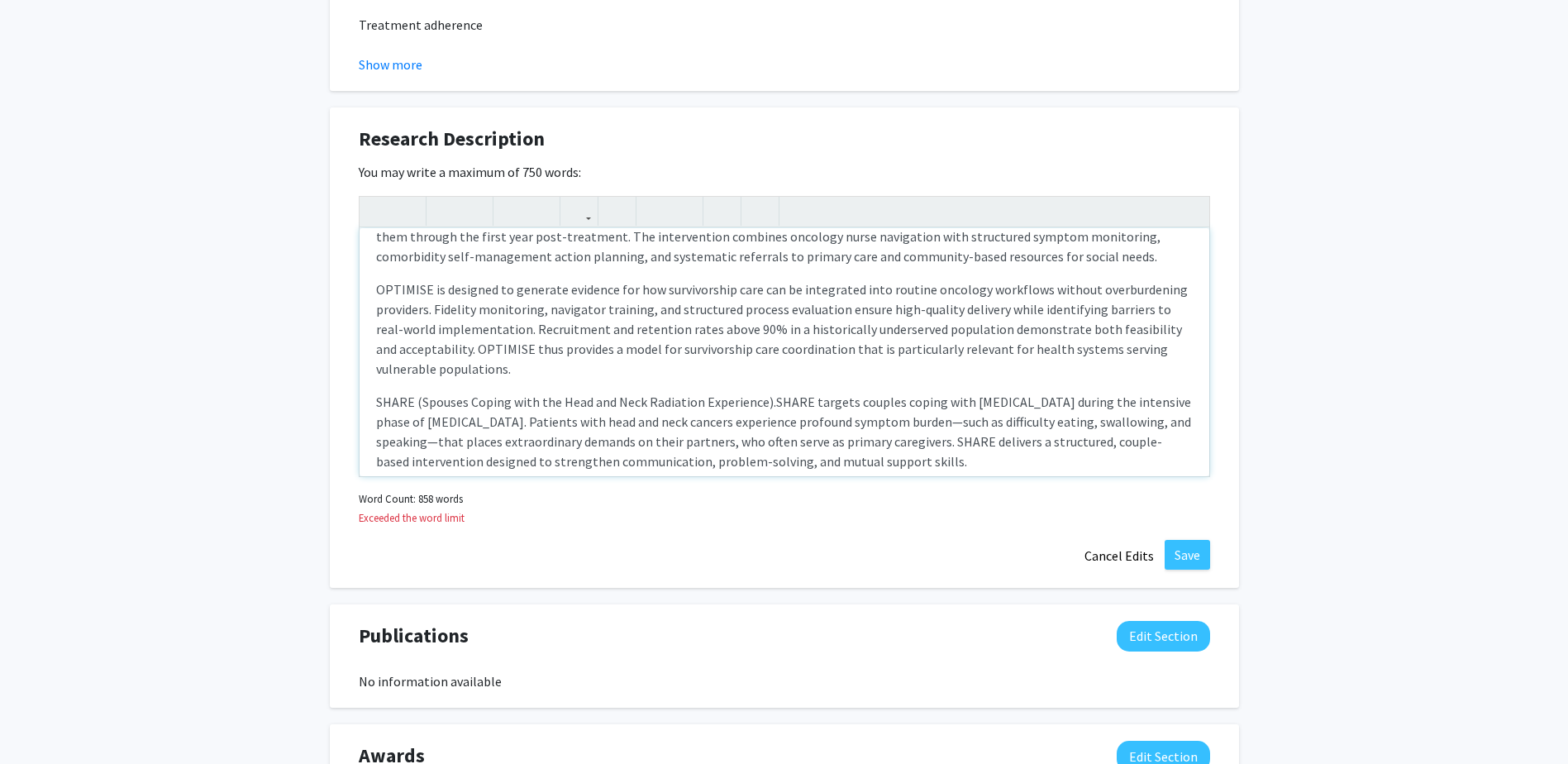
scroll to position [240, 0]
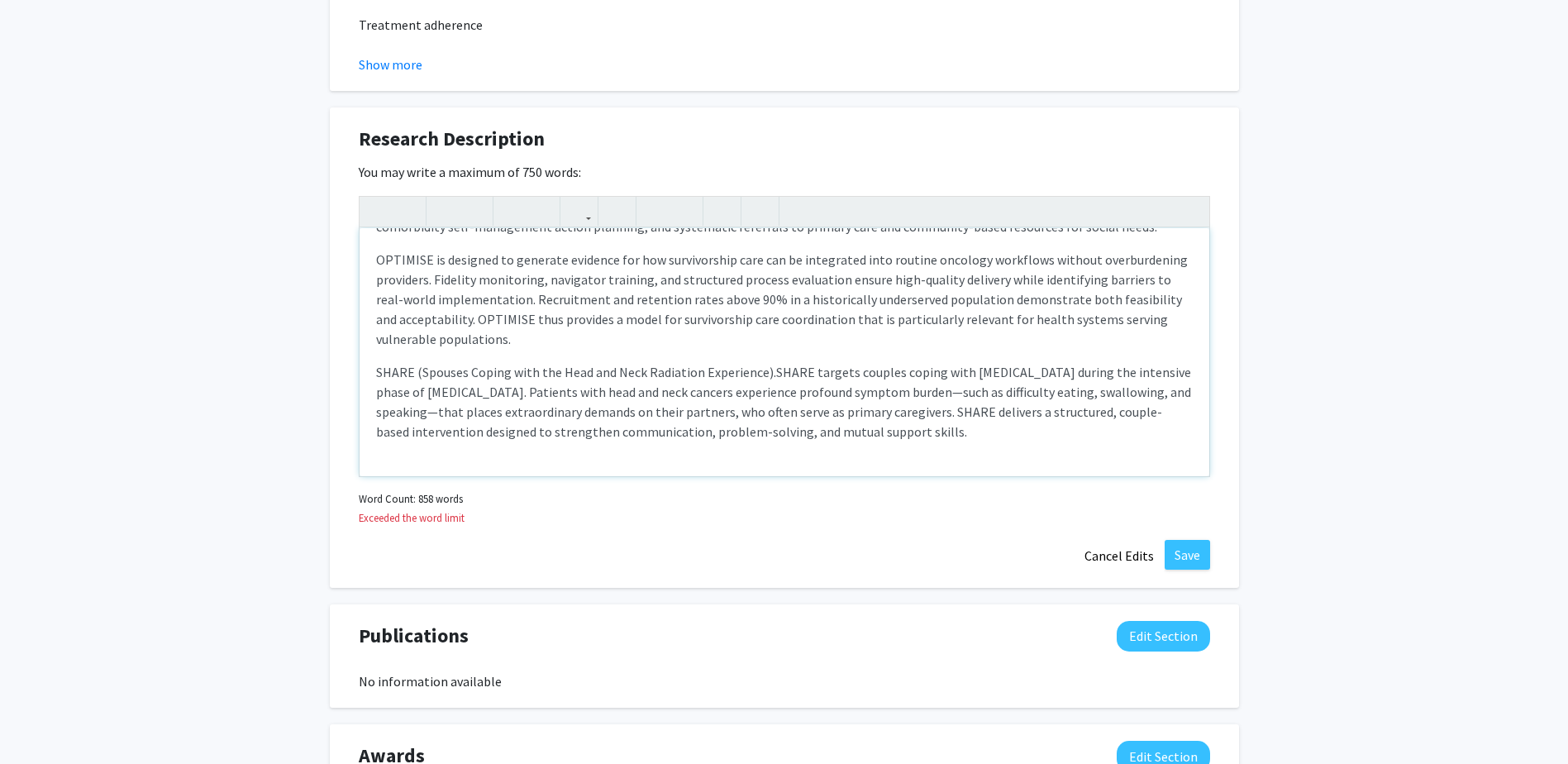
click at [588, 379] on span "SHARE targets couples coping with head and neck cancer during the intensive pha…" at bounding box center [783, 401] width 815 height 76
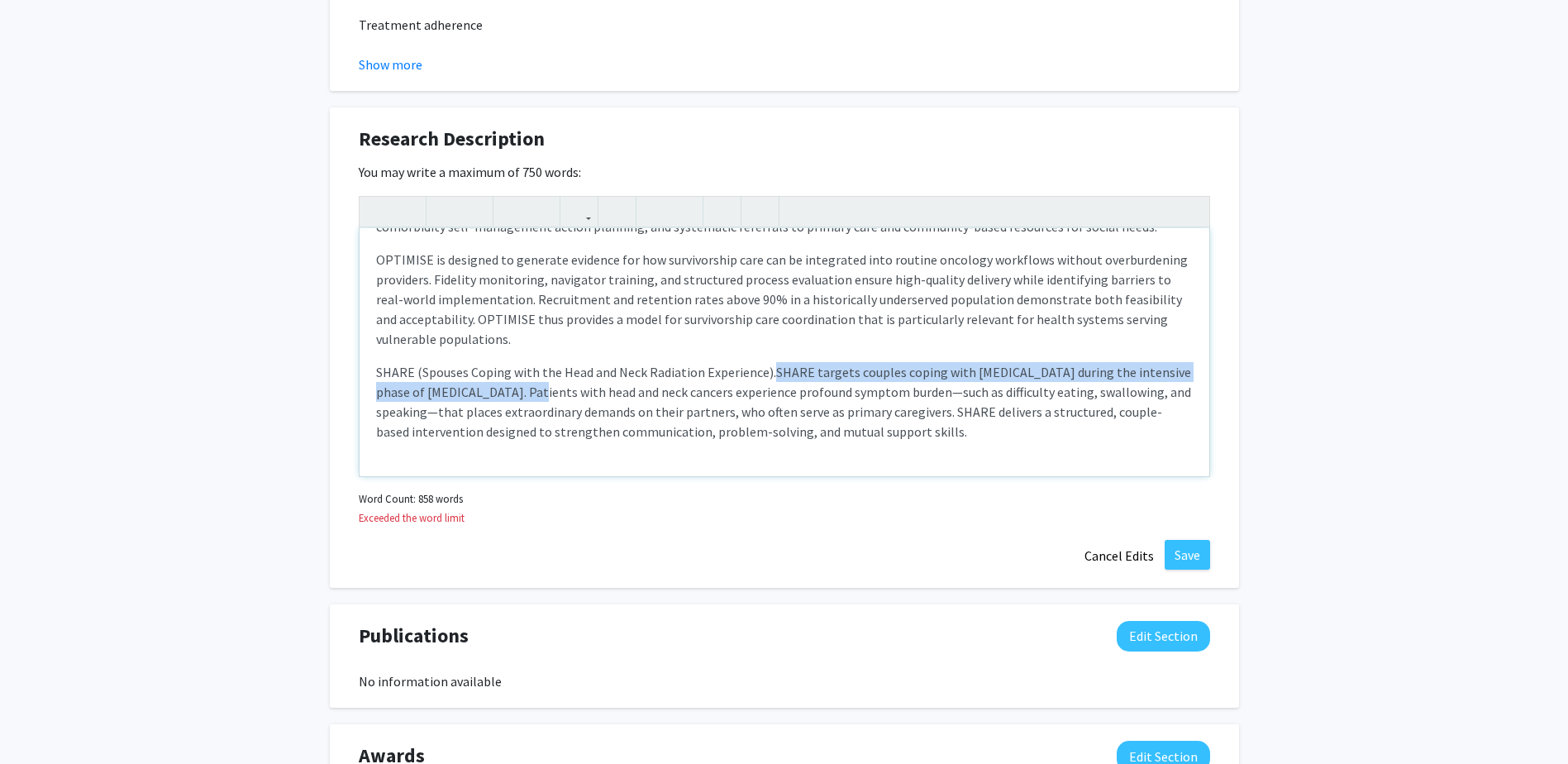
drag, startPoint x: 771, startPoint y: 349, endPoint x: 553, endPoint y: 371, distance: 219.1
click at [553, 371] on span "SHARE targets couples coping with head and neck cancer during the intensive pha…" at bounding box center [783, 401] width 815 height 76
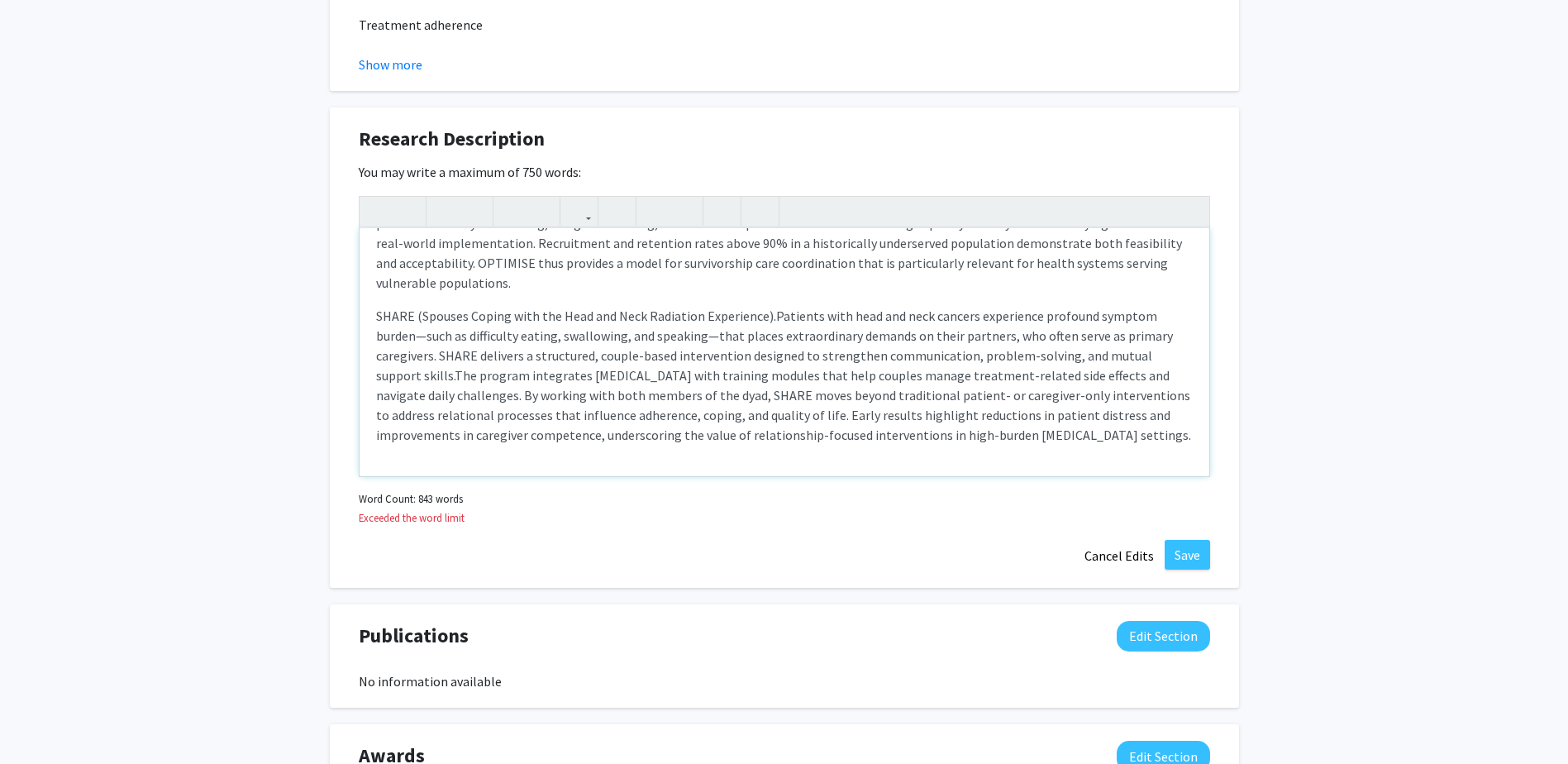
scroll to position [329, 0]
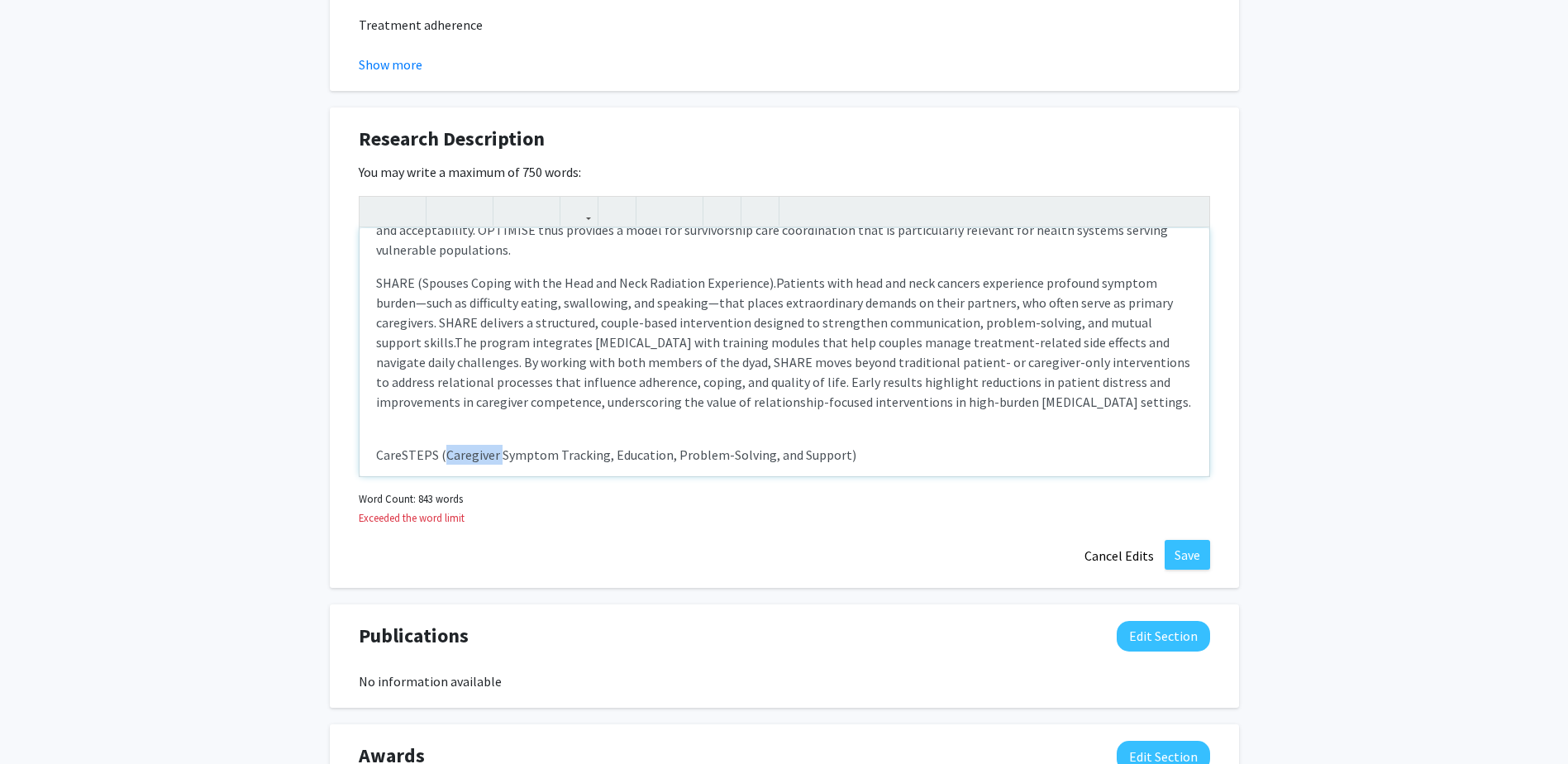
drag, startPoint x: 445, startPoint y: 438, endPoint x: 501, endPoint y: 434, distance: 56.1
click at [501, 445] on p "CareSTEPS (Caregiver Symptom Tracking, Education, Problem-Solving, and Support)" at bounding box center [784, 455] width 817 height 20
click at [472, 445] on p "CareSTEPS (Caregiver Symptom Tracking, Education, Problem-Solving, and Support)" at bounding box center [784, 455] width 817 height 20
drag, startPoint x: 445, startPoint y: 438, endPoint x: 834, endPoint y: 437, distance: 389.0
click at [834, 445] on p "CareSTEPS (Caregiver Symptom Tracking, Education, Problem-Solving, and Support)" at bounding box center [784, 455] width 817 height 20
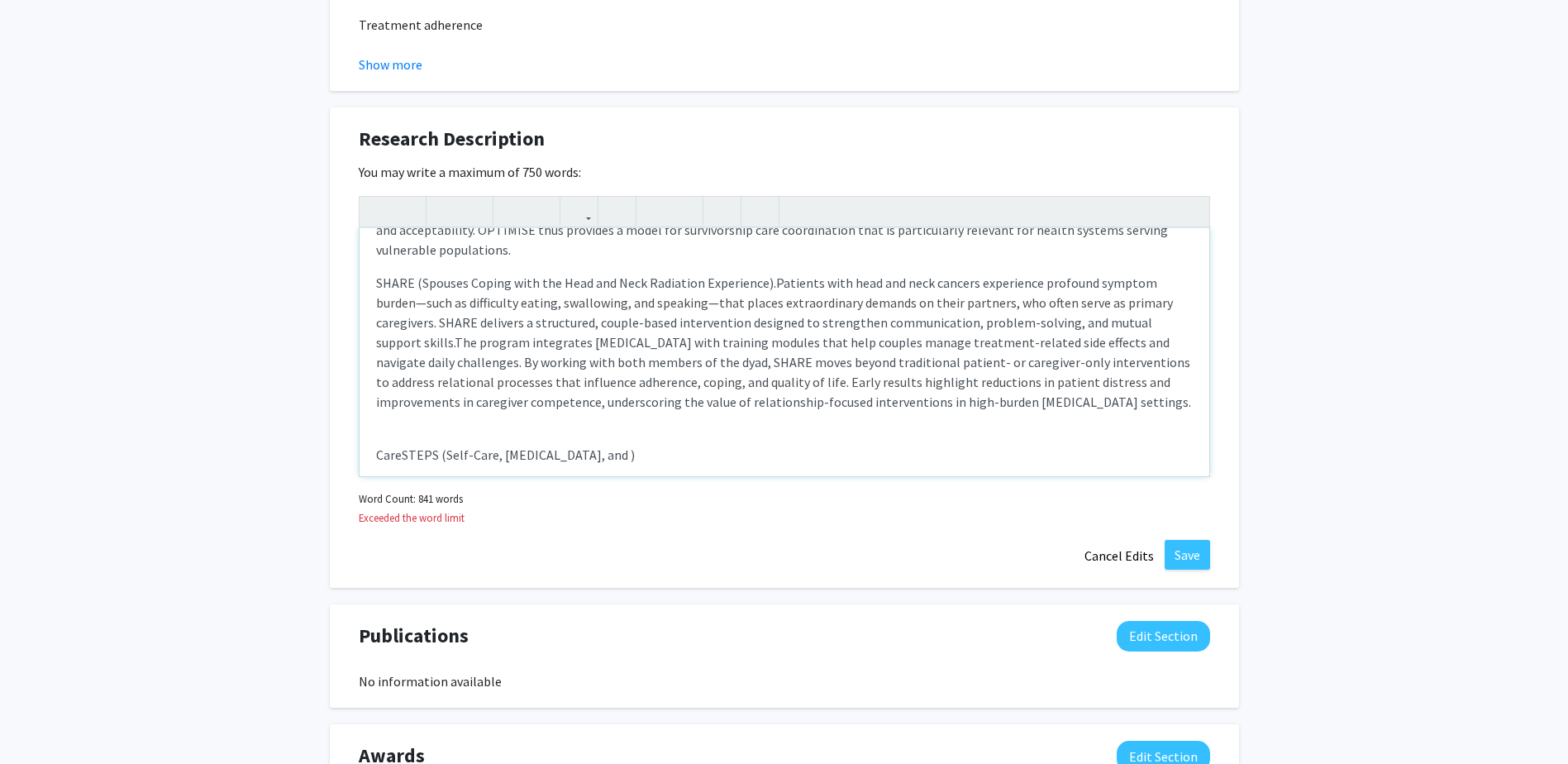
drag, startPoint x: 614, startPoint y: 436, endPoint x: 636, endPoint y: 431, distance: 22.6
click at [636, 445] on p "CareSTEPS (Self-Care, Stress Management, and )" at bounding box center [784, 455] width 817 height 20
click at [1154, 445] on p "CareSTEPS (Self-Care, Stress Management, Symptom Management, Effective Communic…" at bounding box center [784, 455] width 817 height 20
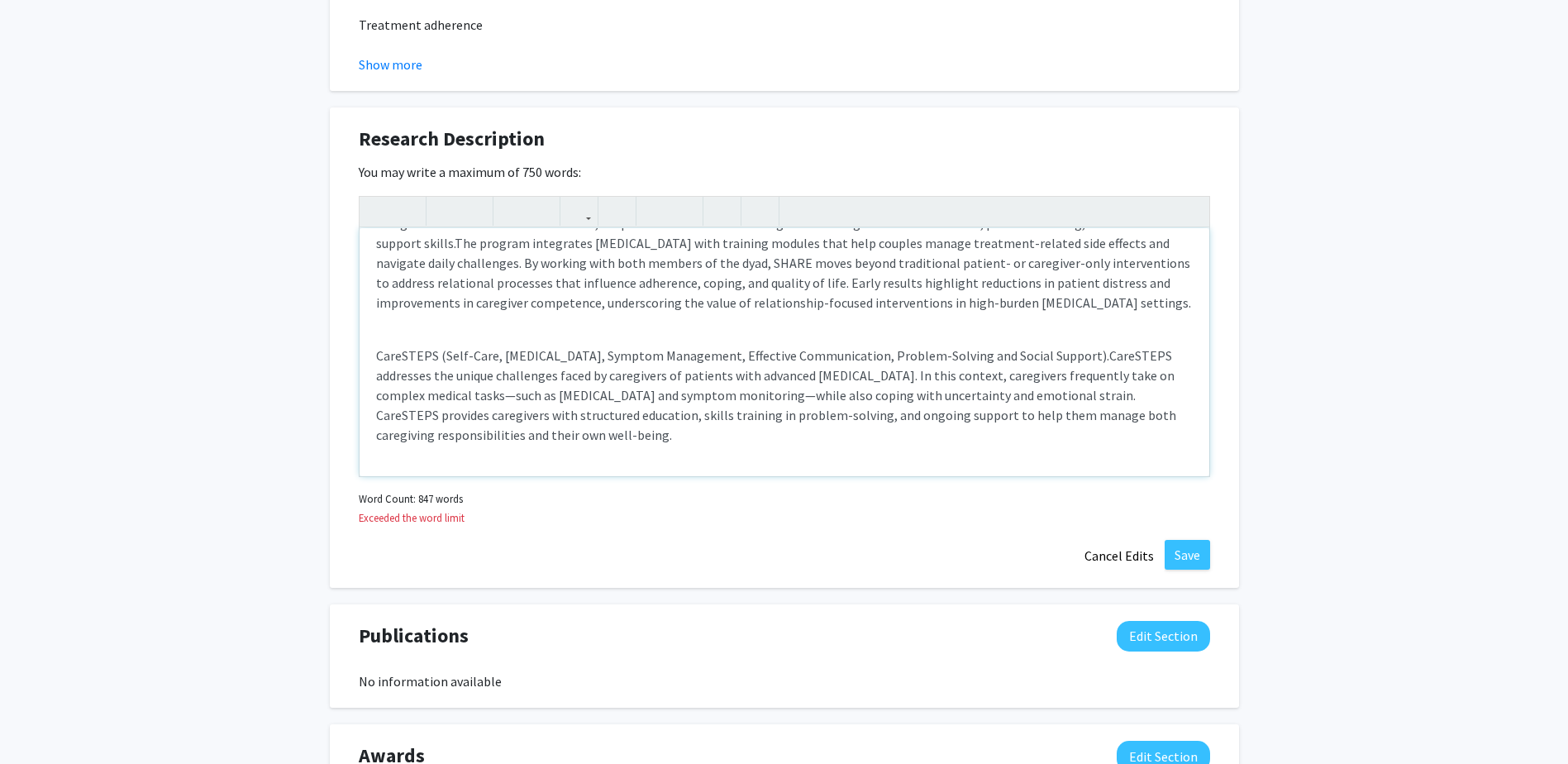
scroll to position [448, 0]
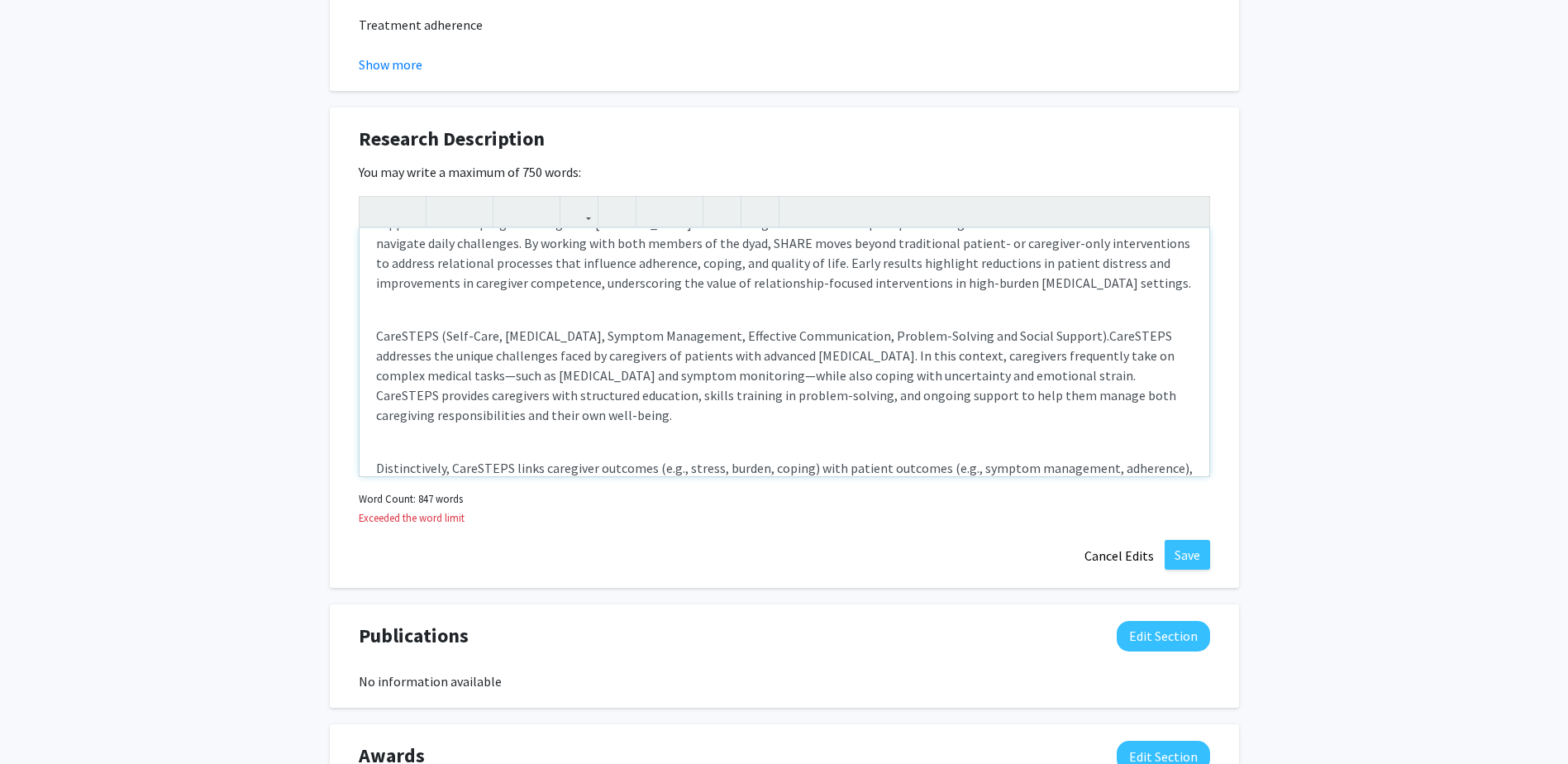
click at [899, 398] on p "CareSTEPS (Self-Care, Stress Management, Symptom Management, Effective Communic…" at bounding box center [784, 375] width 817 height 99
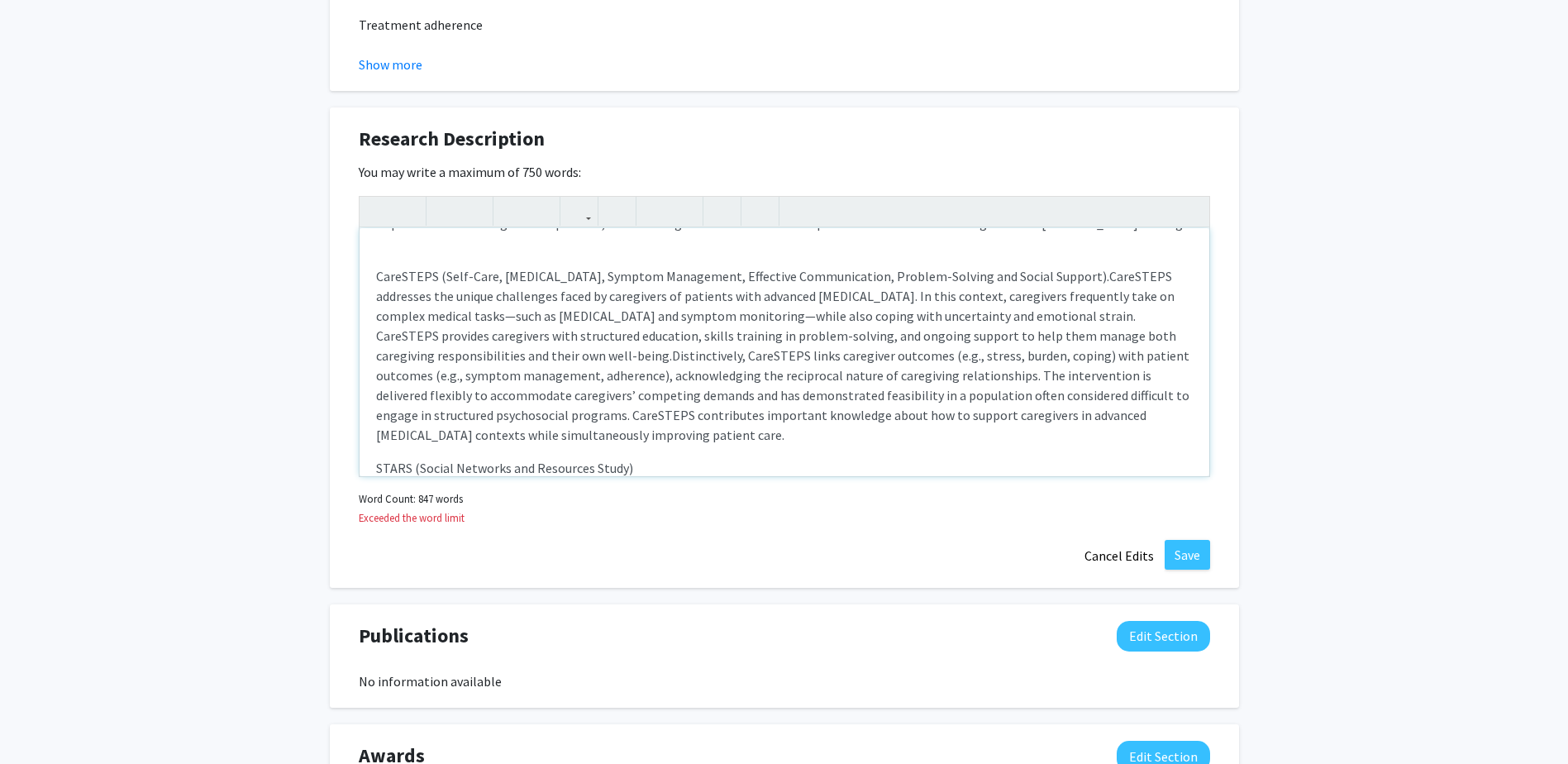
scroll to position [522, 0]
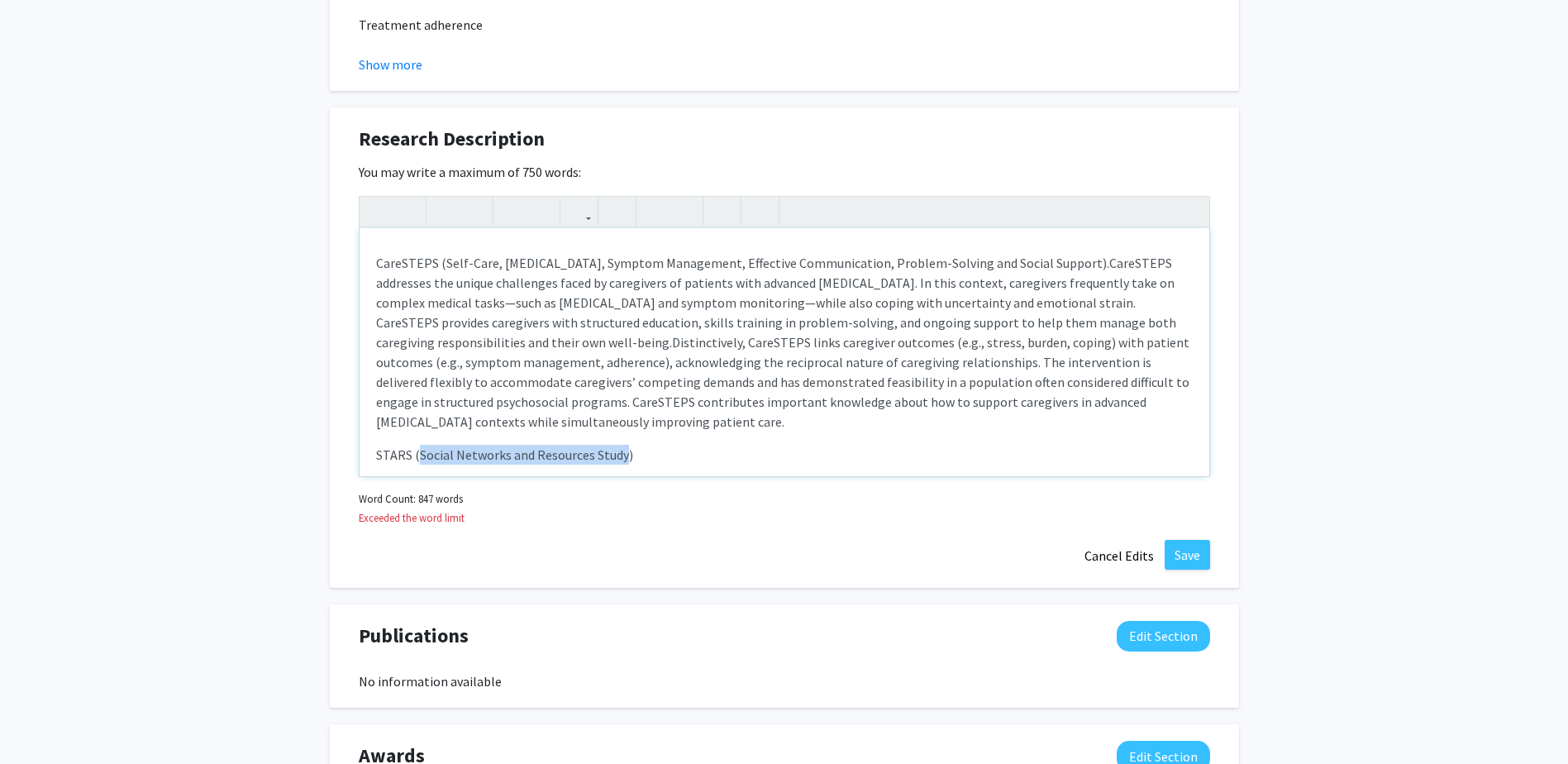
drag, startPoint x: 418, startPoint y: 435, endPoint x: 624, endPoint y: 441, distance: 206.1
click at [624, 445] on p "STARS (Social Networks and Resources Study)" at bounding box center [784, 455] width 817 height 20
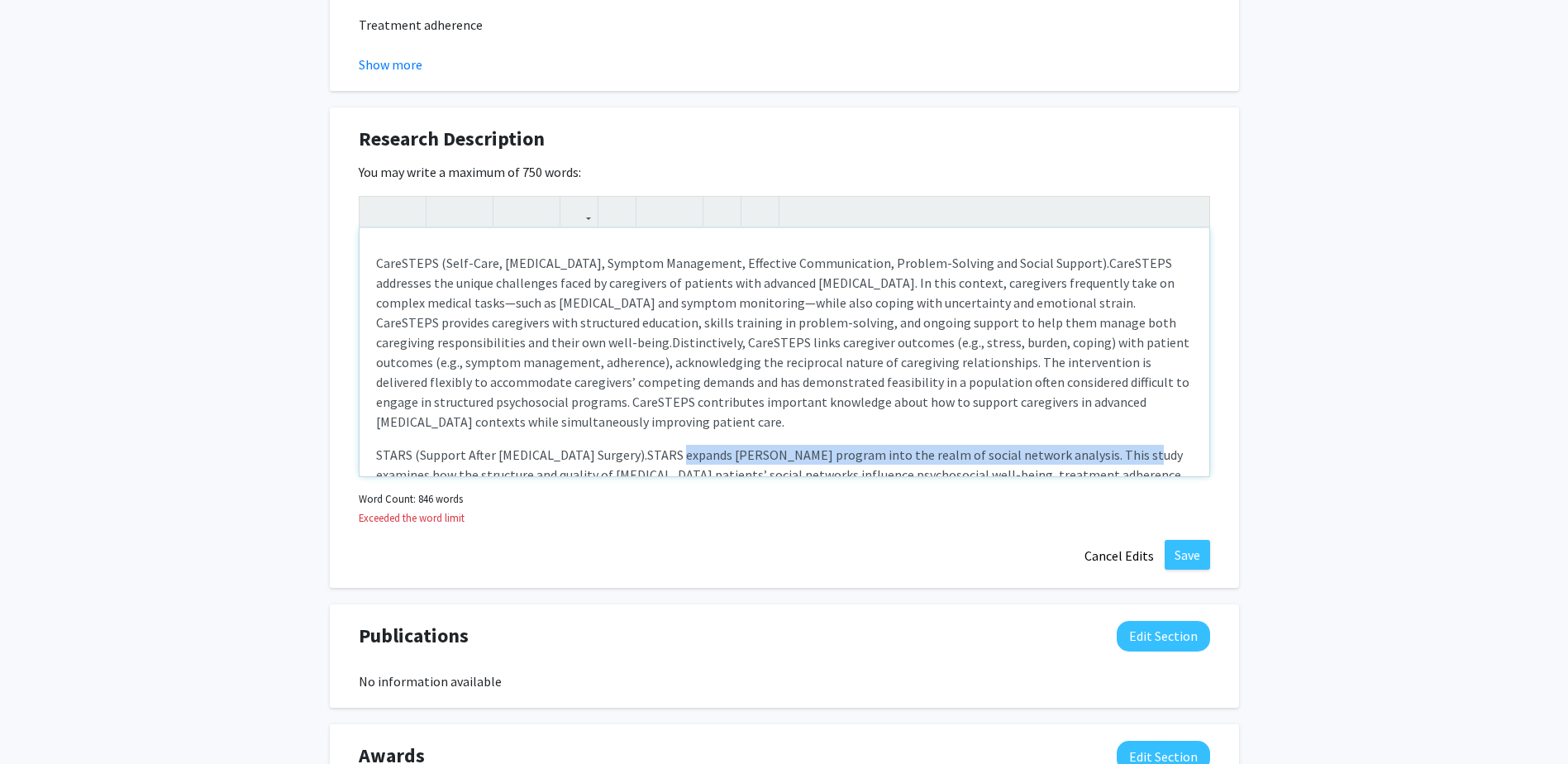
drag, startPoint x: 625, startPoint y: 433, endPoint x: 1063, endPoint y: 429, distance: 438.0
click at [1063, 447] on span "STARS expands Dr. Badr’s program into the realm of social network analysis. Thi…" at bounding box center [780, 495] width 808 height 96
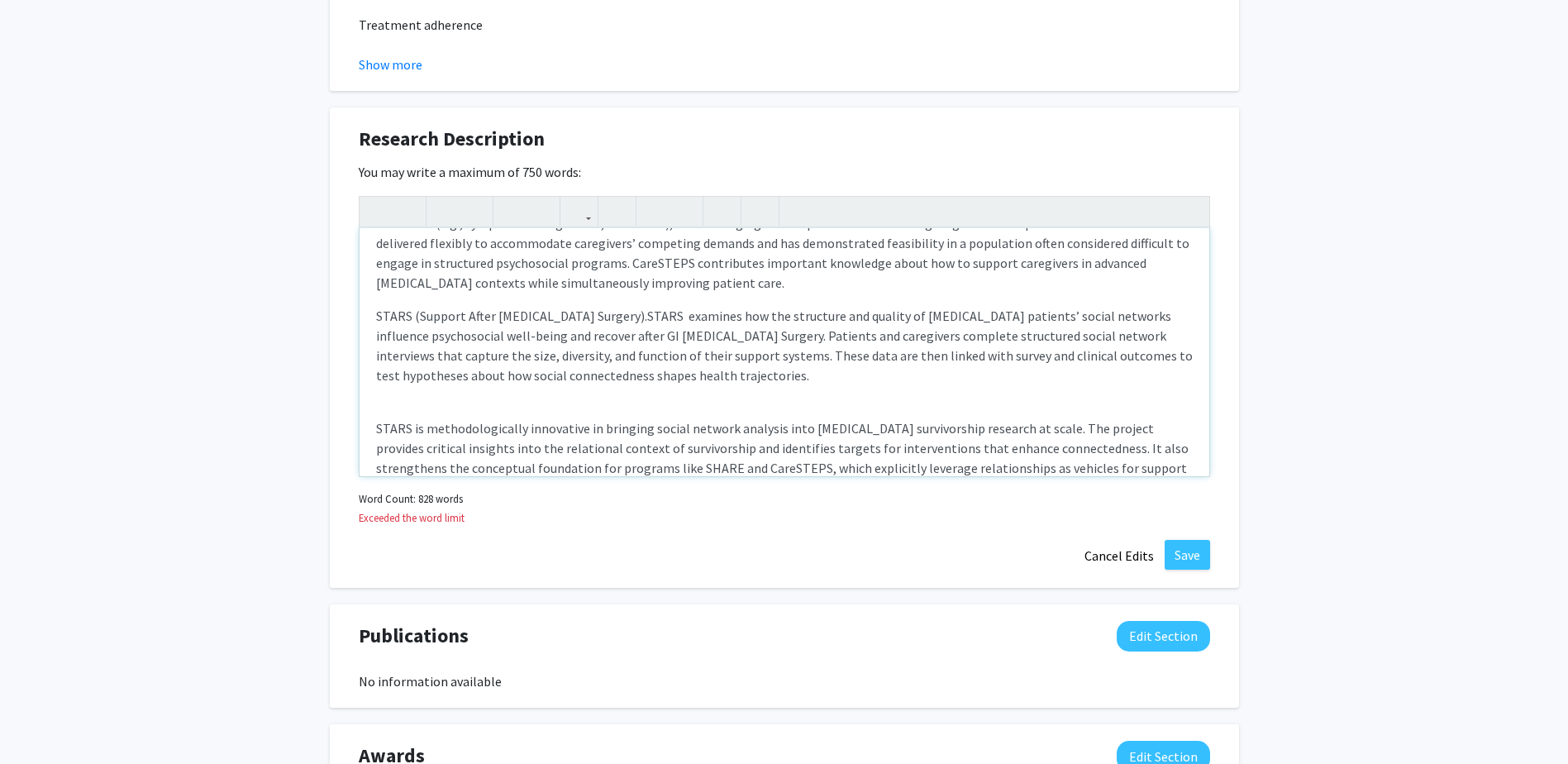
scroll to position [694, 0]
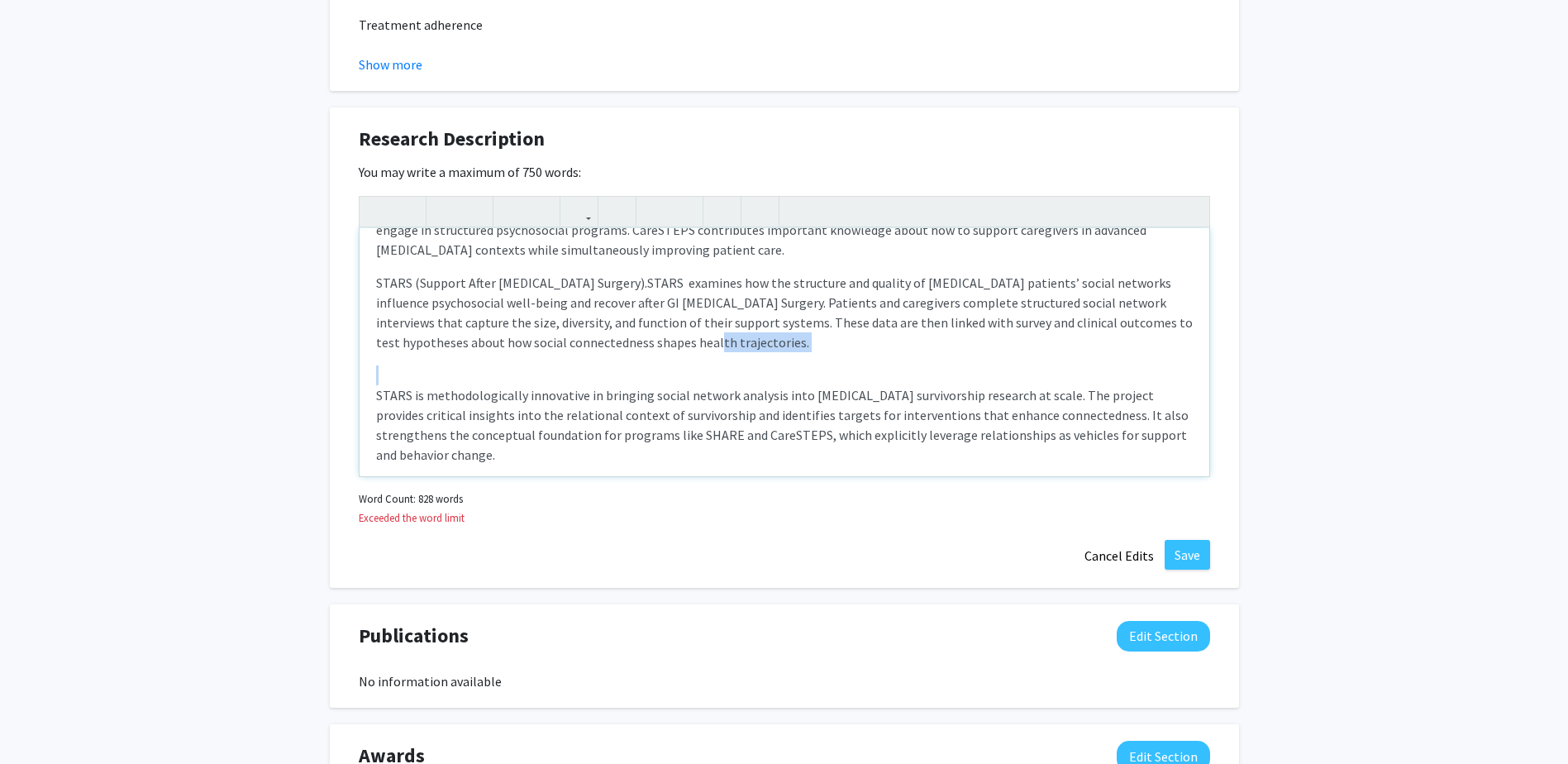
drag, startPoint x: 633, startPoint y: 329, endPoint x: 659, endPoint y: 445, distance: 118.9
click at [659, 445] on div "Dr. Badr’s research program advances the science of cancer control through the …" at bounding box center [785, 352] width 850 height 248
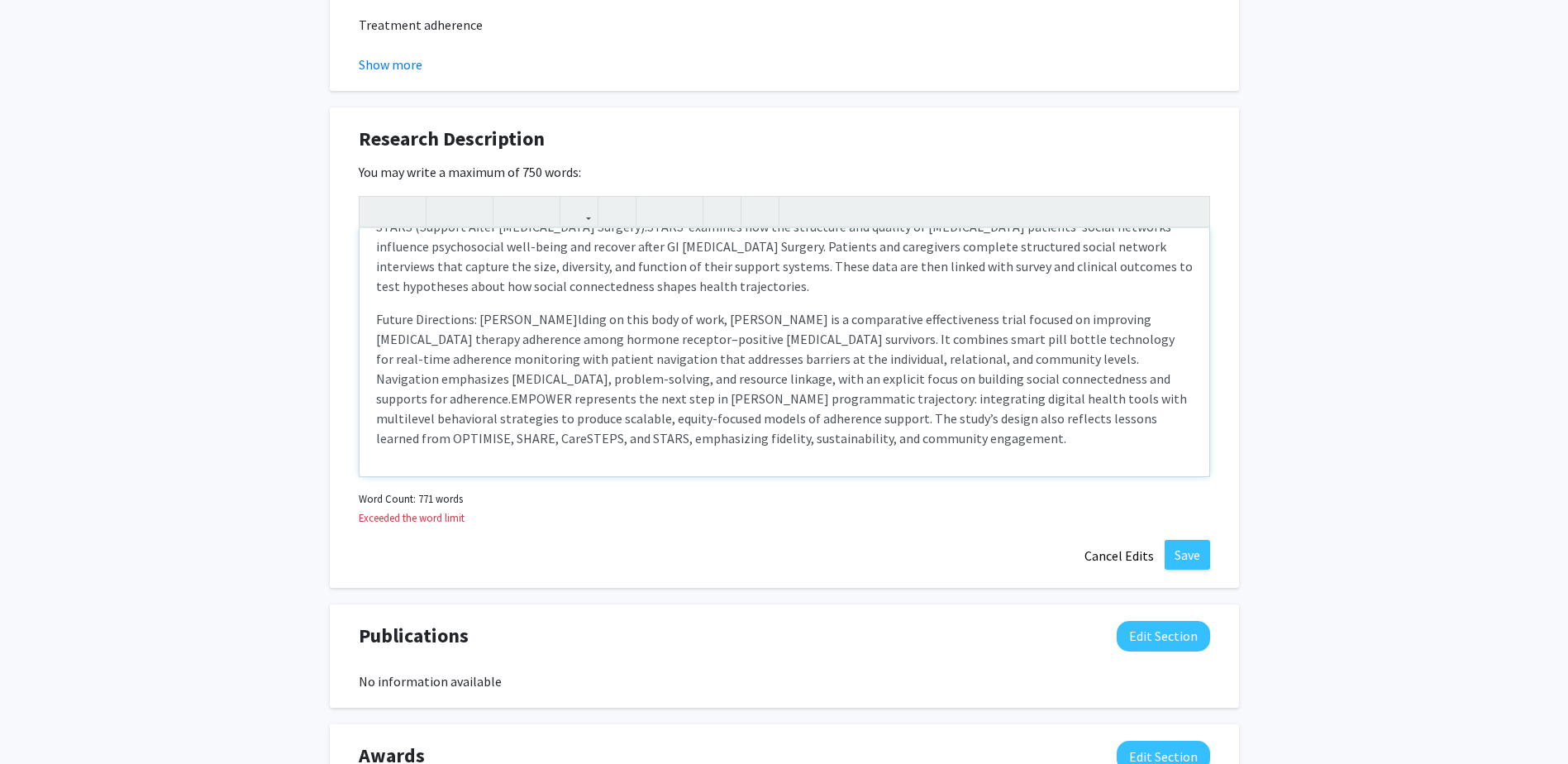
scroll to position [776, 0]
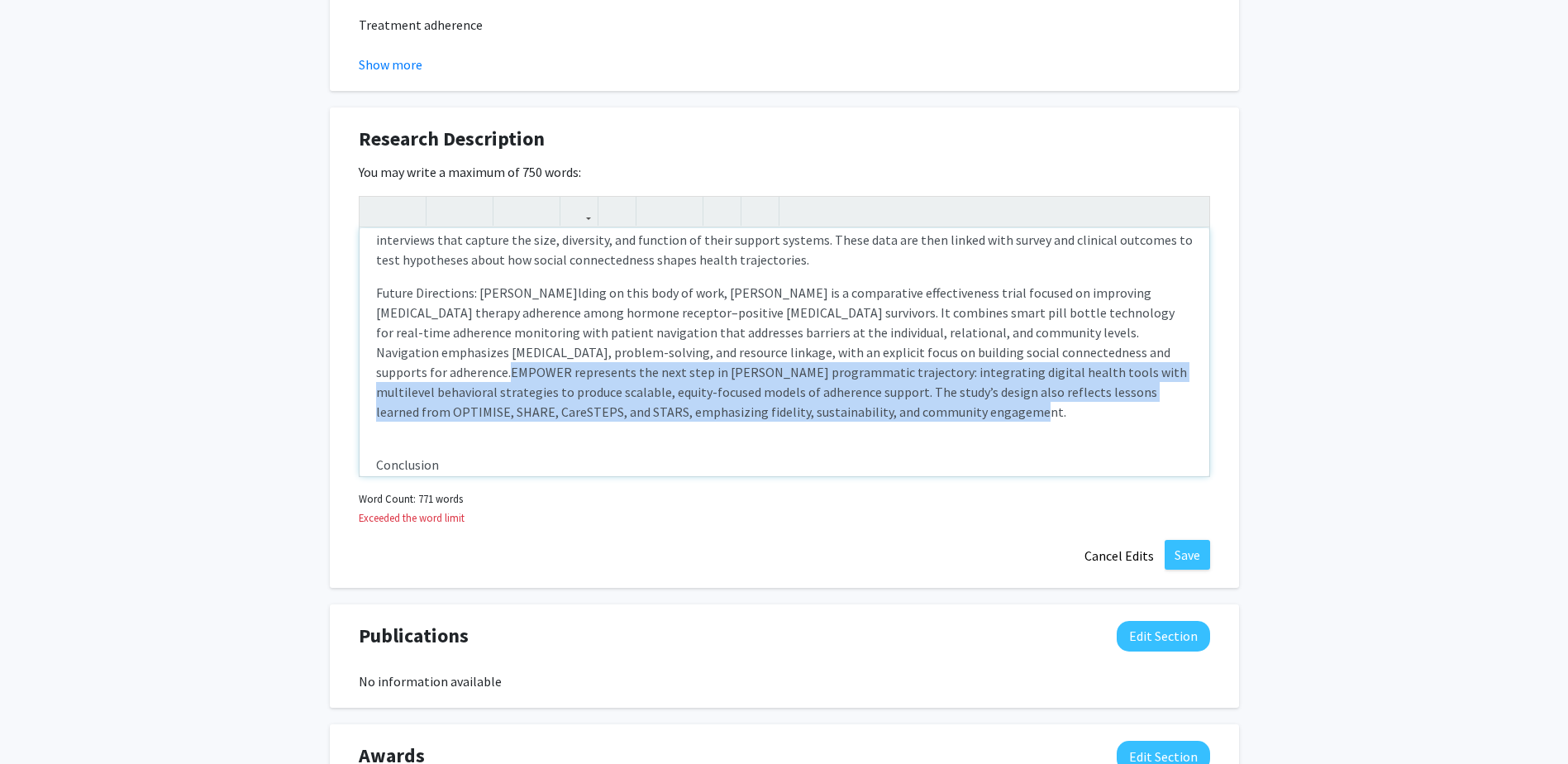
drag, startPoint x: 700, startPoint y: 396, endPoint x: 1002, endPoint y: 334, distance: 308.3
click at [1002, 334] on p "Future Directions: Bui lding on this body of work, Dr. Badr is a comparative ef…" at bounding box center [784, 352] width 817 height 139
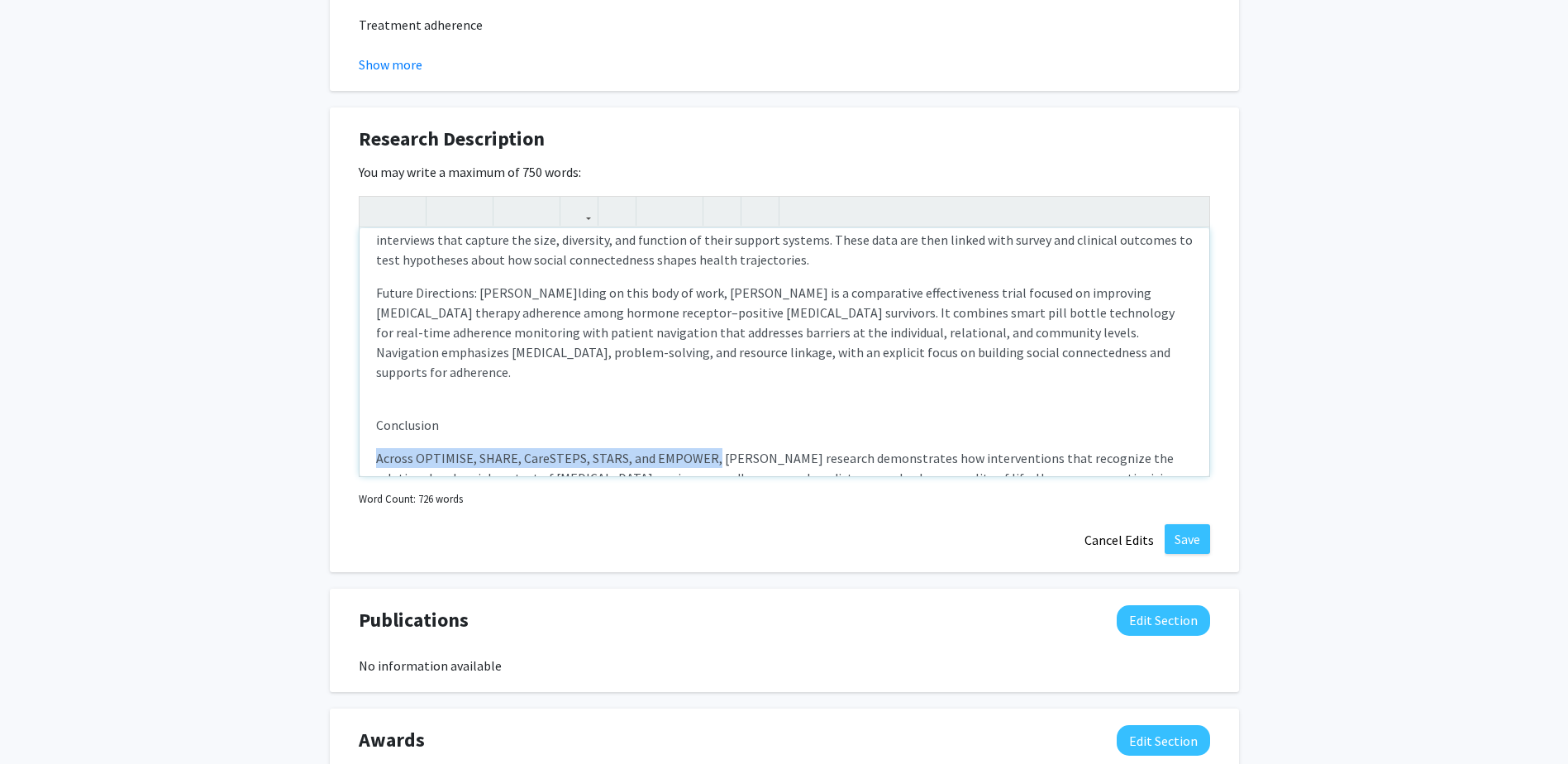
drag, startPoint x: 708, startPoint y: 418, endPoint x: 378, endPoint y: 408, distance: 330.2
click at [378, 448] on p "Across OPTIMISE, SHARE, CareSTEPS, STARS, and EMPOWER, Dr. Badr’s research demo…" at bounding box center [784, 497] width 817 height 99
type textarea "<p>Dr. Badr’s research program advances the science of cancer control through t…"
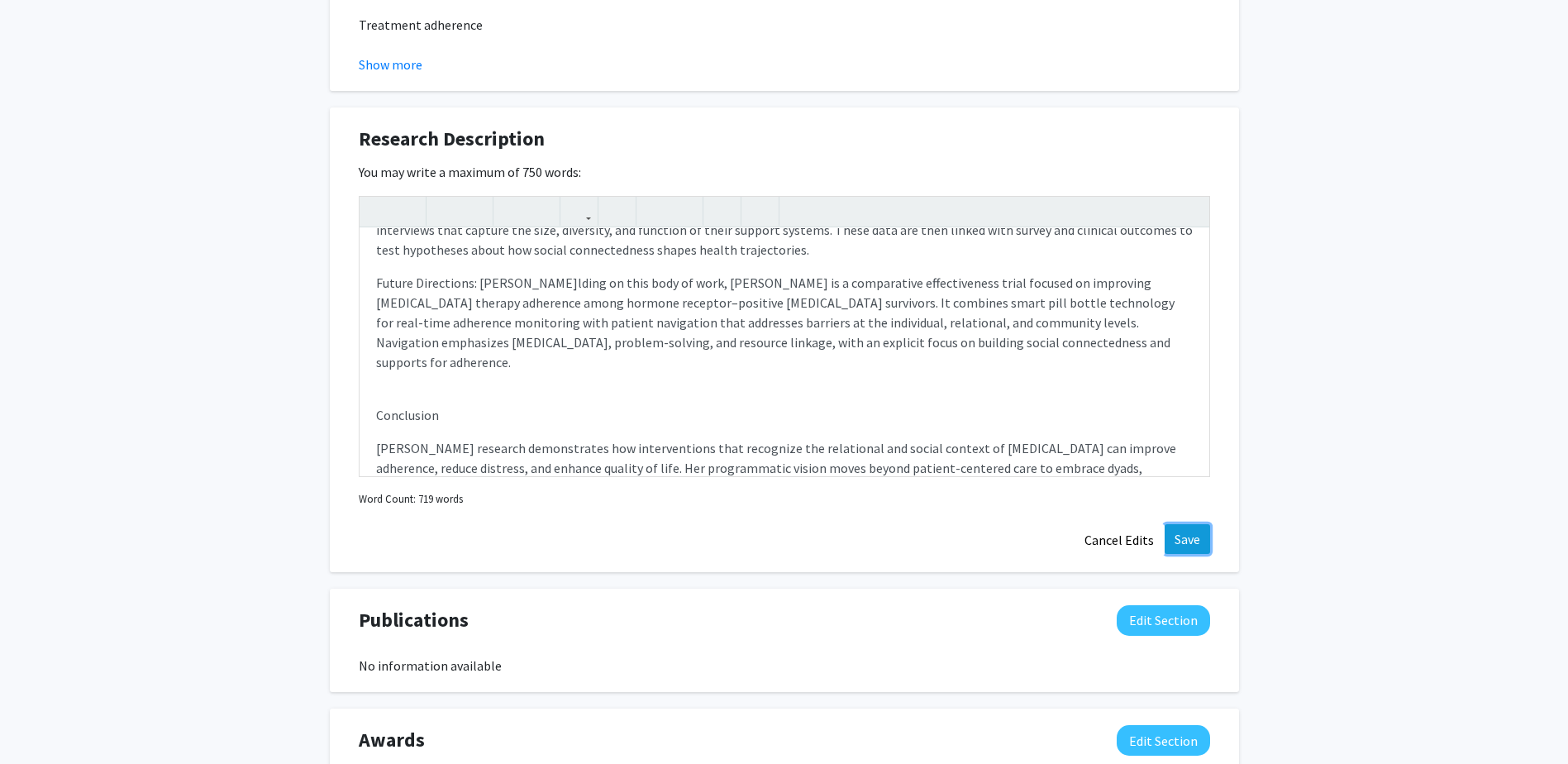
click at [1201, 545] on button "Save" at bounding box center [1187, 538] width 45 height 29
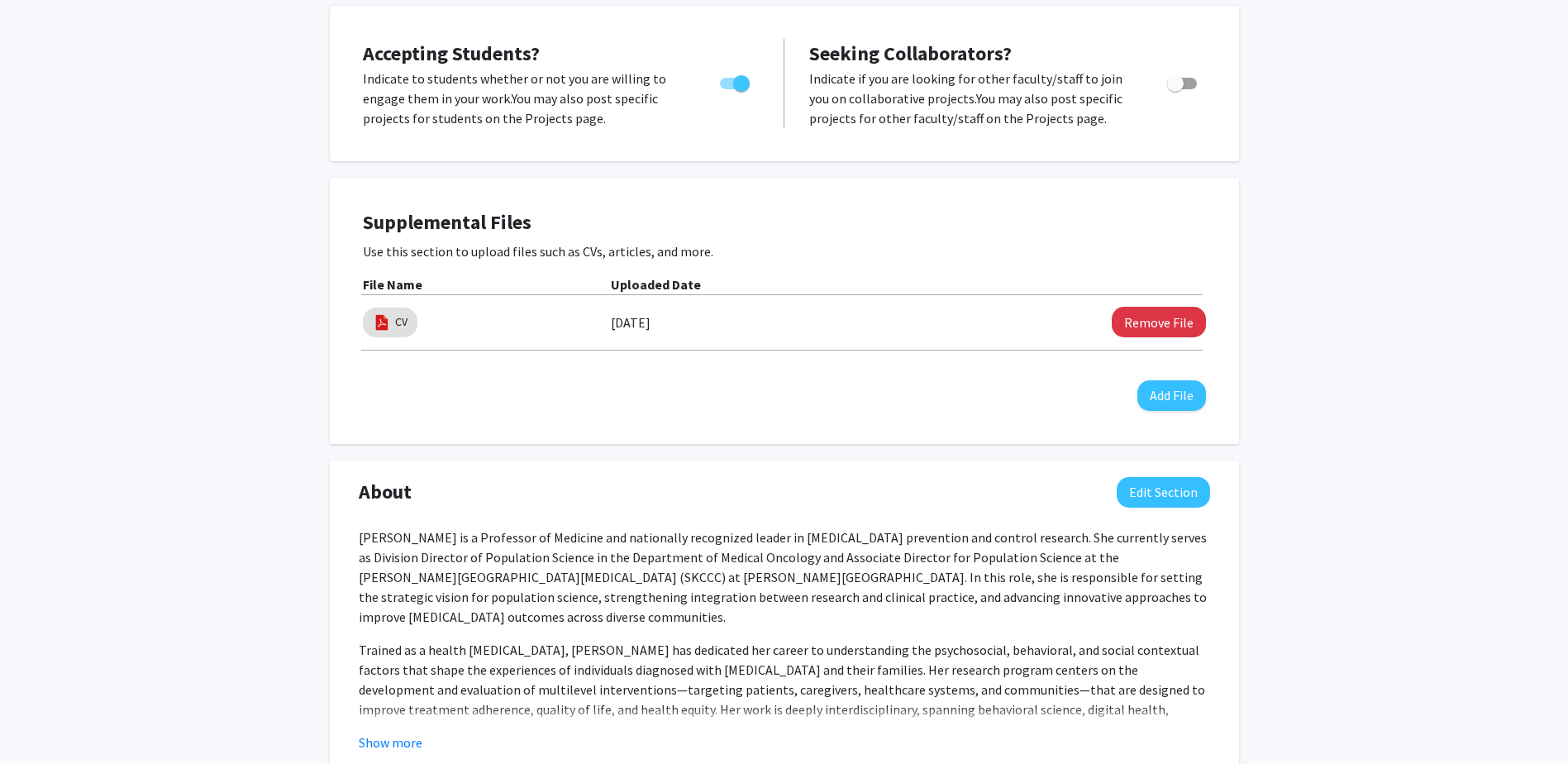
scroll to position [25, 0]
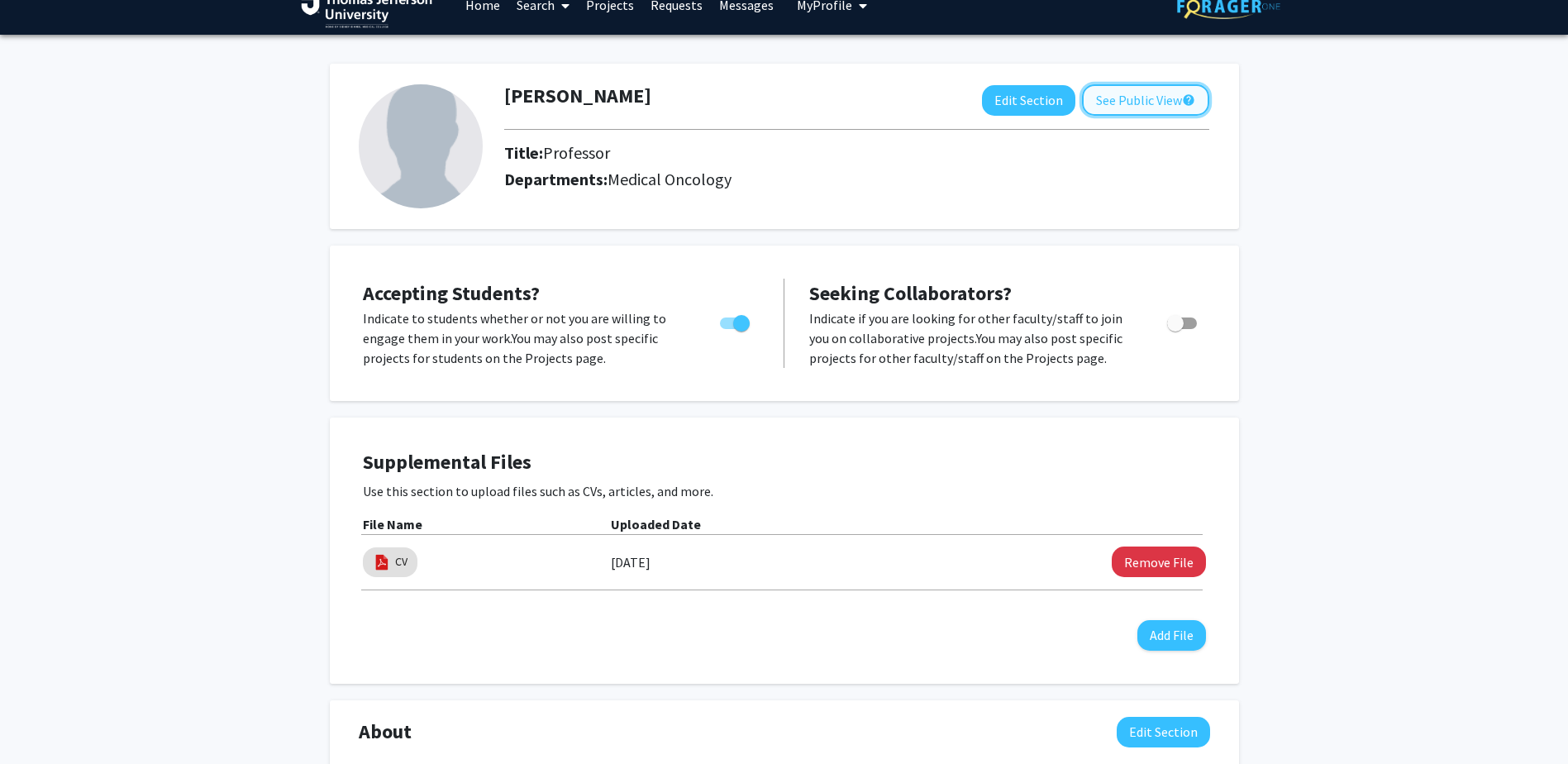
click at [1164, 89] on button "See Public View help" at bounding box center [1146, 100] width 127 height 31
